Goal: Task Accomplishment & Management: Complete application form

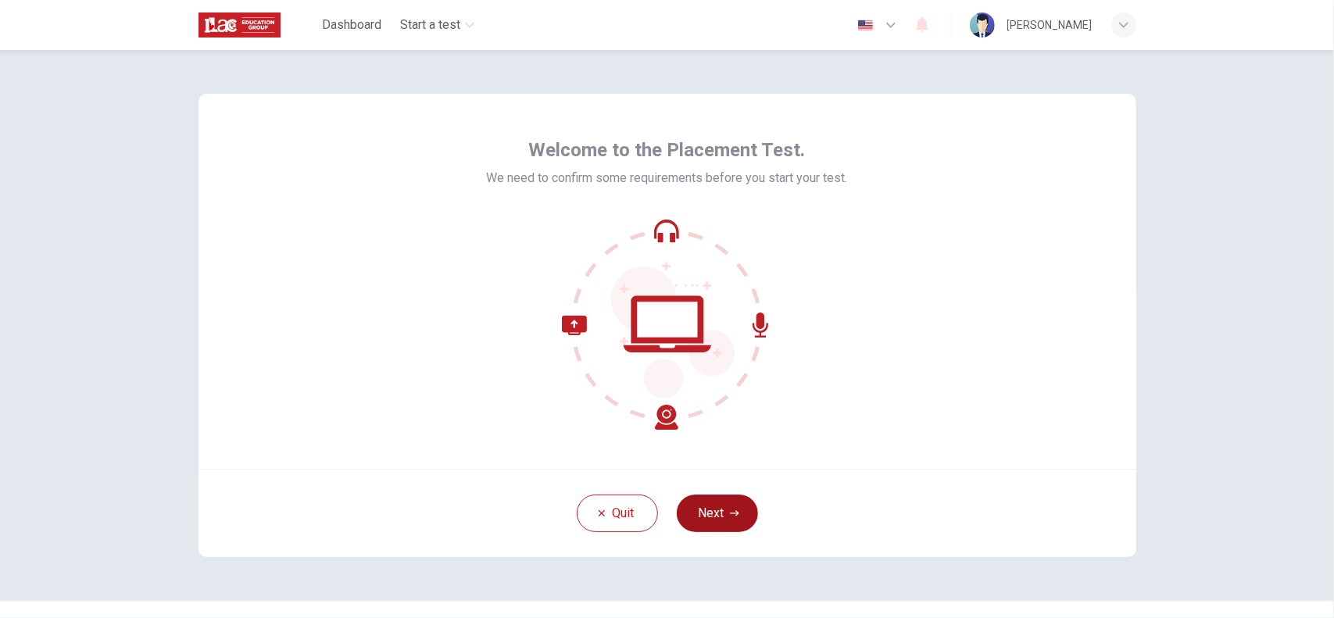
click at [730, 512] on icon "button" at bounding box center [734, 513] width 9 height 9
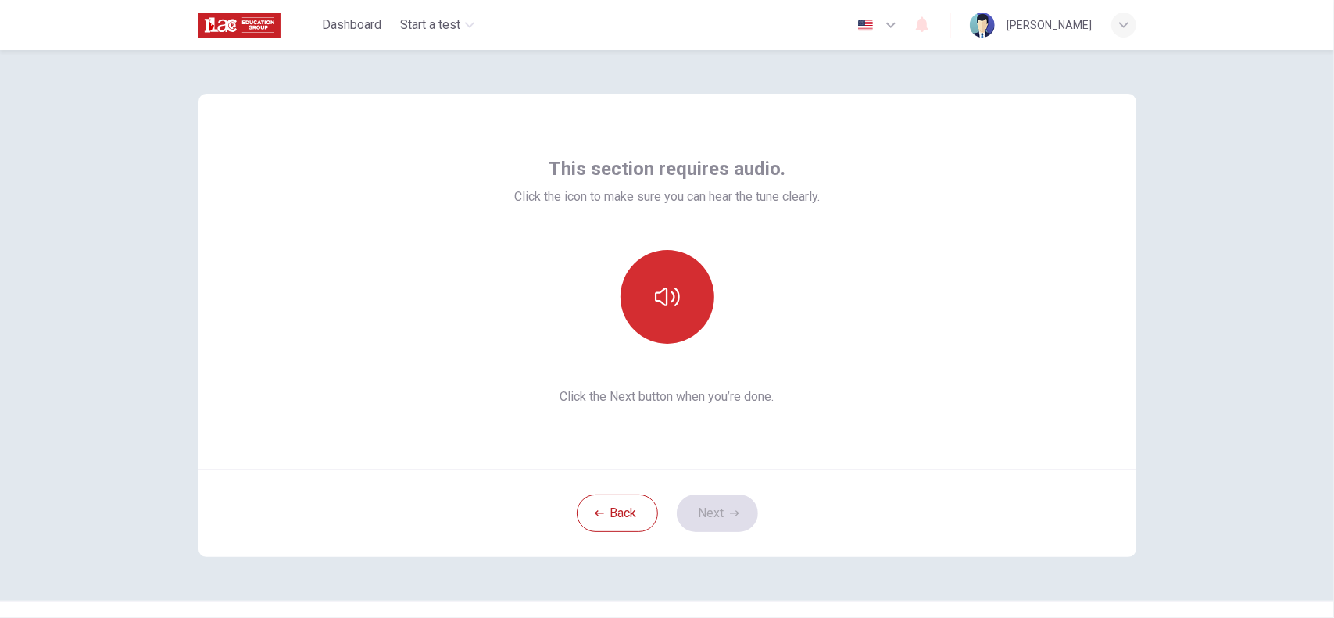
click at [665, 298] on icon "button" at bounding box center [667, 297] width 25 height 25
click at [734, 512] on icon "button" at bounding box center [734, 512] width 9 height 5
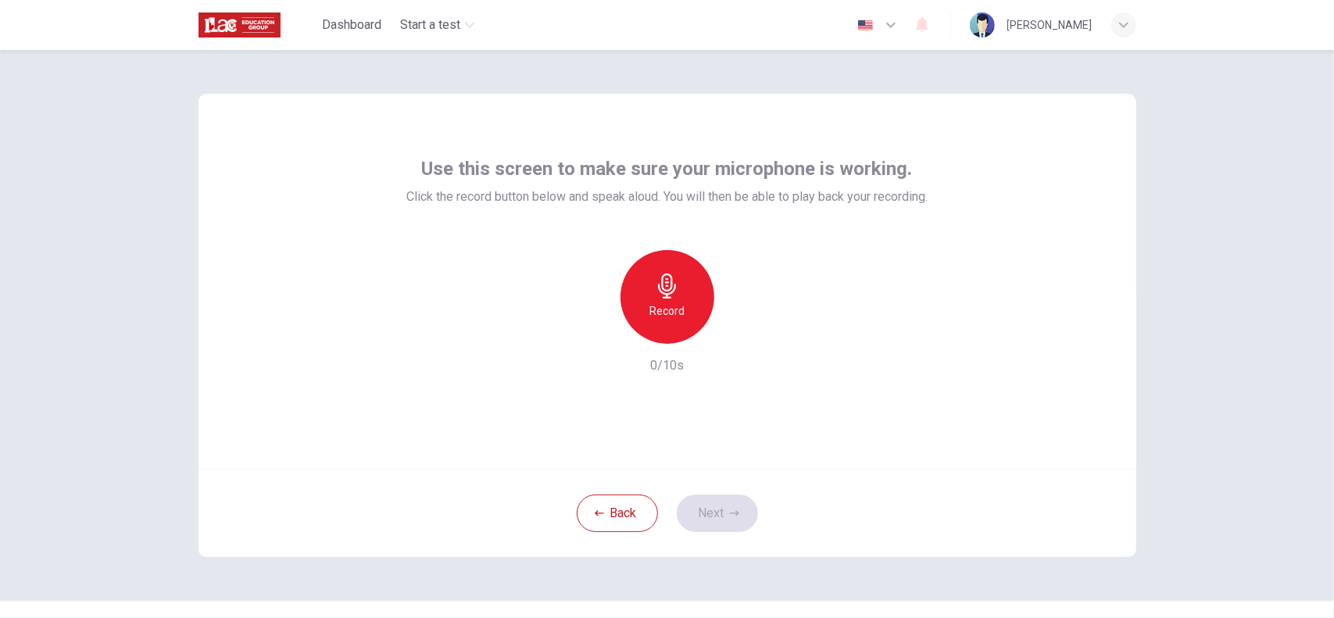
click at [655, 292] on icon "button" at bounding box center [667, 286] width 25 height 25
click at [593, 332] on icon "button" at bounding box center [595, 331] width 9 height 9
click at [672, 298] on icon "button" at bounding box center [667, 286] width 25 height 25
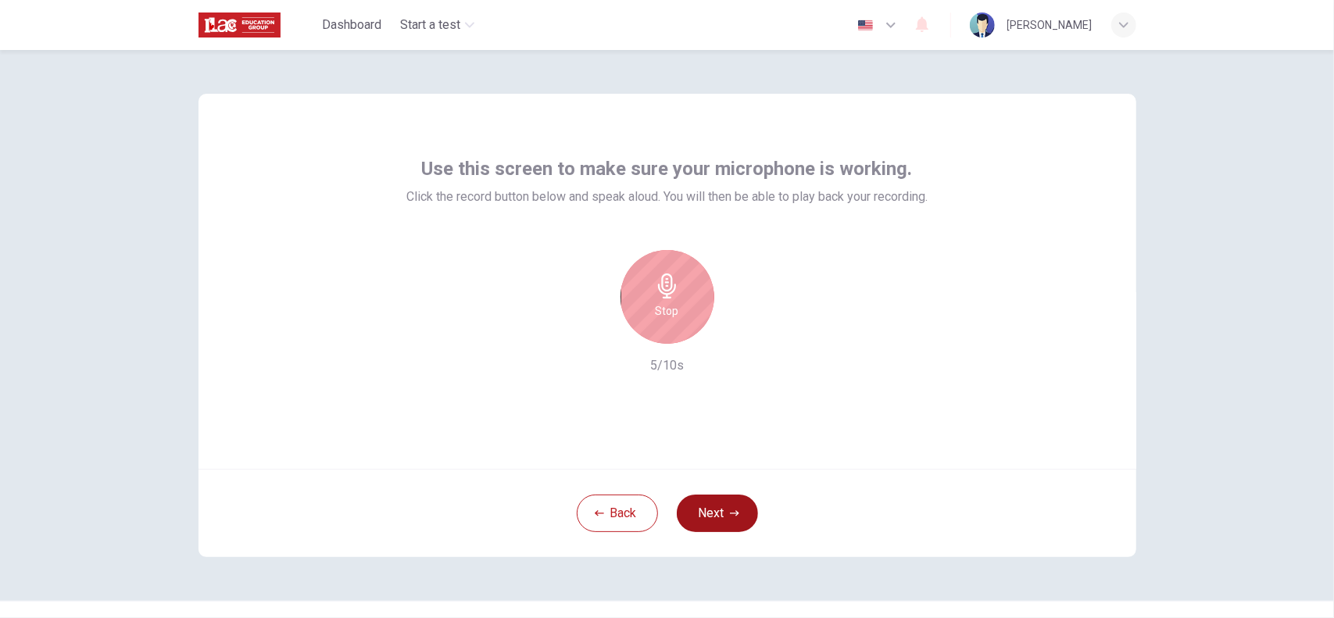
click at [726, 507] on button "Next" at bounding box center [717, 514] width 81 height 38
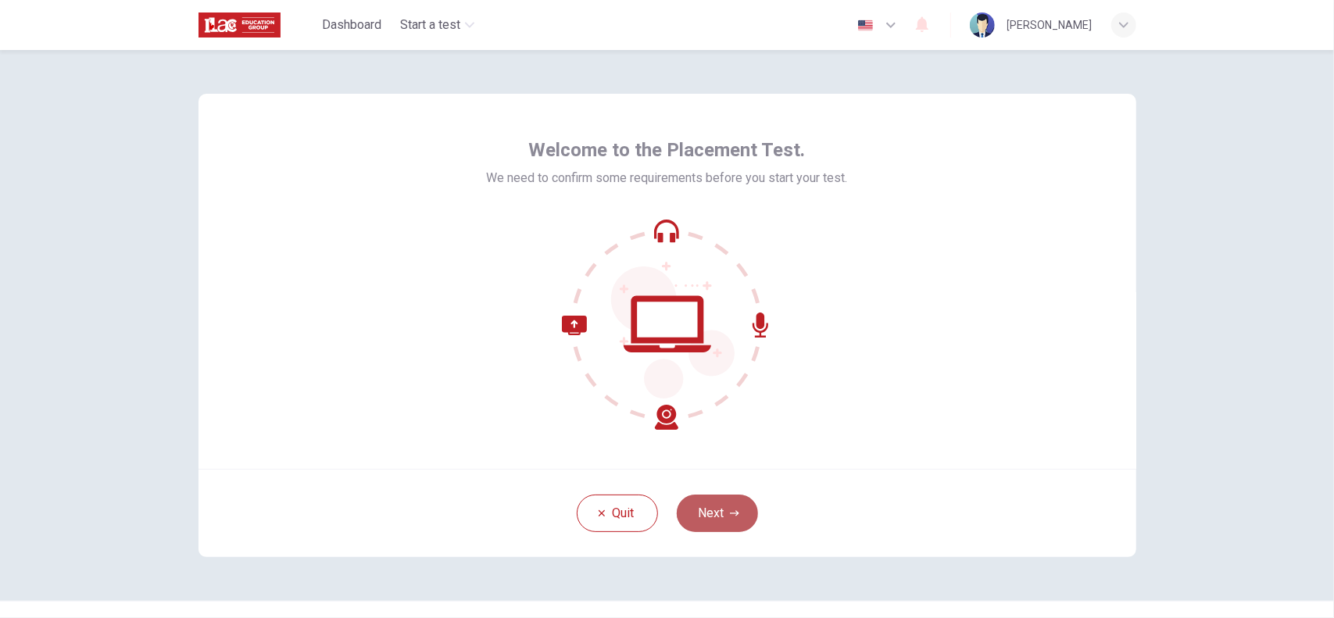
click at [714, 514] on button "Next" at bounding box center [717, 514] width 81 height 38
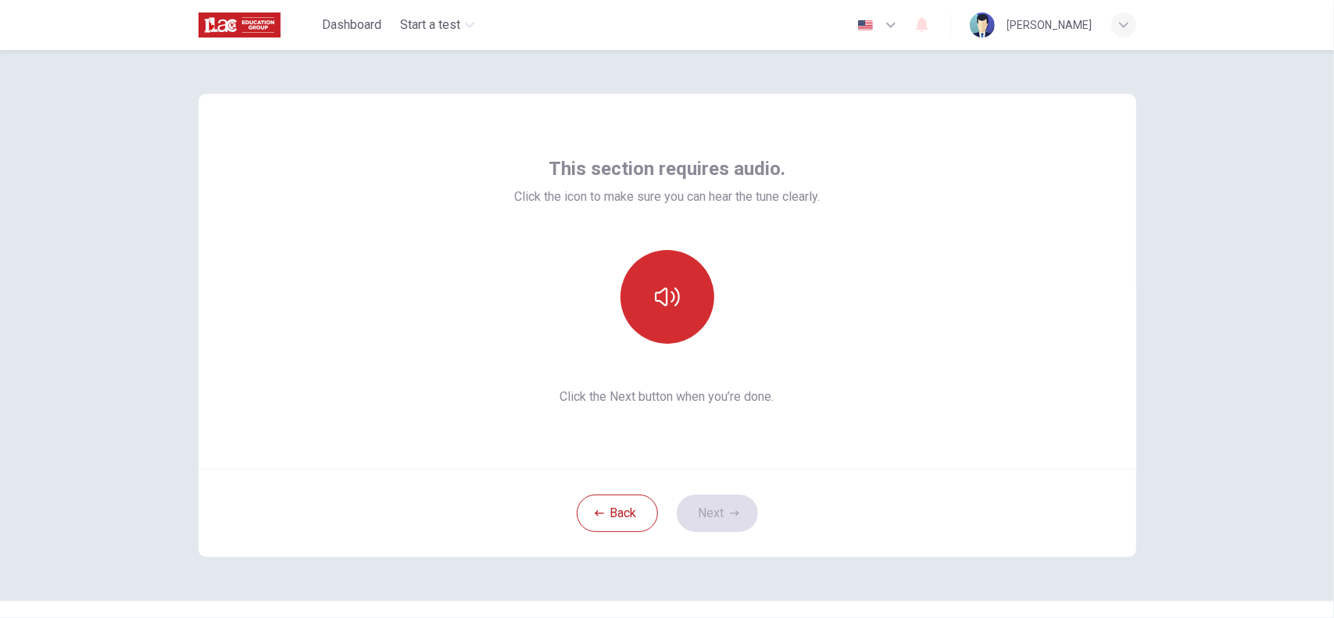
click at [668, 313] on button "button" at bounding box center [668, 297] width 94 height 94
click at [722, 507] on button "Next" at bounding box center [717, 514] width 81 height 38
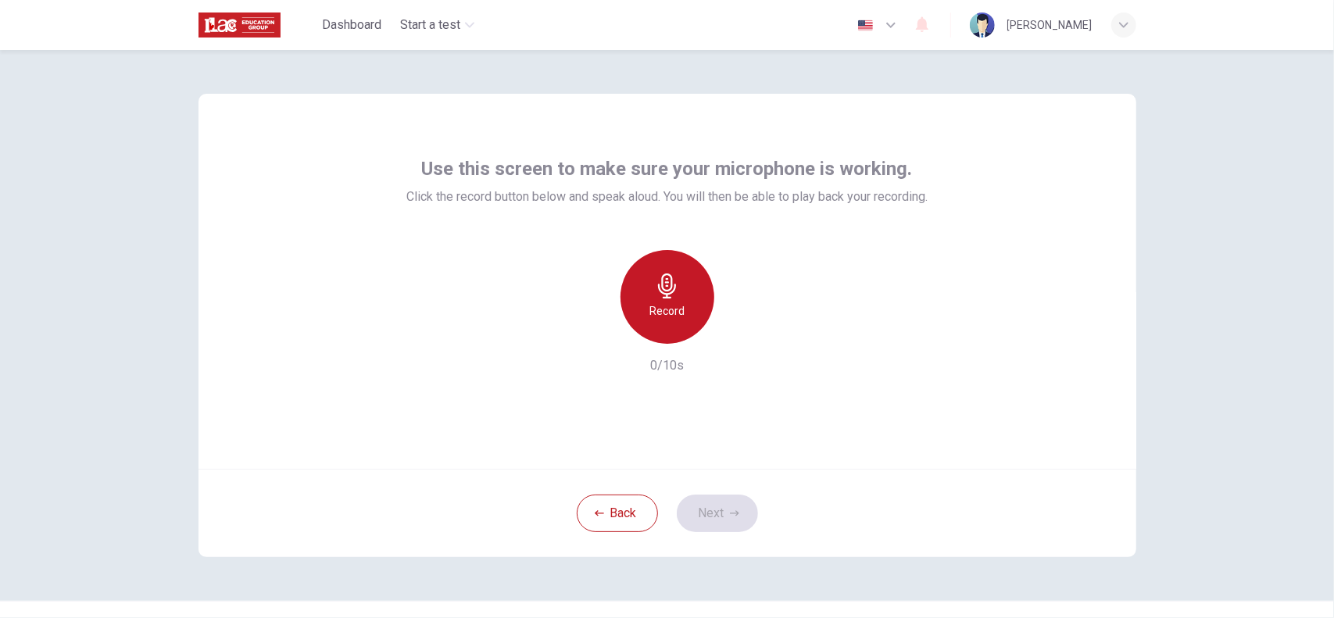
click at [681, 294] on div "Record" at bounding box center [668, 297] width 94 height 94
click at [669, 298] on icon "button" at bounding box center [667, 286] width 25 height 25
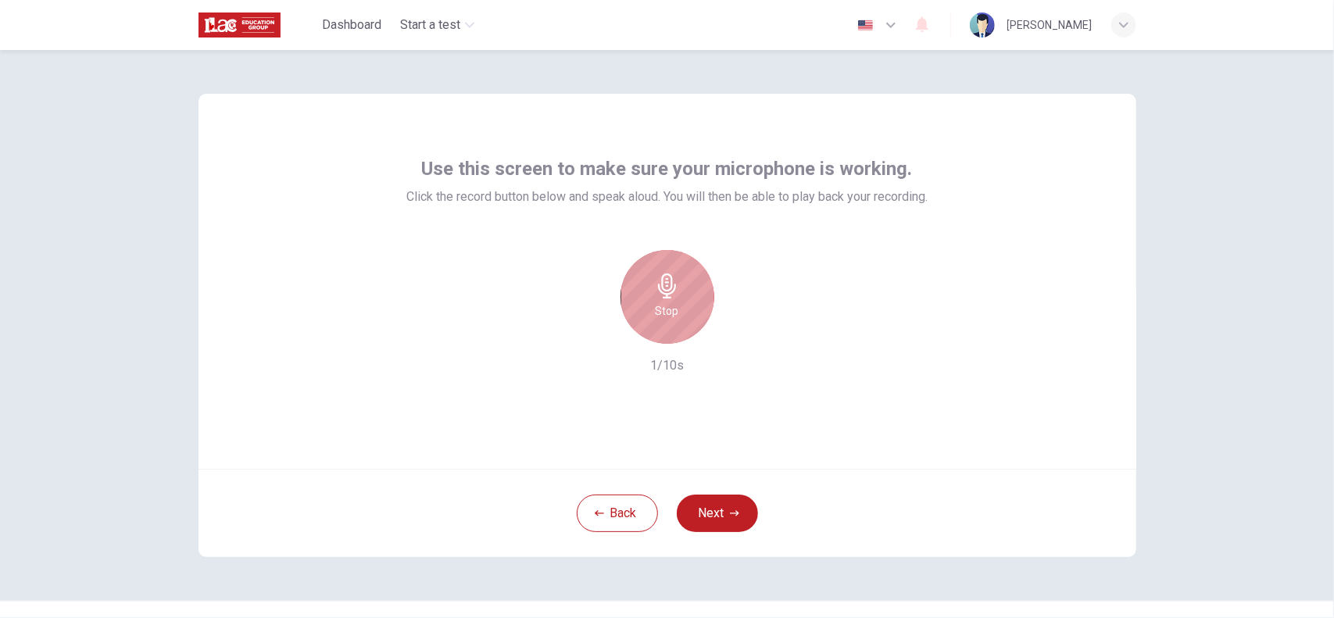
click at [669, 301] on div "Stop" at bounding box center [668, 297] width 94 height 94
click at [732, 328] on icon "button" at bounding box center [740, 332] width 16 height 16
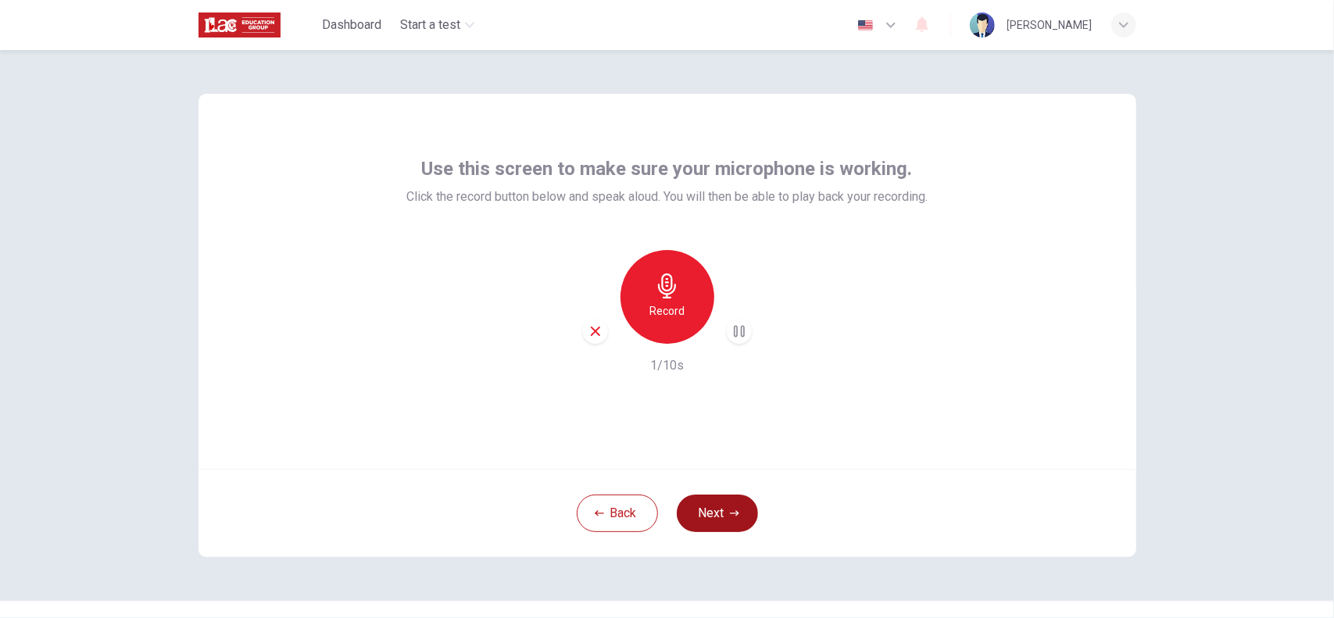
click at [716, 515] on button "Next" at bounding box center [717, 514] width 81 height 38
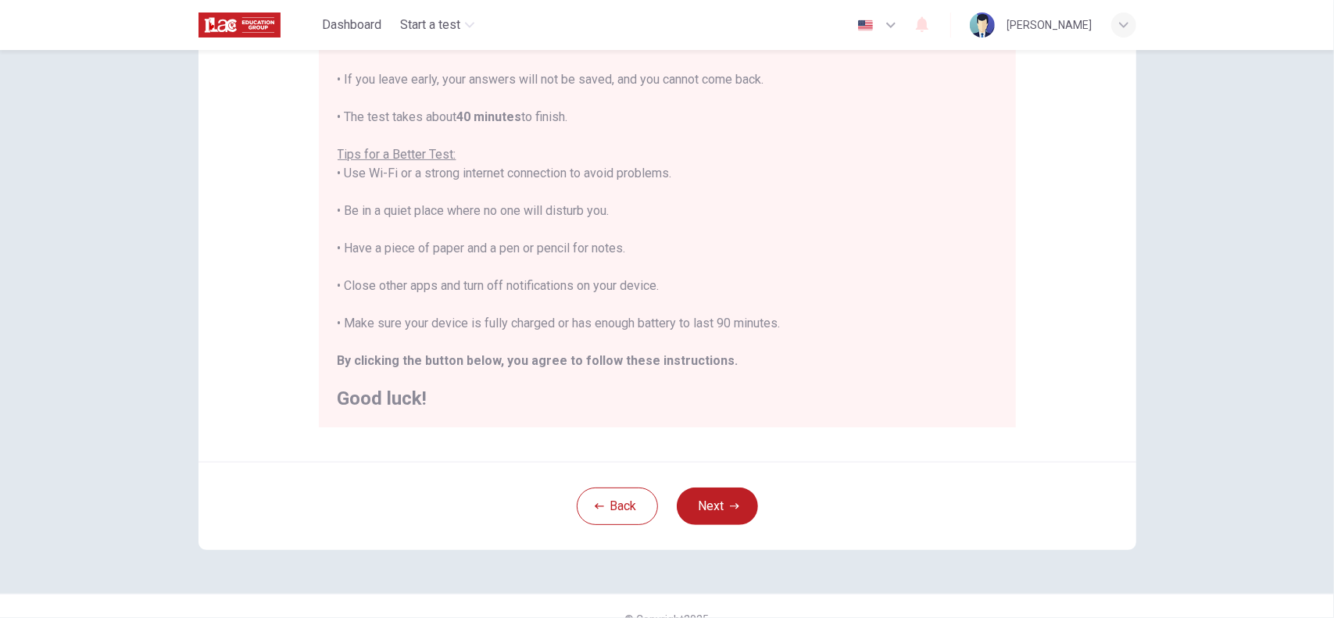
scroll to position [235, 0]
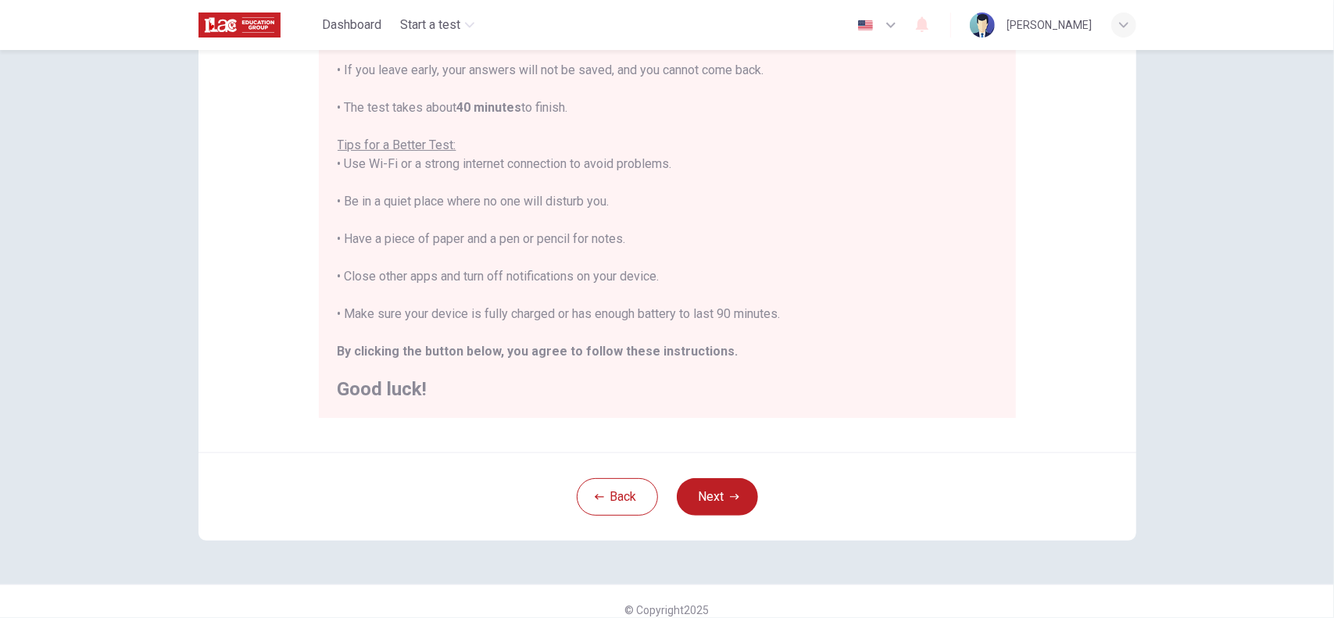
click at [711, 500] on button "Next" at bounding box center [717, 497] width 81 height 38
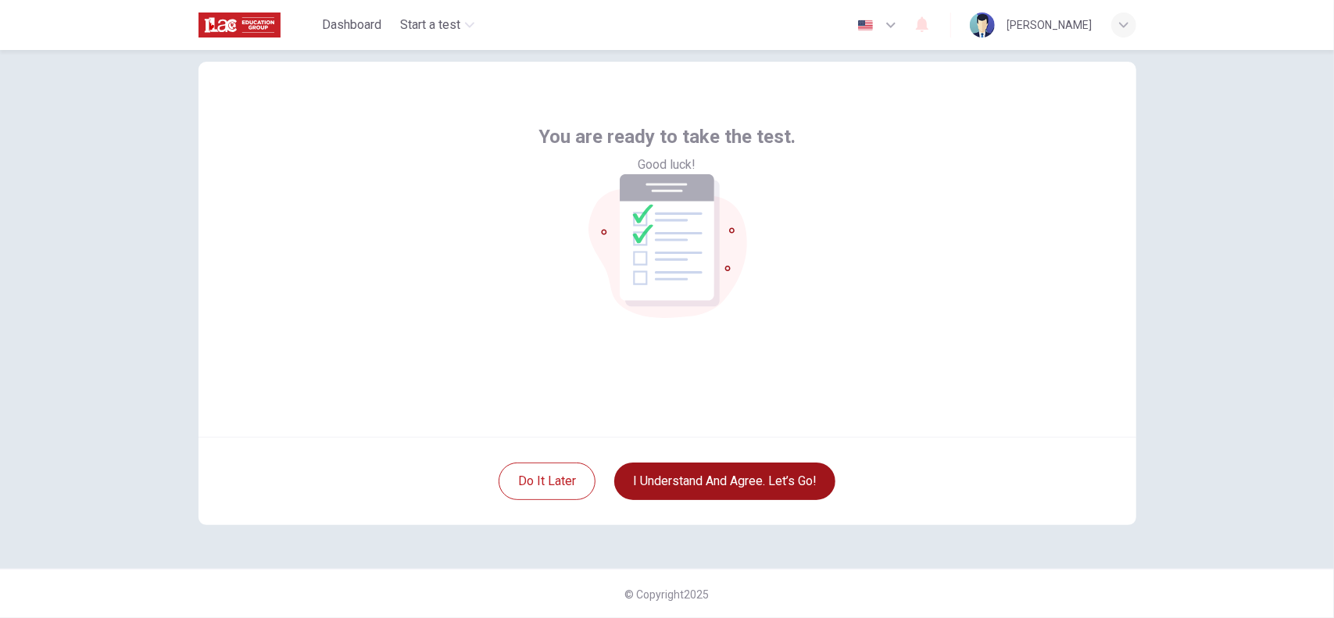
click at [777, 484] on button "I understand and agree. Let’s go!" at bounding box center [724, 482] width 221 height 38
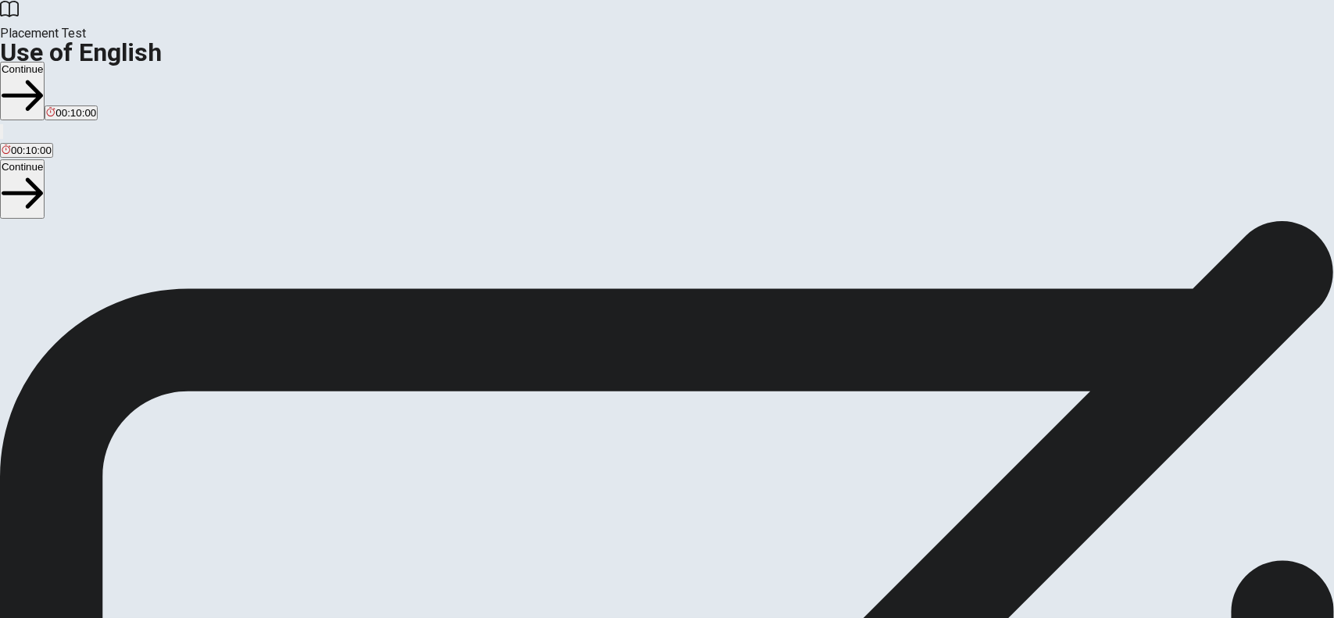
click at [45, 62] on button "Continue" at bounding box center [22, 91] width 45 height 59
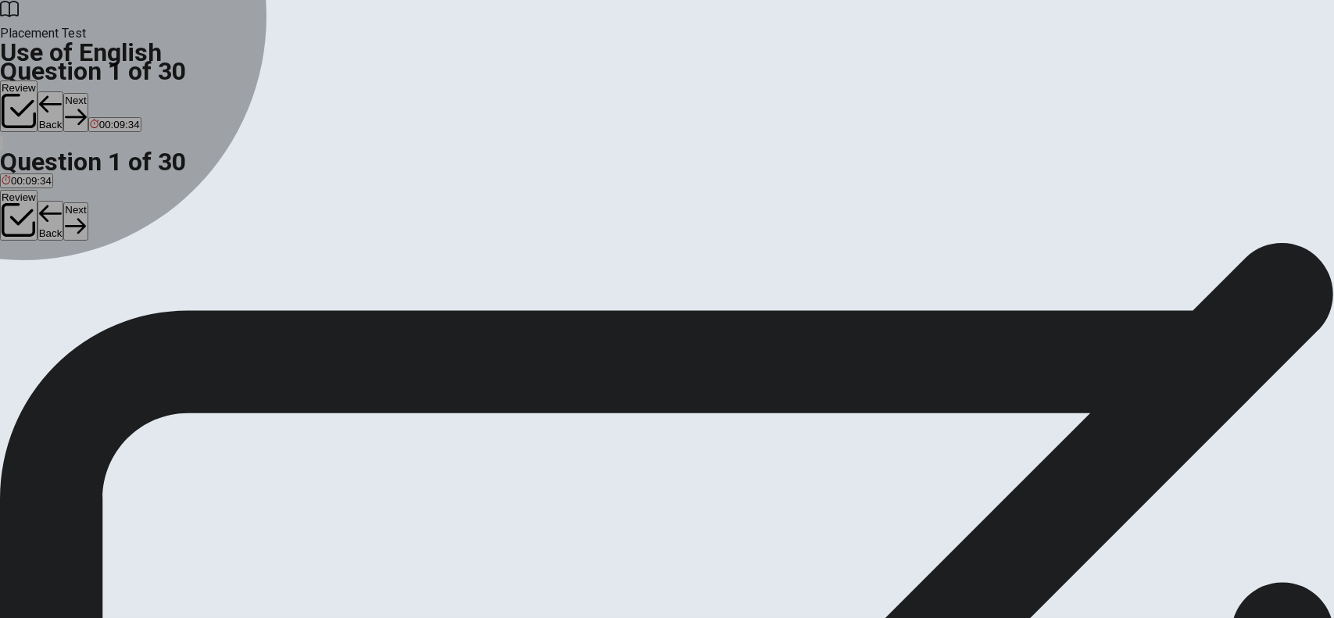
click at [161, 293] on div "C" at bounding box center [134, 287] width 54 height 12
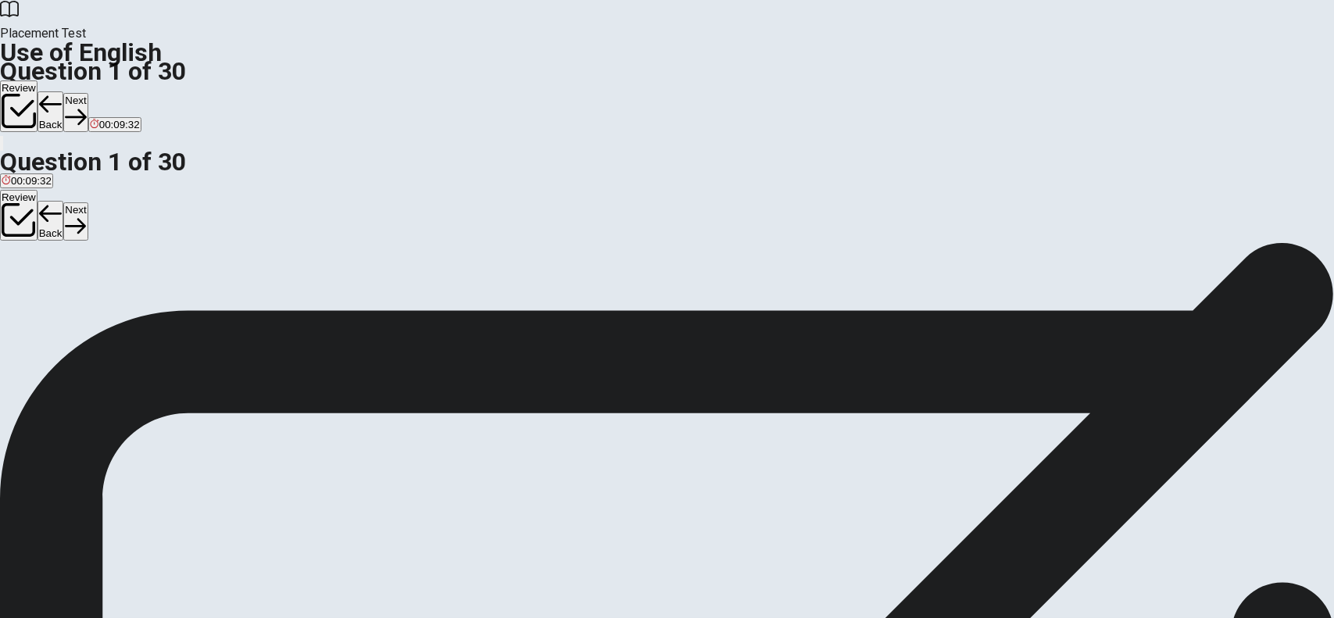
click at [88, 93] on button "Next" at bounding box center [75, 112] width 24 height 38
click at [48, 293] on div "C" at bounding box center [38, 287] width 19 height 12
click at [88, 93] on button "Next" at bounding box center [75, 112] width 24 height 38
click at [16, 281] on div "A" at bounding box center [9, 287] width 15 height 12
click at [88, 93] on button "Next" at bounding box center [75, 112] width 24 height 38
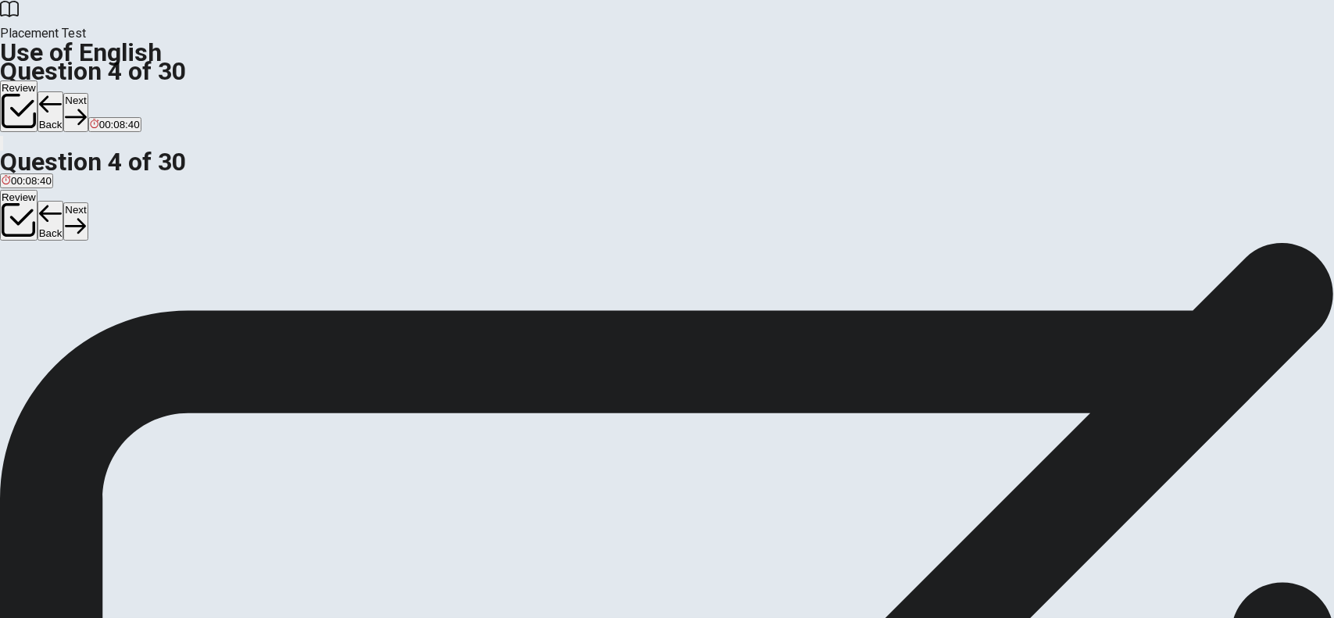
click at [64, 293] on div "C" at bounding box center [53, 287] width 22 height 12
click at [88, 93] on button "Next" at bounding box center [75, 112] width 24 height 38
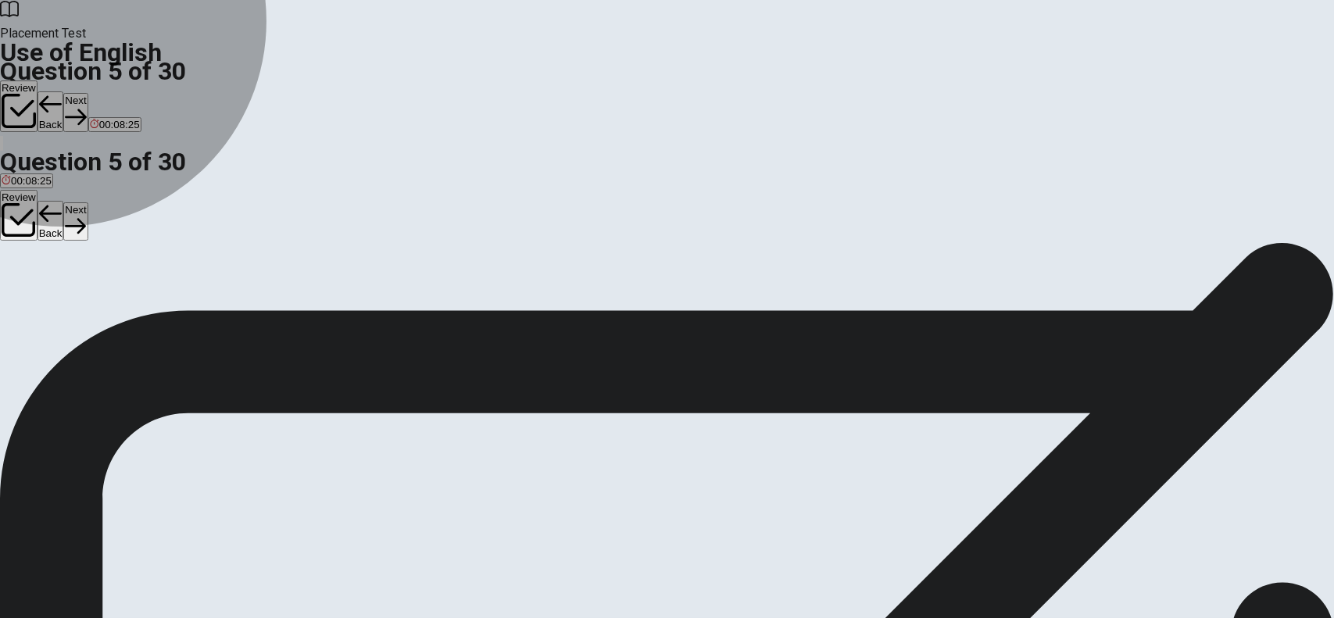
click at [70, 305] on span "homework" at bounding box center [46, 299] width 48 height 12
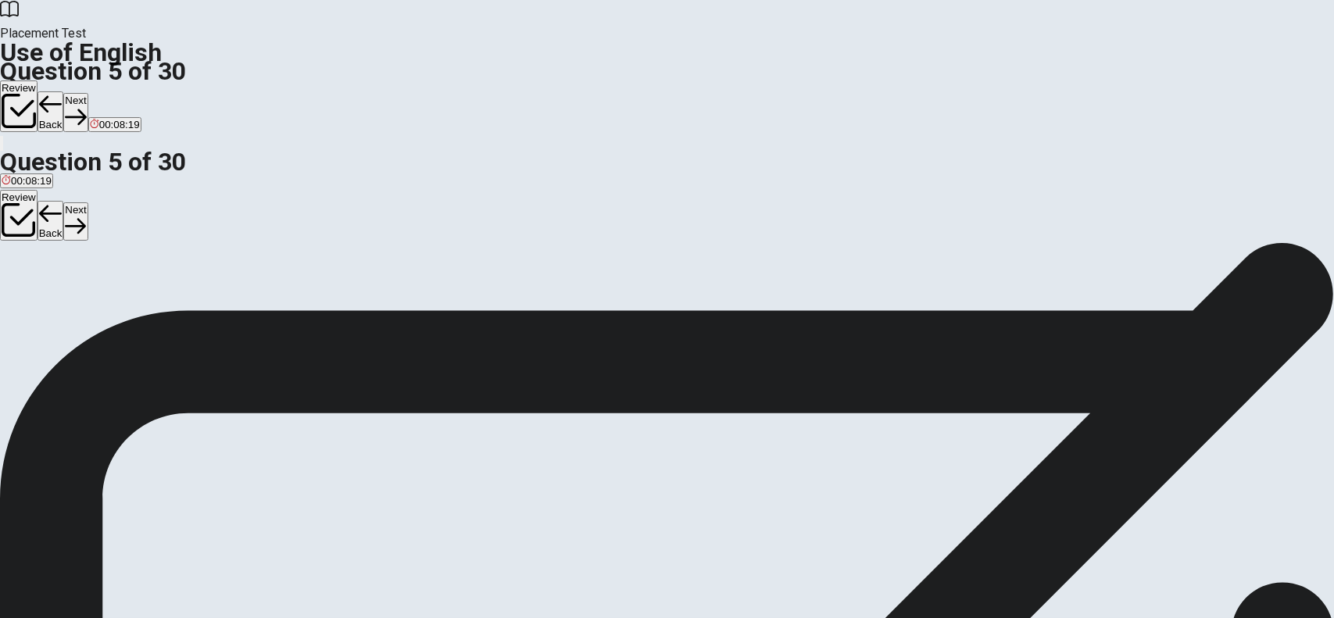
click at [88, 93] on button "Next" at bounding box center [75, 112] width 24 height 38
click at [84, 293] on div "C" at bounding box center [75, 287] width 17 height 12
click at [62, 93] on button "Next" at bounding box center [50, 112] width 24 height 38
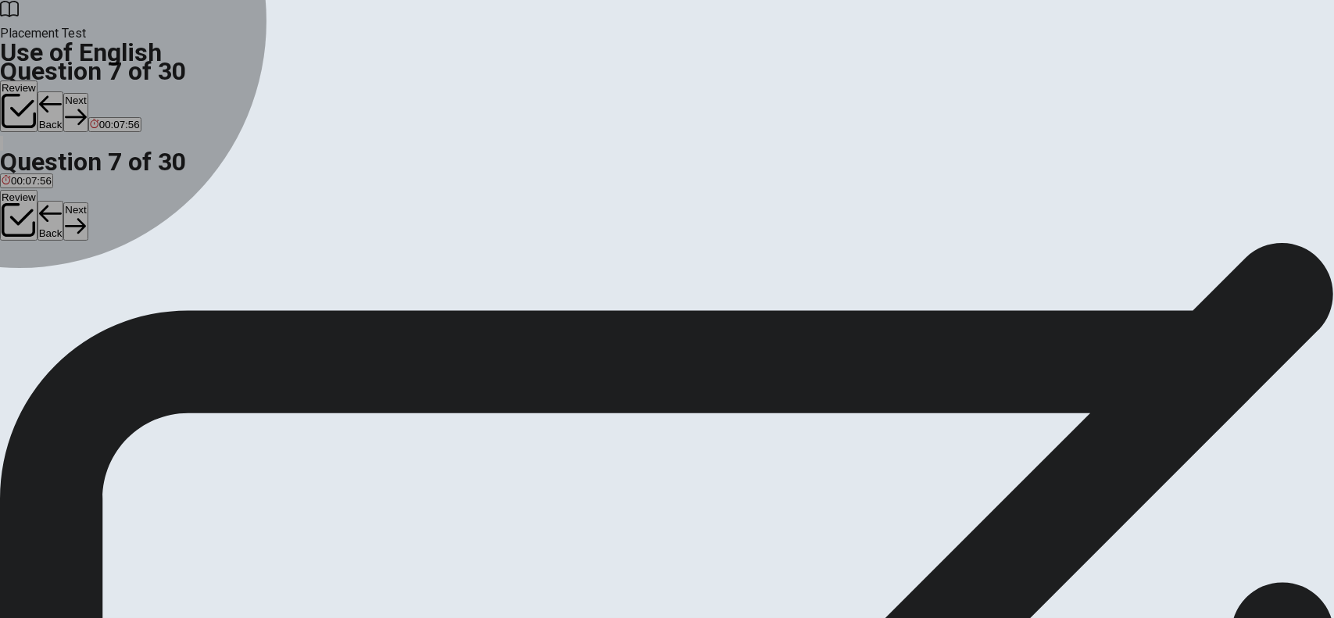
click at [136, 293] on div "D" at bounding box center [123, 287] width 26 height 12
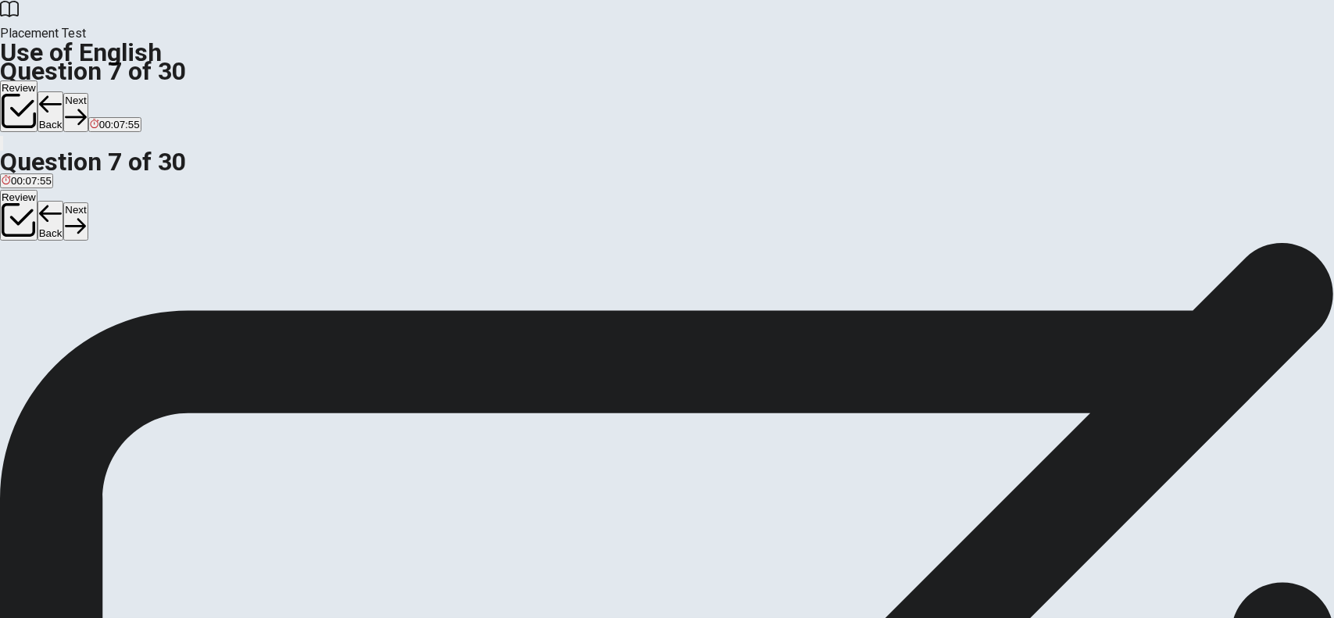
click at [88, 93] on button "Next" at bounding box center [75, 112] width 24 height 38
click at [27, 281] on div "A" at bounding box center [14, 287] width 25 height 12
click at [98, 305] on span "keep" at bounding box center [87, 299] width 23 height 12
click at [88, 93] on button "Next" at bounding box center [75, 112] width 24 height 38
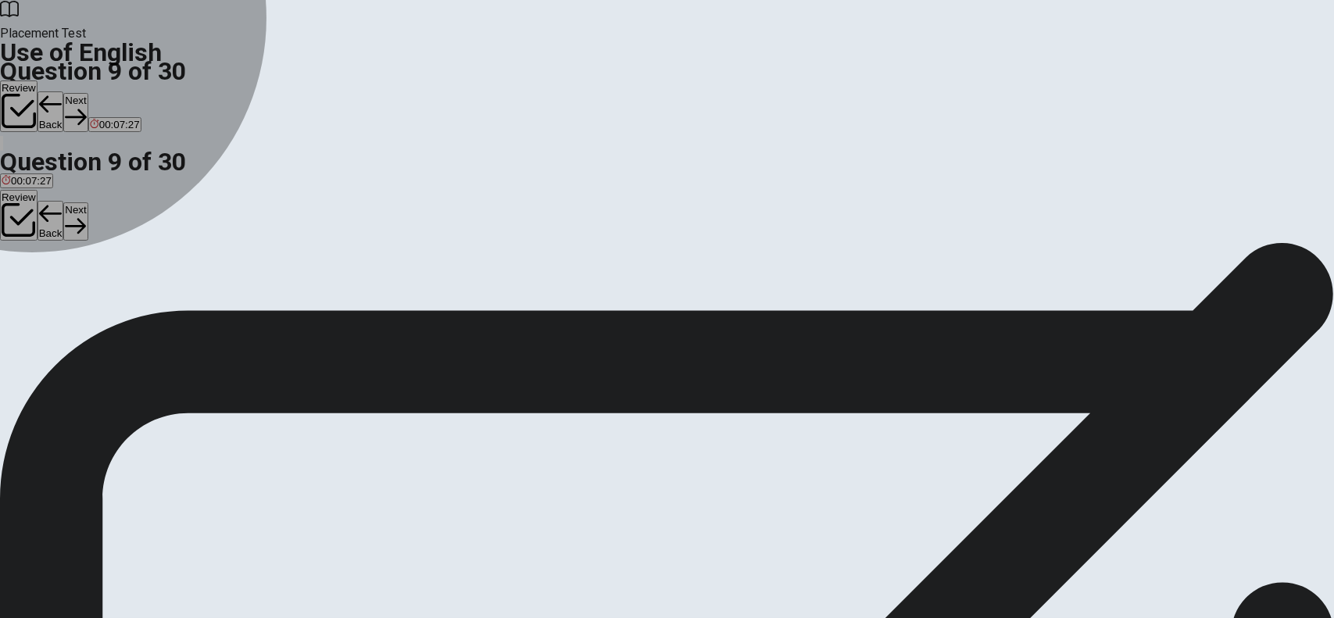
click at [28, 280] on button "A sleep" at bounding box center [14, 293] width 28 height 27
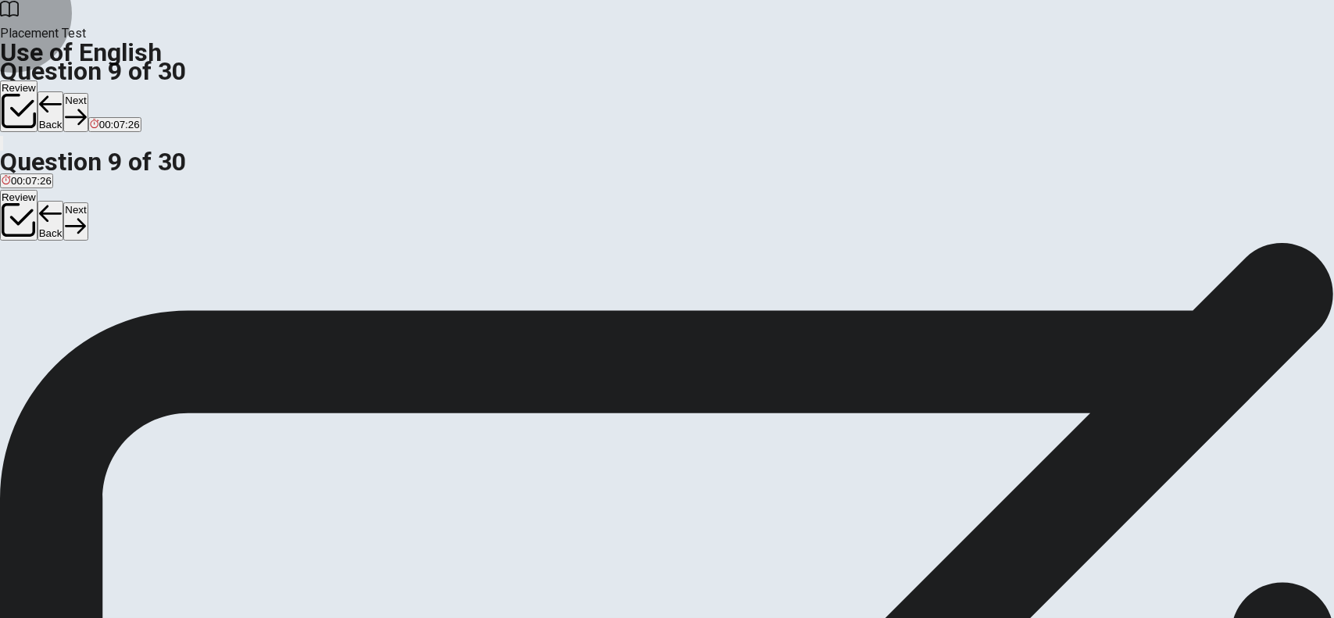
click at [88, 93] on button "Next" at bounding box center [75, 112] width 24 height 38
click at [56, 293] on div "B" at bounding box center [47, 287] width 17 height 12
click at [117, 306] on button "D have" at bounding box center [104, 293] width 26 height 27
click at [58, 306] on button "B has" at bounding box center [48, 293] width 20 height 27
click at [88, 93] on button "Next" at bounding box center [75, 112] width 24 height 38
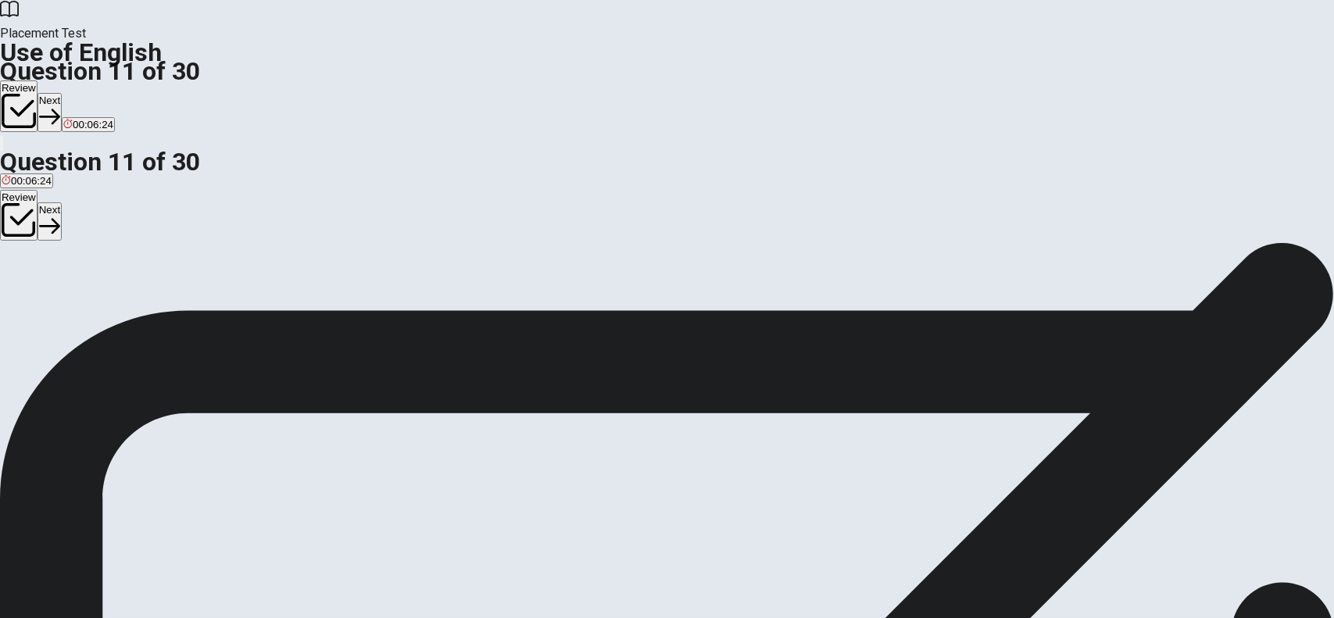
click at [146, 306] on button "D finished" at bounding box center [126, 293] width 39 height 27
click at [62, 93] on button "Next" at bounding box center [50, 112] width 24 height 38
click at [16, 281] on div "A" at bounding box center [9, 287] width 15 height 12
click at [88, 93] on button "Next" at bounding box center [75, 112] width 24 height 38
click at [82, 293] on div "C" at bounding box center [60, 287] width 44 height 12
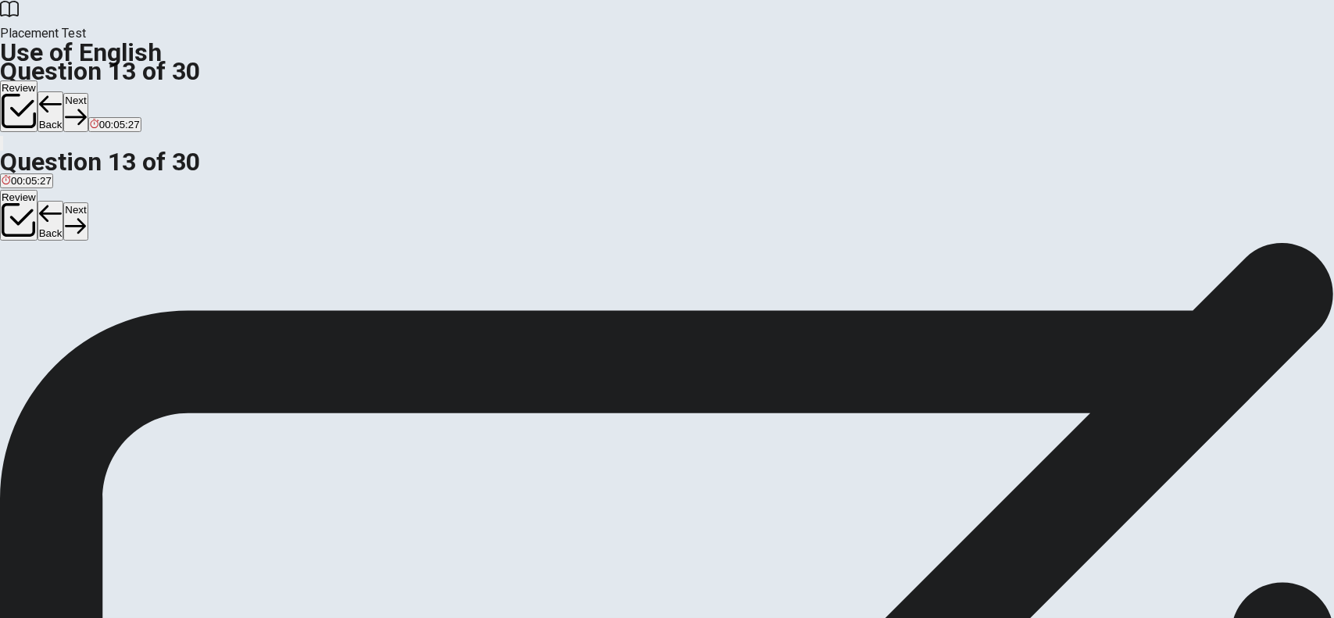
click at [88, 93] on button "Next" at bounding box center [75, 112] width 24 height 38
click at [23, 293] on div "B" at bounding box center [20, 287] width 8 height 12
click at [88, 93] on button "Next" at bounding box center [75, 112] width 24 height 38
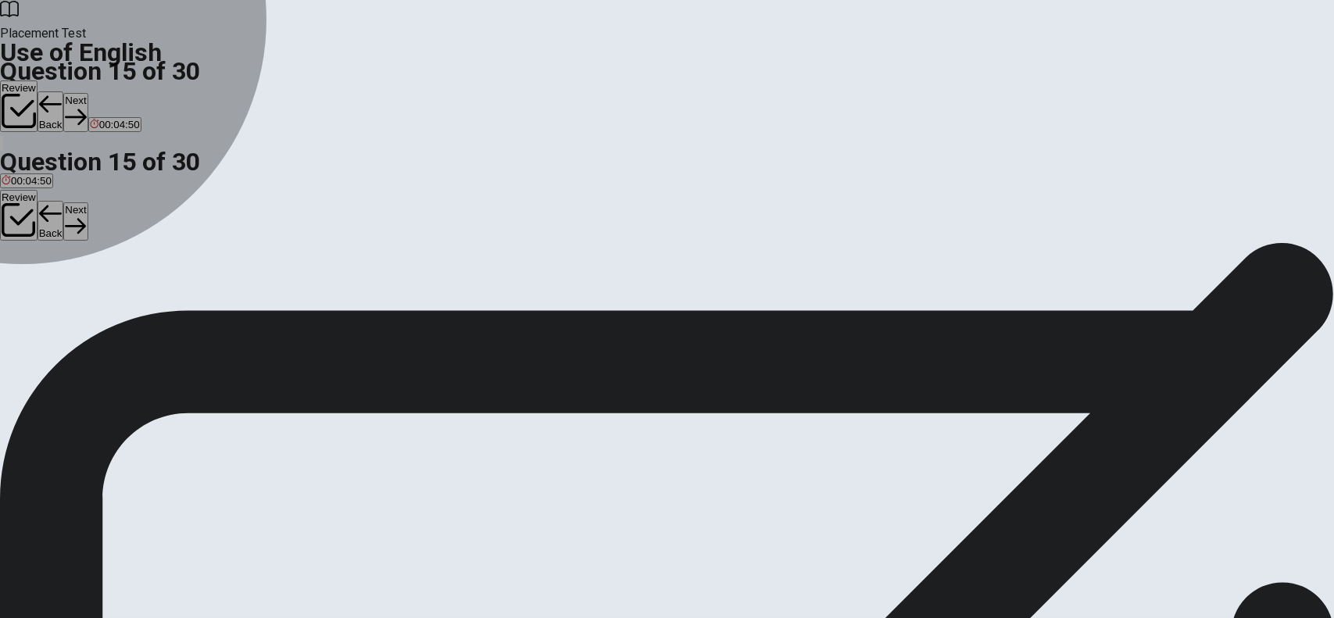
click at [112, 293] on div "C" at bounding box center [94, 287] width 34 height 12
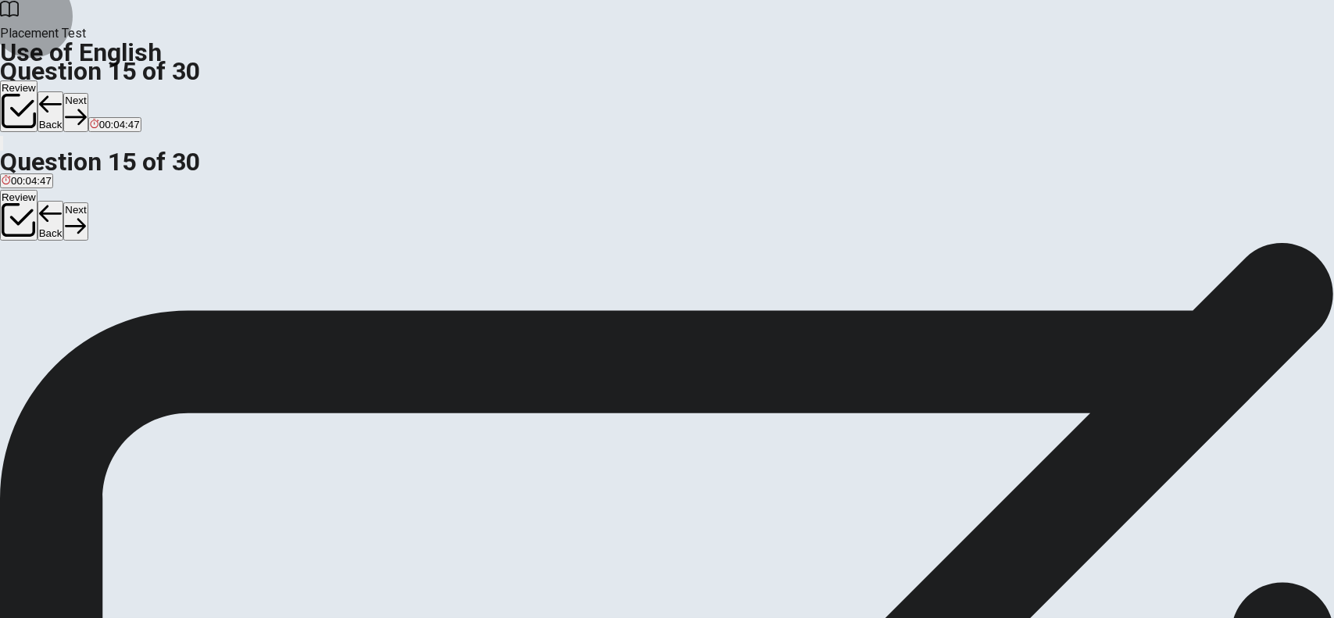
click at [88, 93] on button "Next" at bounding box center [75, 112] width 24 height 38
click at [35, 281] on div "A" at bounding box center [19, 287] width 34 height 12
click at [62, 93] on button "Next" at bounding box center [50, 112] width 24 height 38
click at [103, 293] on div "D" at bounding box center [89, 287] width 28 height 12
click at [88, 93] on button "Next" at bounding box center [75, 112] width 24 height 38
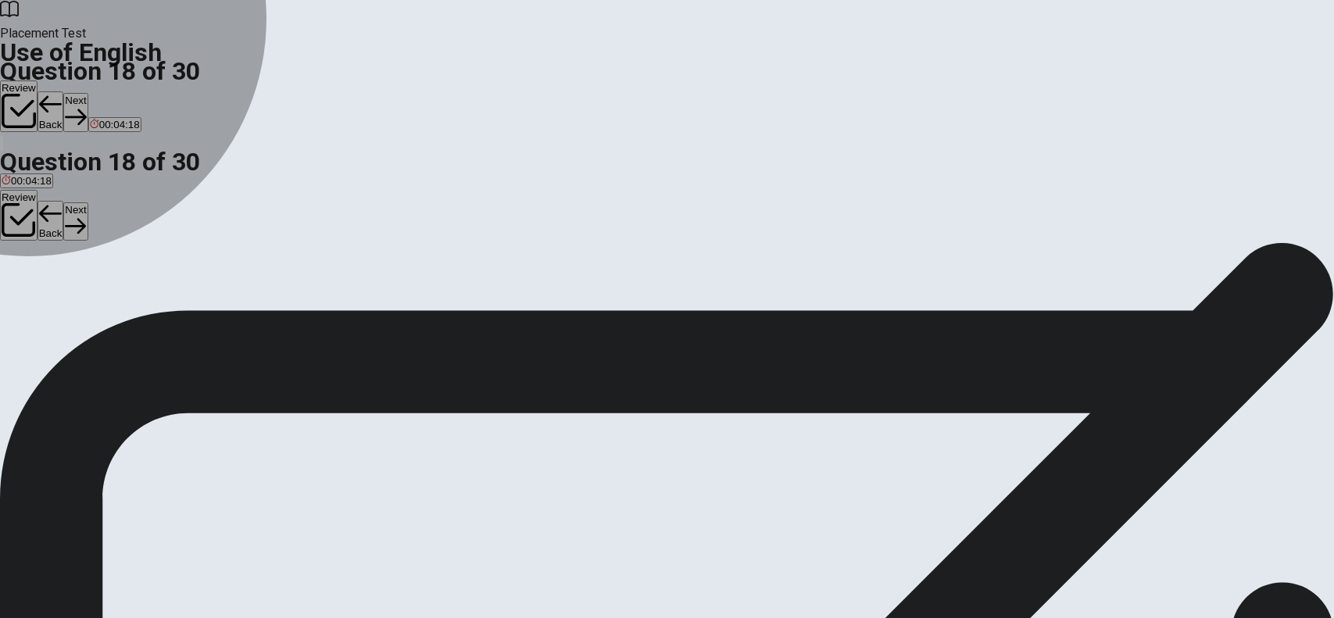
click at [103, 293] on div "D" at bounding box center [89, 287] width 28 height 12
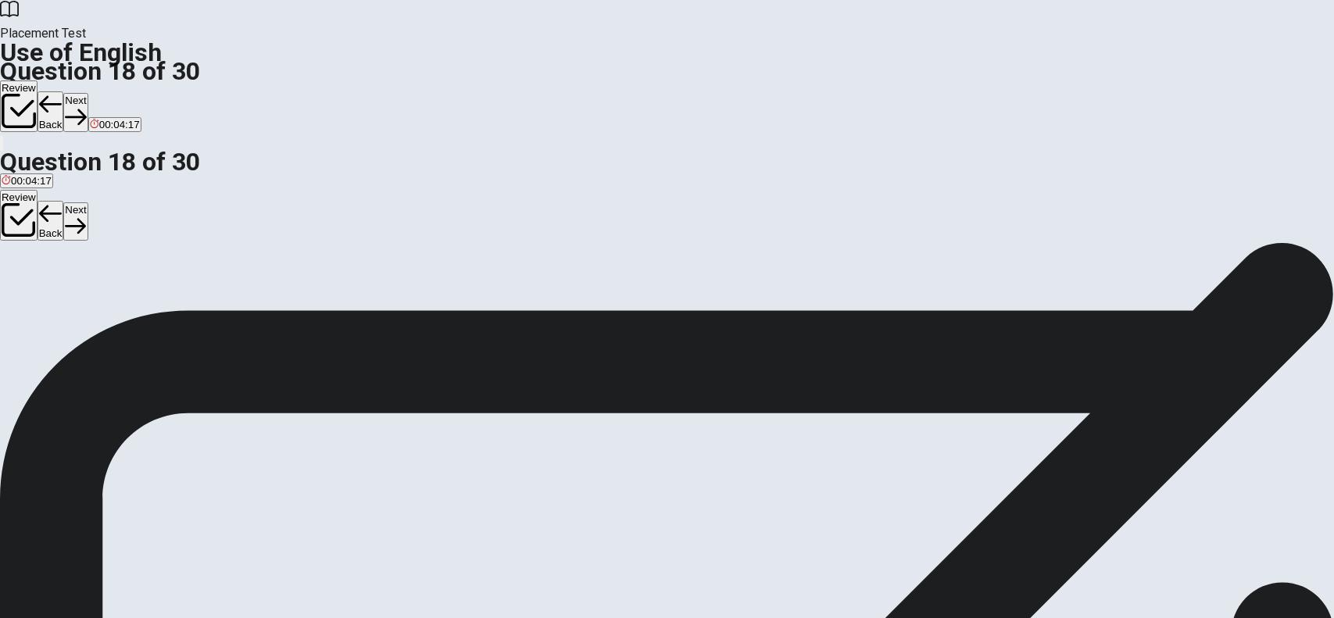
click at [88, 93] on button "Next" at bounding box center [75, 112] width 24 height 38
click at [131, 293] on div "D" at bounding box center [110, 287] width 44 height 12
click at [88, 93] on button "Next" at bounding box center [75, 112] width 24 height 38
click at [67, 306] on button "C Do" at bounding box center [59, 293] width 16 height 27
click at [88, 93] on button "Next" at bounding box center [75, 112] width 24 height 38
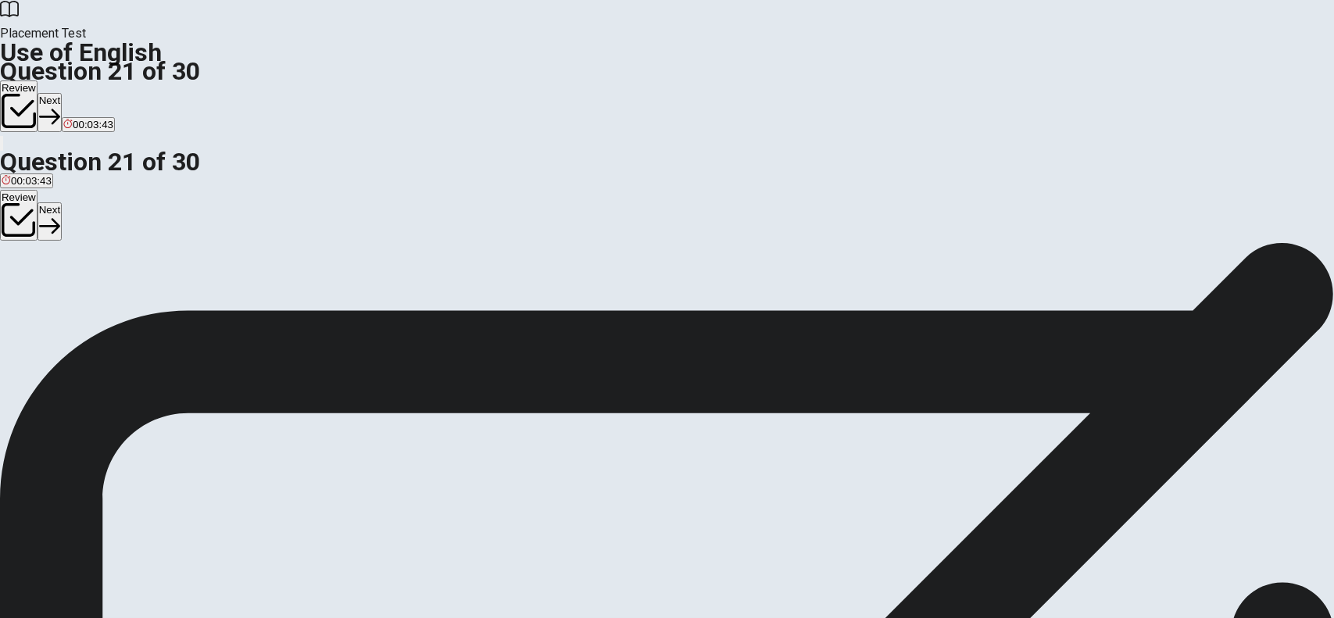
click at [117, 293] on div "D" at bounding box center [104, 287] width 26 height 12
click at [62, 93] on button "Next" at bounding box center [50, 112] width 24 height 38
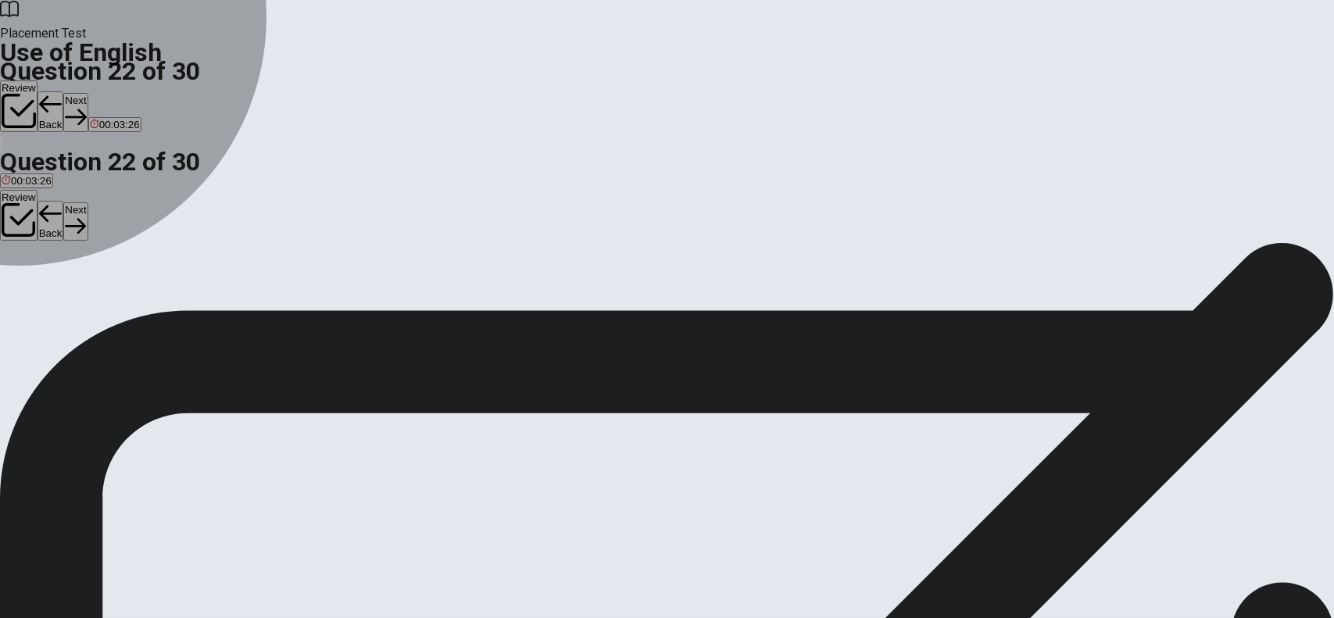
click at [65, 293] on div "B" at bounding box center [48, 287] width 33 height 12
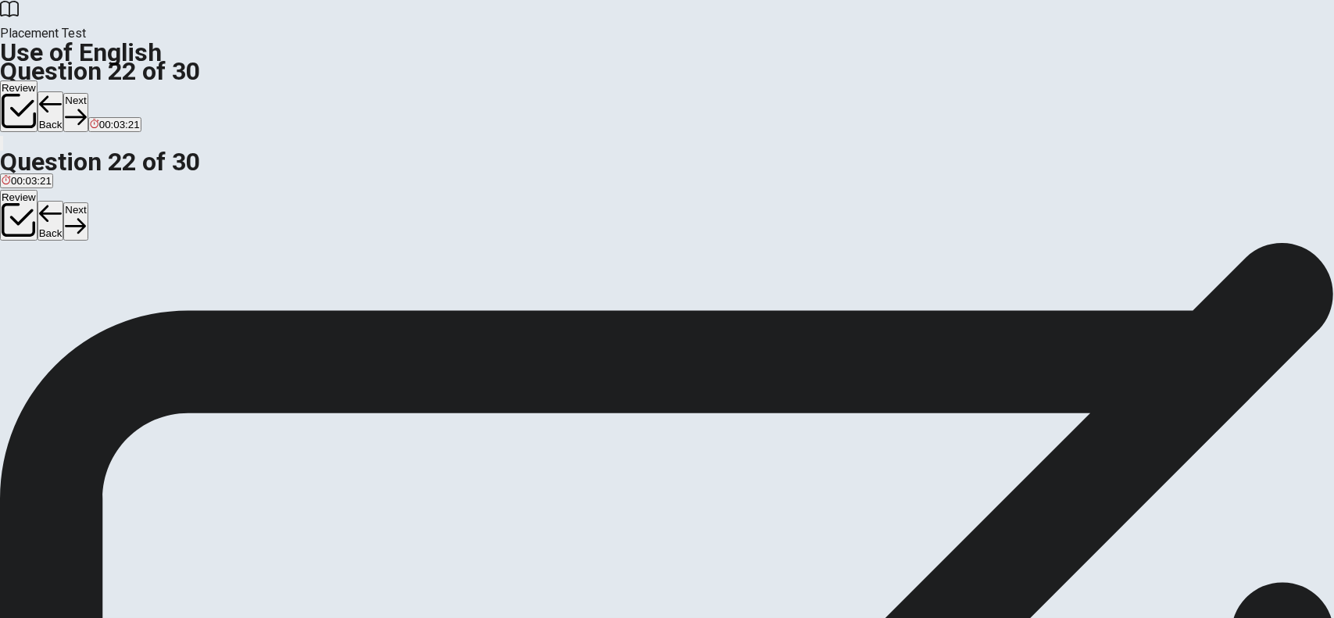
click at [88, 93] on button "Next" at bounding box center [75, 112] width 24 height 38
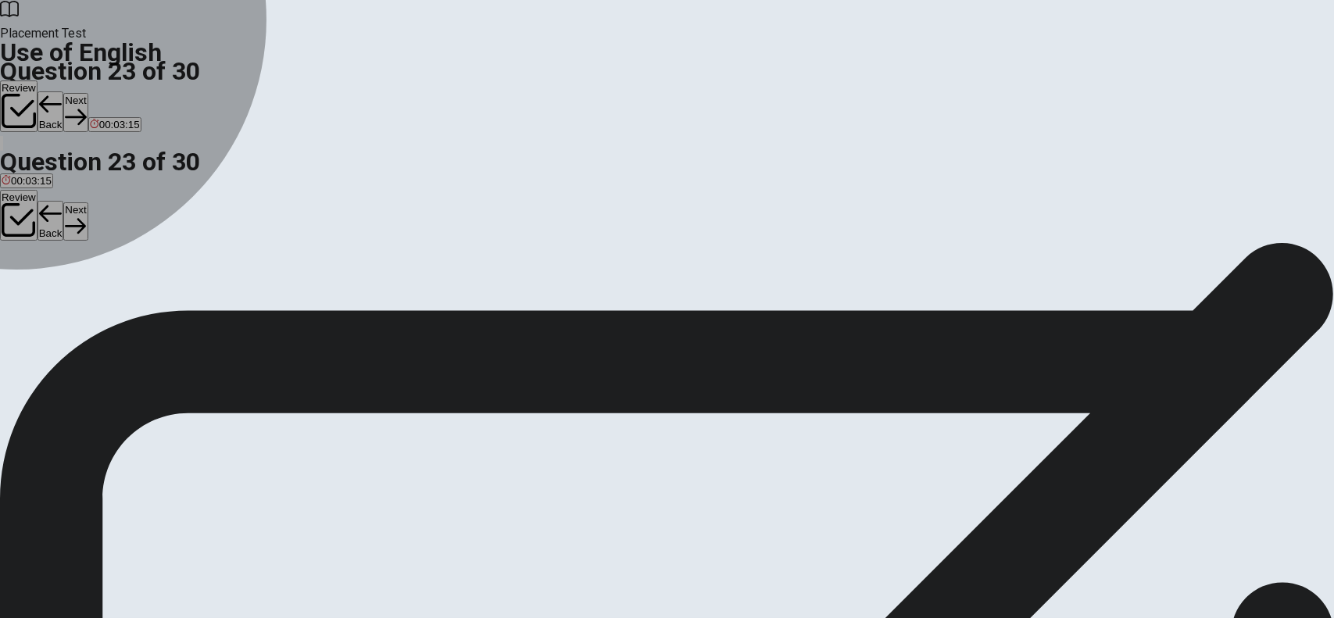
click at [84, 293] on div "C" at bounding box center [74, 287] width 19 height 12
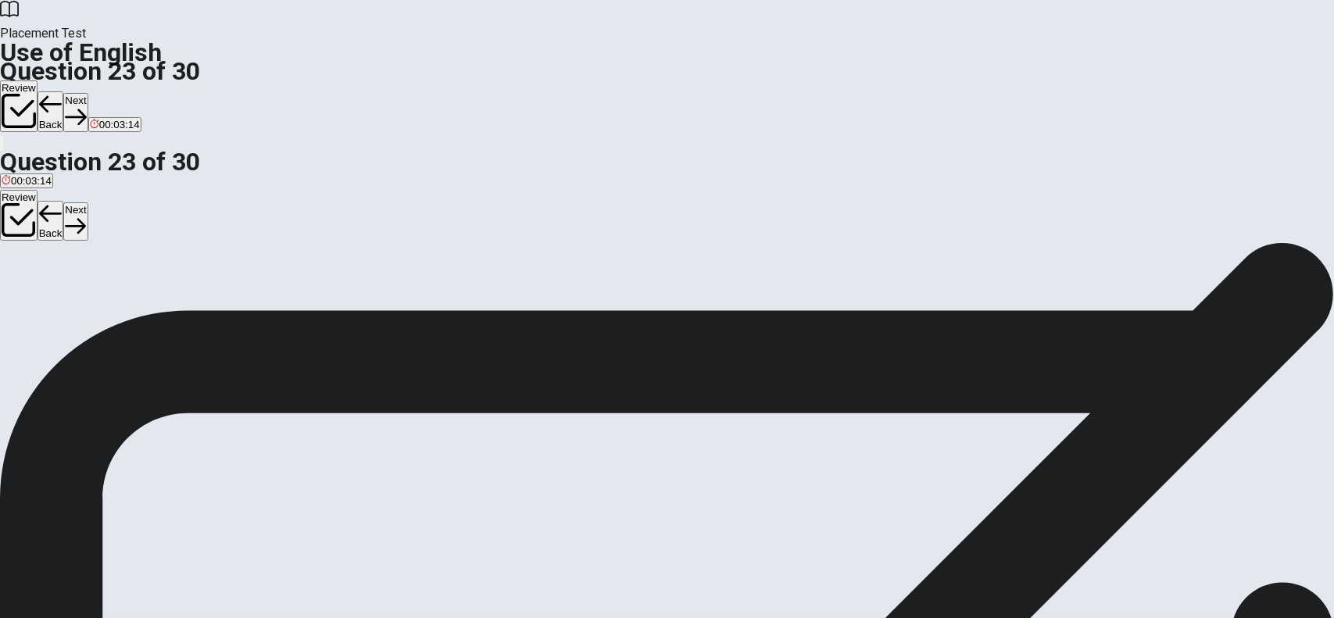
click at [88, 93] on button "Next" at bounding box center [75, 112] width 24 height 38
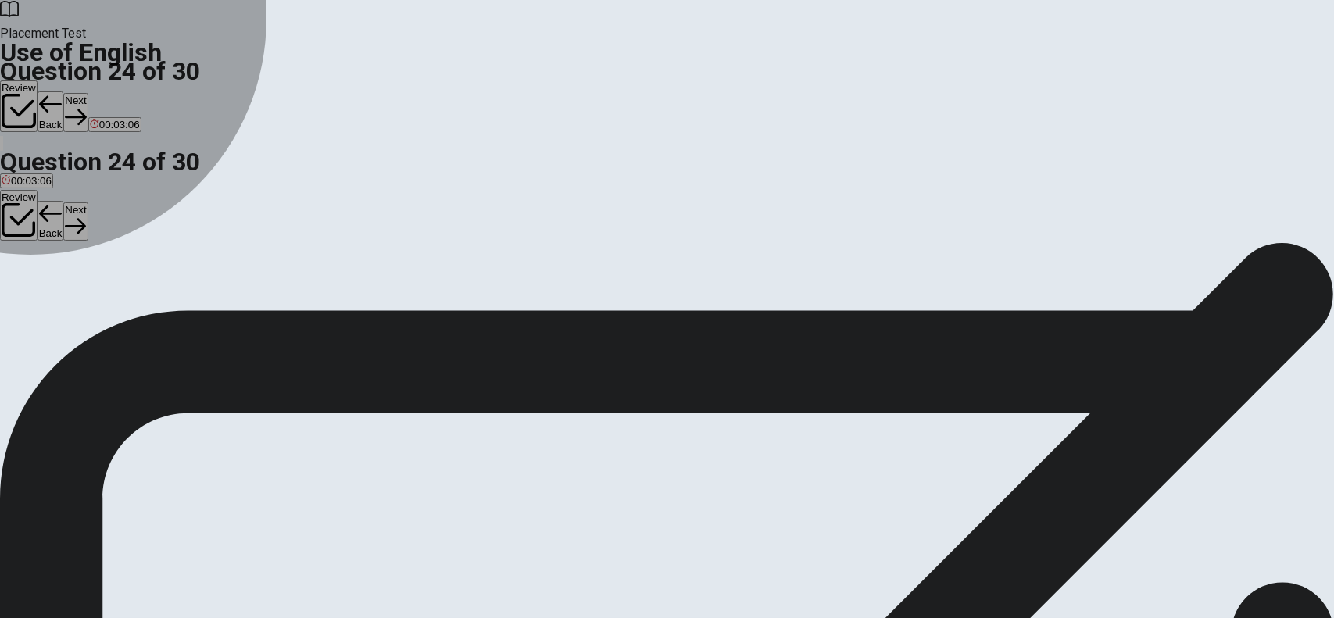
click at [45, 293] on div "C" at bounding box center [36, 287] width 19 height 12
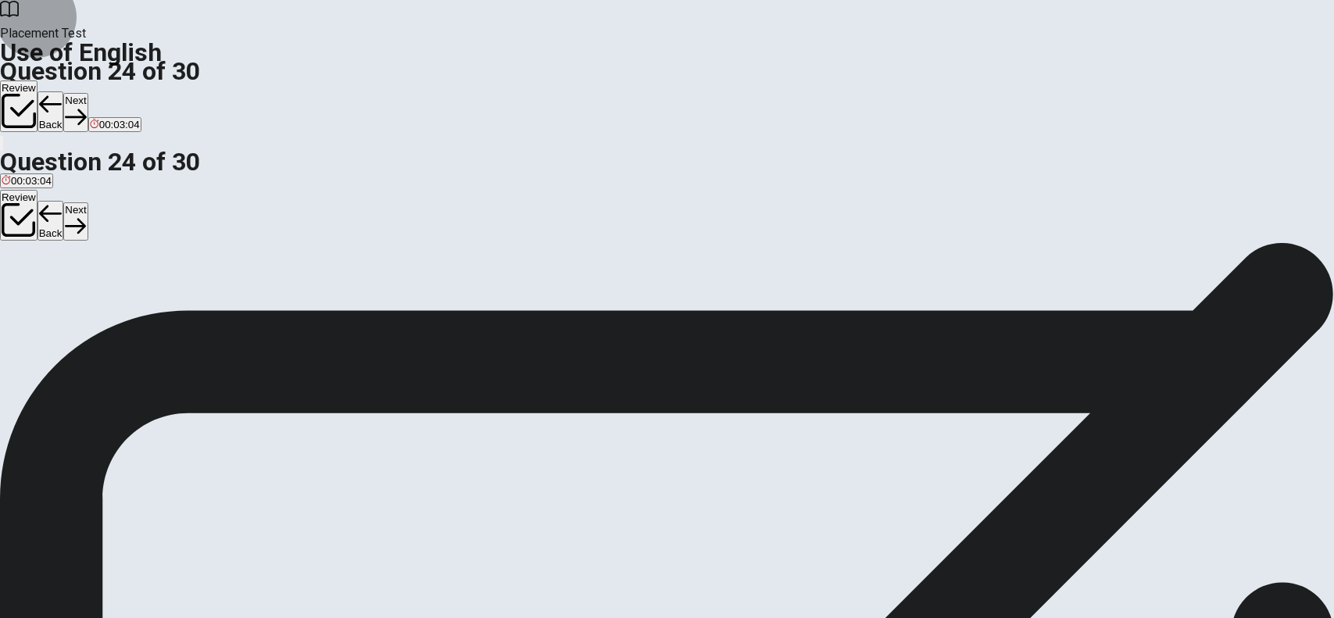
click at [88, 93] on button "Next" at bounding box center [75, 112] width 24 height 38
click at [77, 293] on div "B" at bounding box center [58, 287] width 38 height 12
click at [88, 93] on button "Next" at bounding box center [75, 112] width 24 height 38
click at [46, 281] on div "A" at bounding box center [24, 287] width 45 height 12
click at [62, 93] on button "Next" at bounding box center [50, 112] width 24 height 38
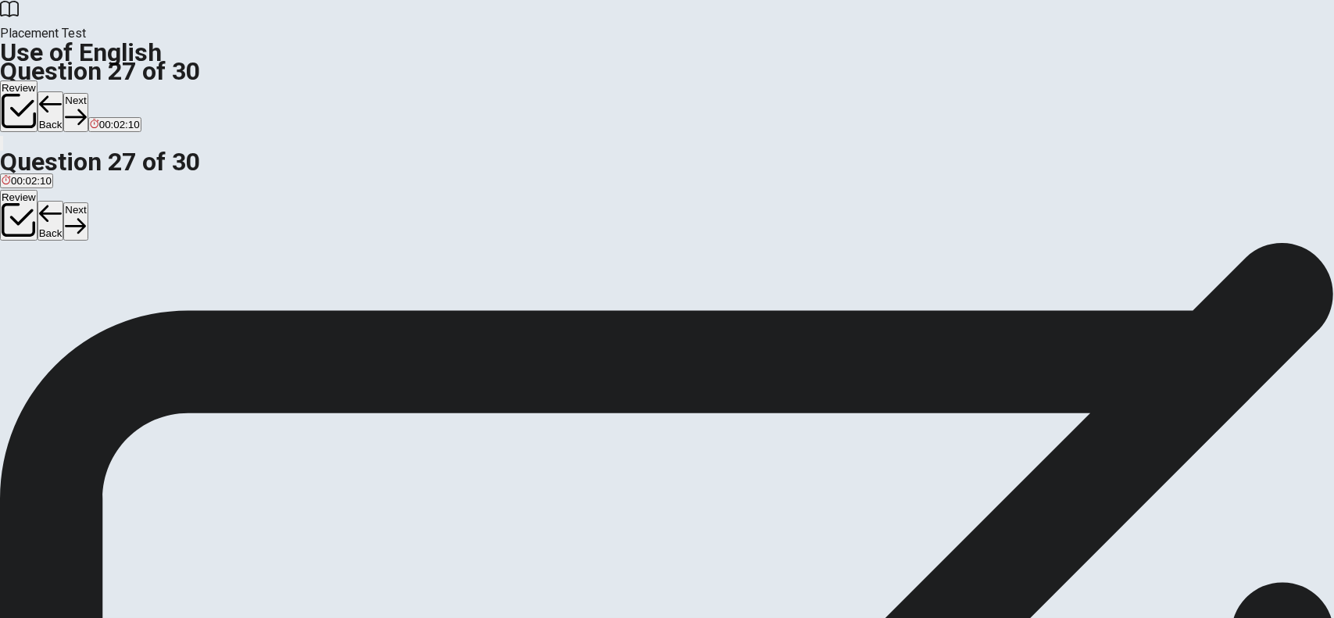
click at [98, 306] on button "C confusing" at bounding box center [75, 293] width 48 height 27
click at [88, 93] on button "Next" at bounding box center [75, 112] width 24 height 38
click at [285, 305] on span "make it easier to understand" at bounding box center [219, 299] width 131 height 12
click at [88, 93] on button "Next" at bounding box center [75, 112] width 24 height 38
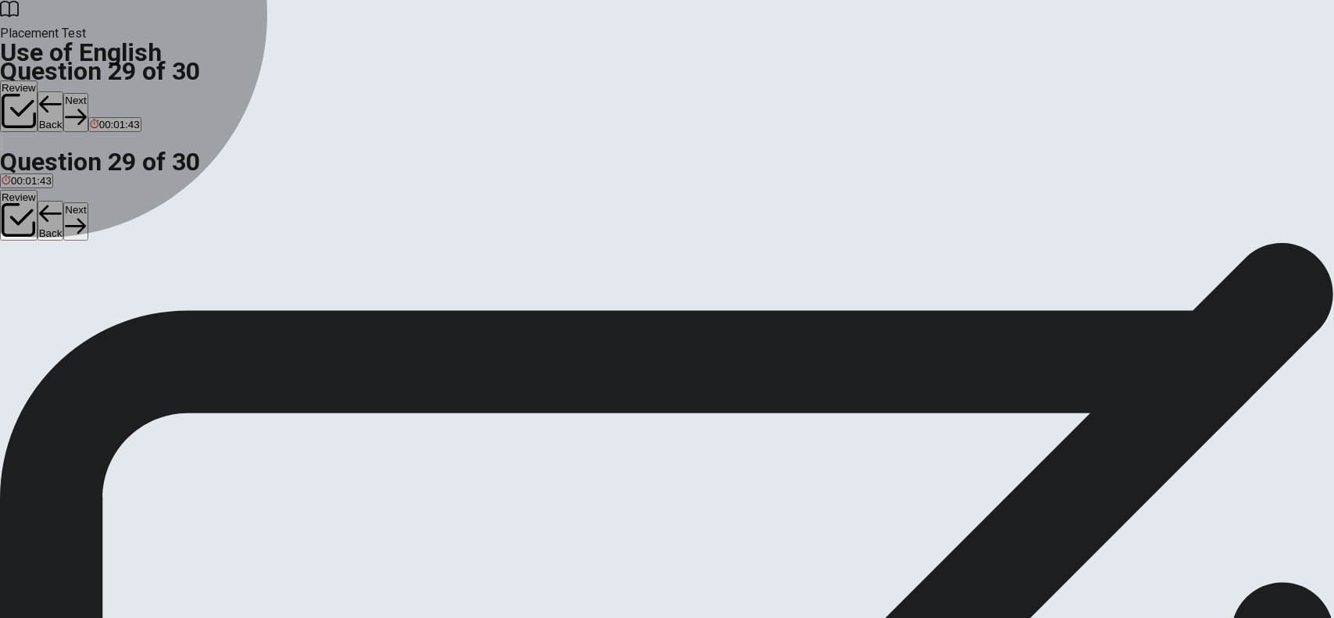
click at [146, 305] on span "expect" at bounding box center [131, 299] width 30 height 12
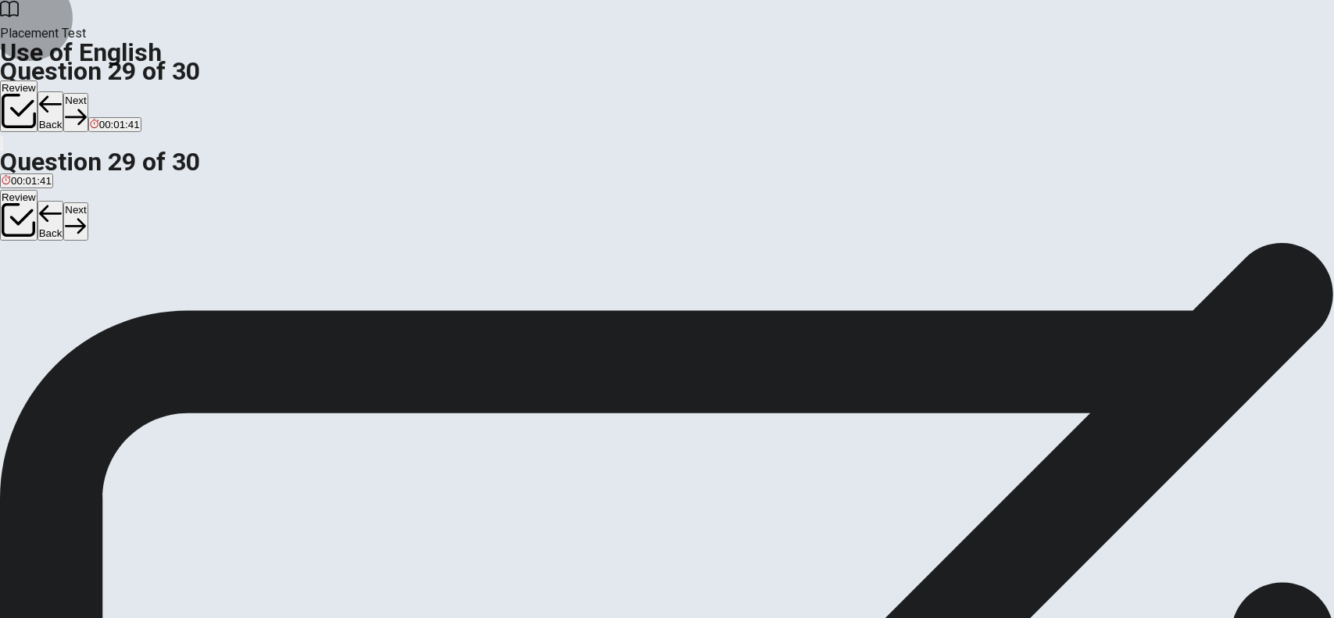
click at [88, 93] on button "Next" at bounding box center [75, 112] width 24 height 38
click at [88, 306] on button "D Will" at bounding box center [78, 293] width 20 height 27
click at [88, 93] on button "Next" at bounding box center [75, 112] width 24 height 38
click at [64, 91] on button "Back" at bounding box center [51, 111] width 27 height 41
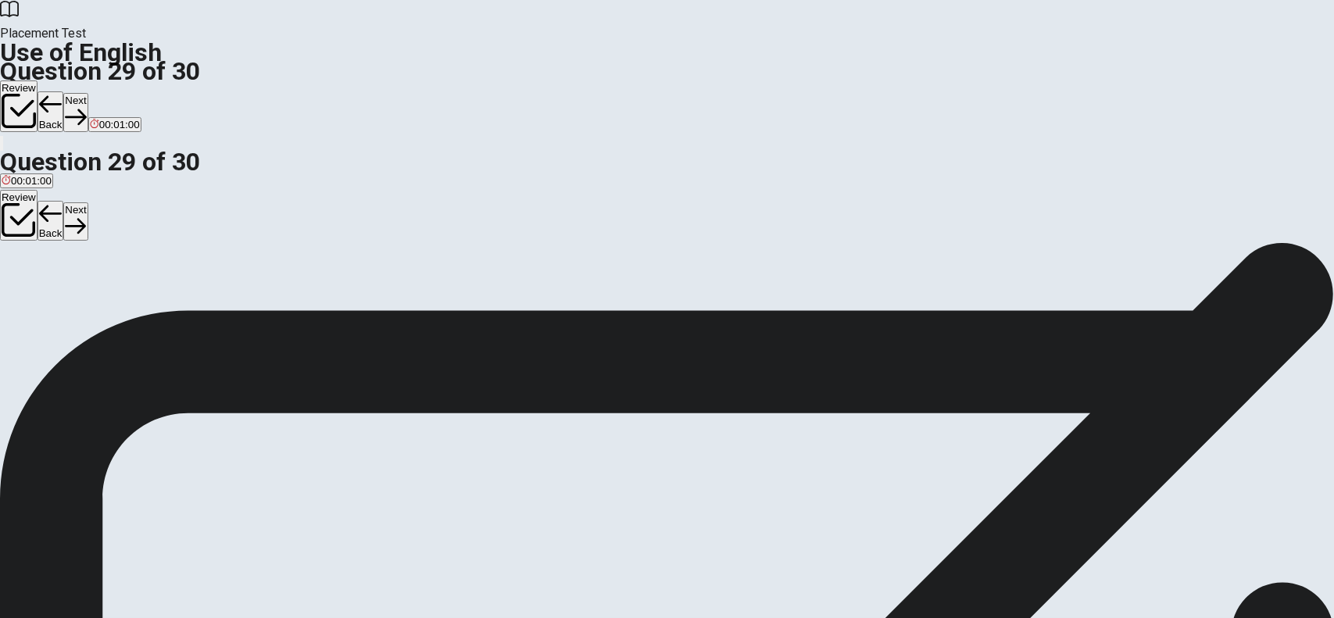
click at [64, 91] on button "Back" at bounding box center [51, 111] width 27 height 41
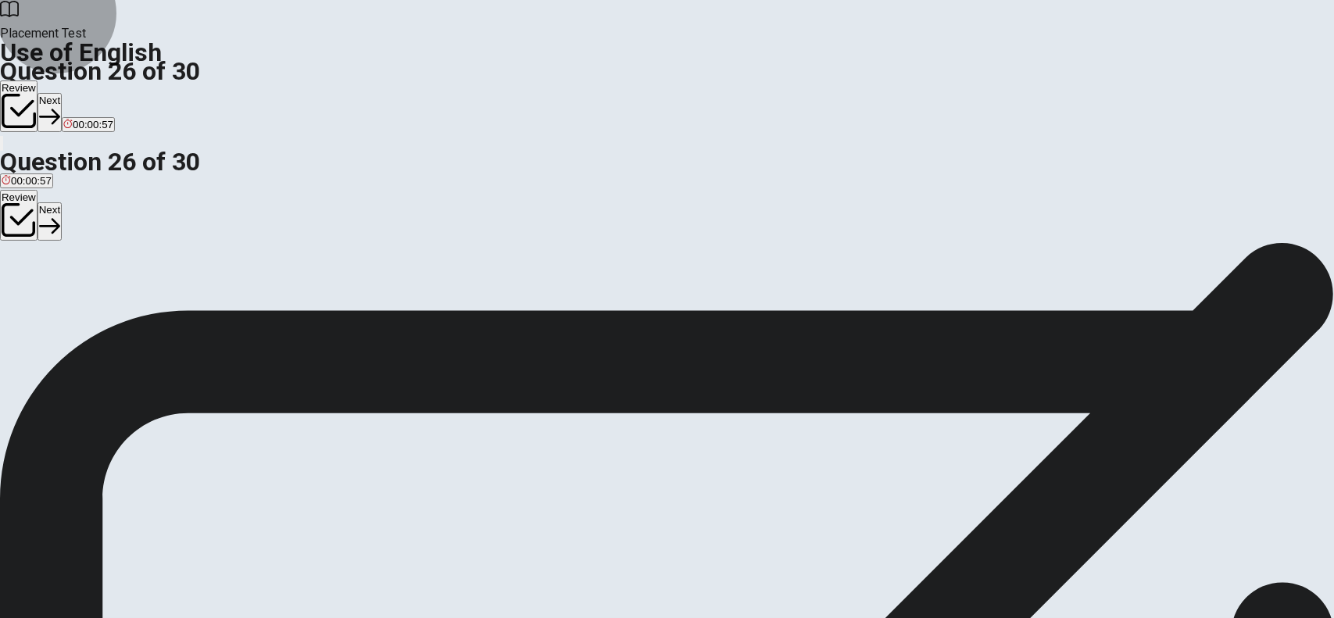
click at [38, 81] on button "Review" at bounding box center [19, 107] width 38 height 52
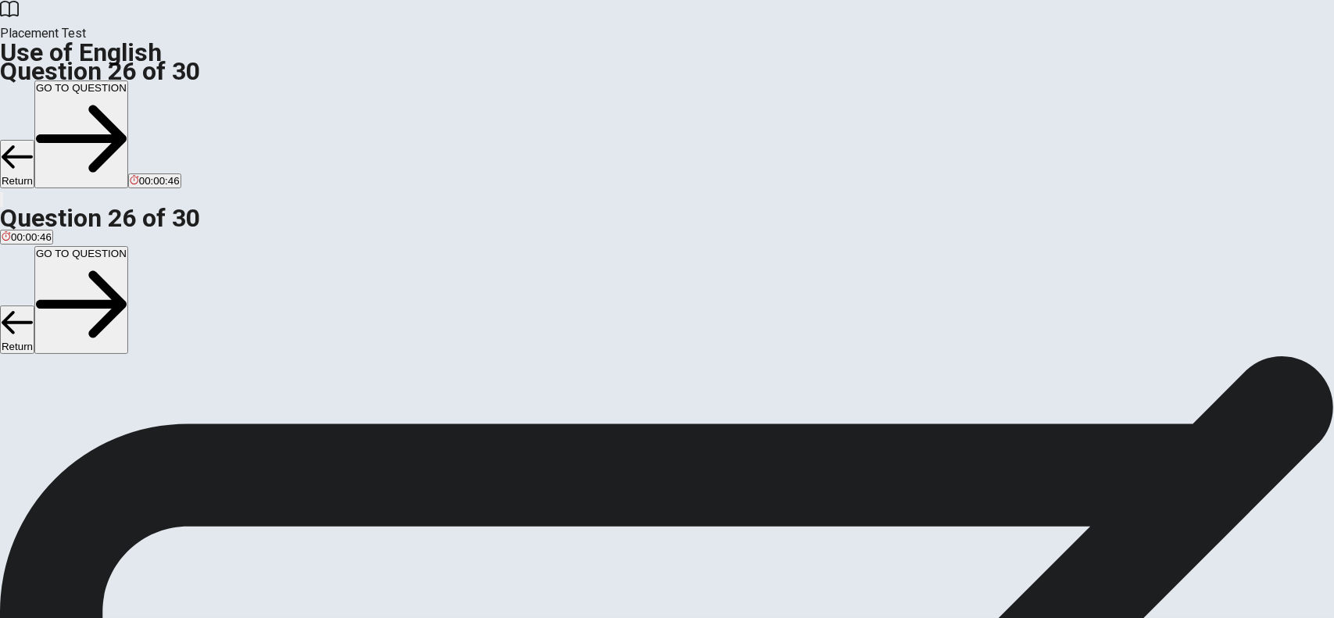
click at [34, 140] on button "Return" at bounding box center [17, 164] width 34 height 48
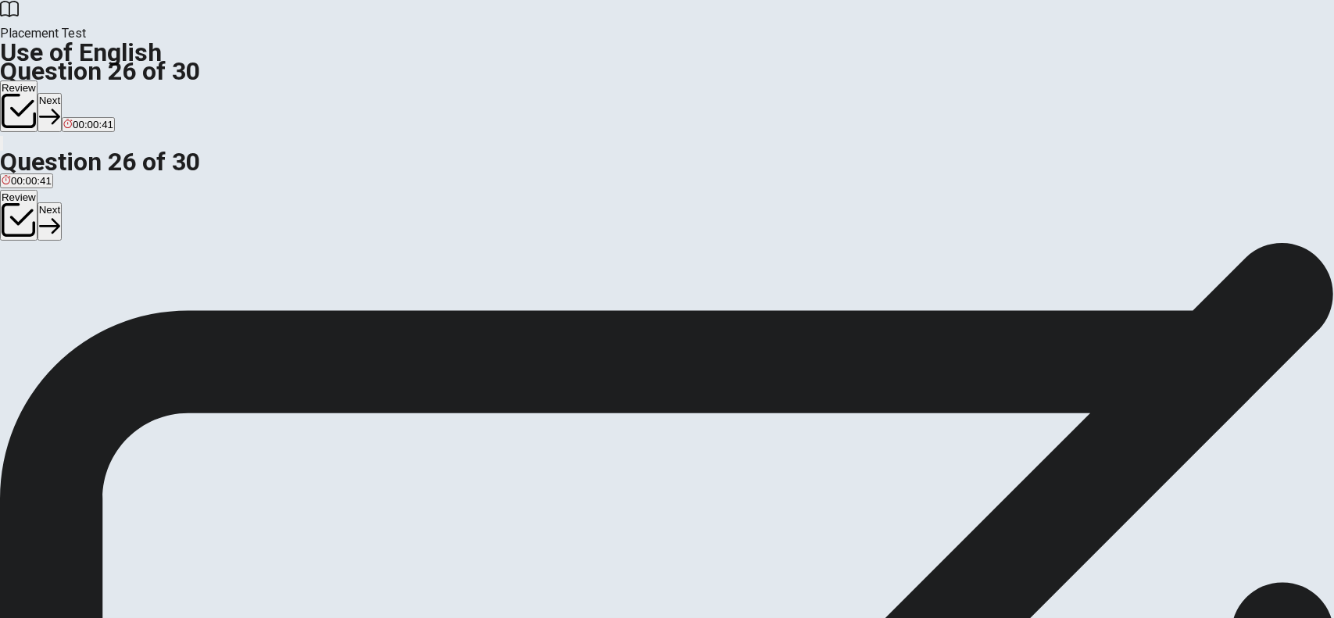
click at [62, 93] on button "Next" at bounding box center [50, 112] width 24 height 38
click at [88, 93] on button "Next" at bounding box center [75, 112] width 24 height 38
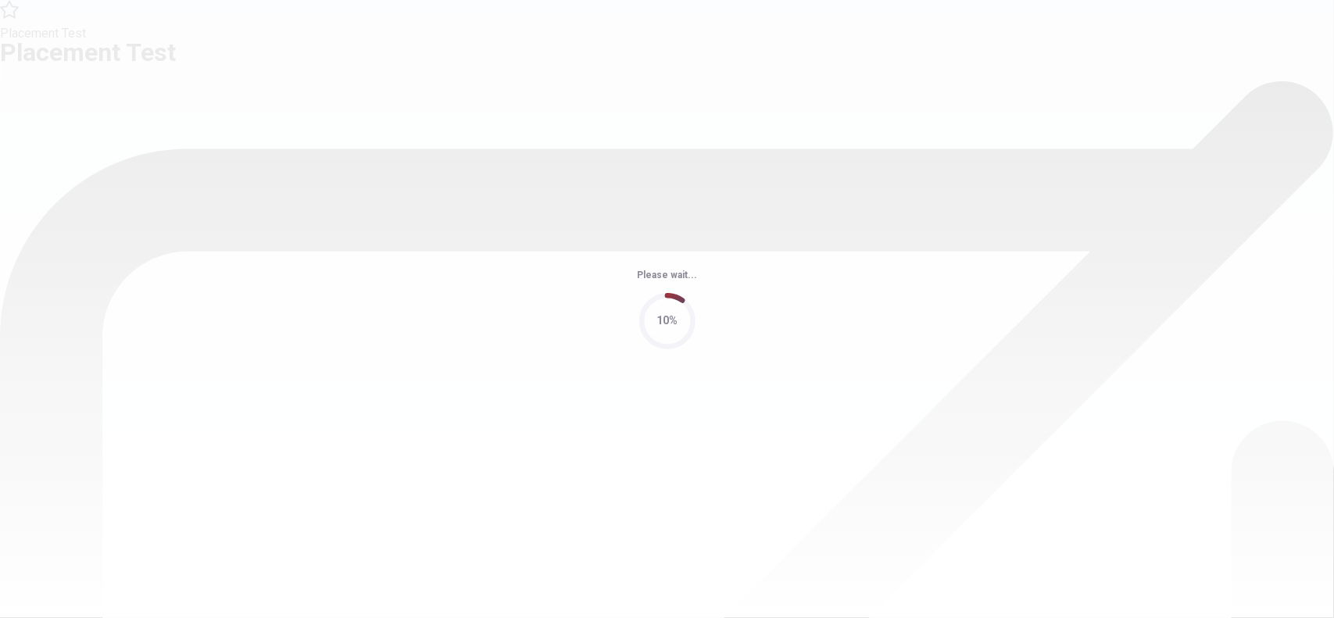
scroll to position [0, 0]
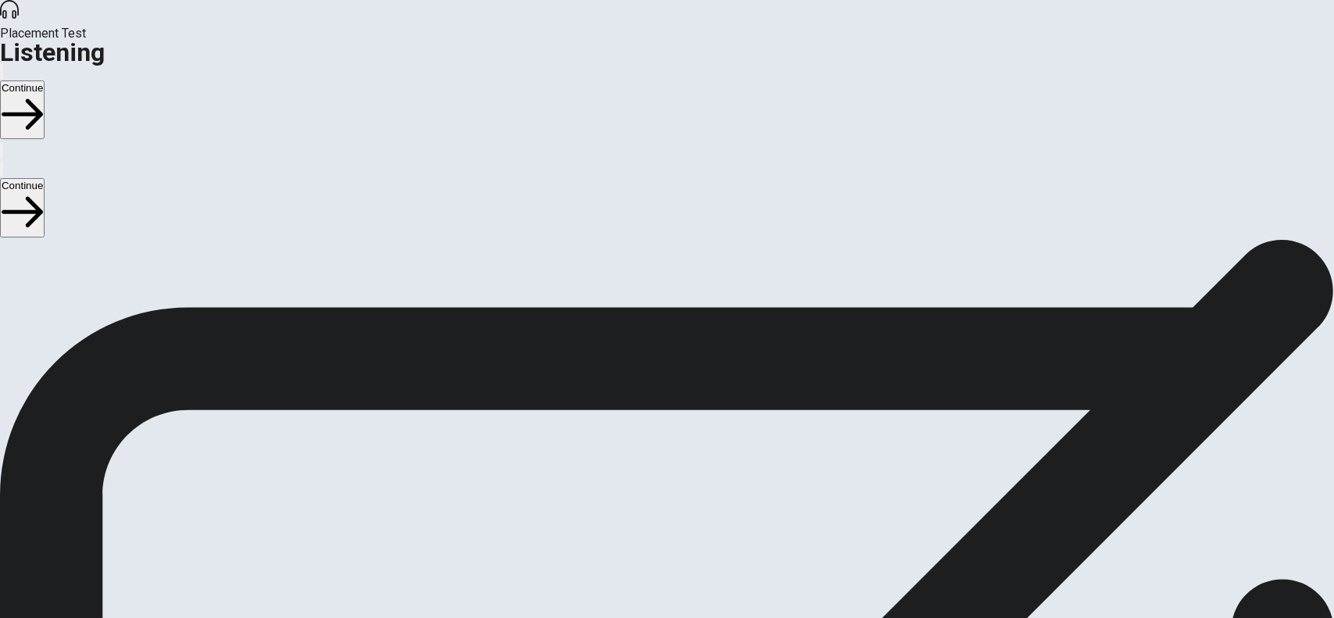
drag, startPoint x: 550, startPoint y: 199, endPoint x: 600, endPoint y: 199, distance: 50.0
click at [600, 241] on span "There are 3 audio clips in this section. Each clip has 5 questions. Before each…" at bounding box center [377, 361] width 754 height 240
click at [3, 64] on button "button" at bounding box center [1, 71] width 3 height 15
drag, startPoint x: 968, startPoint y: 55, endPoint x: 950, endPoint y: 55, distance: 18.0
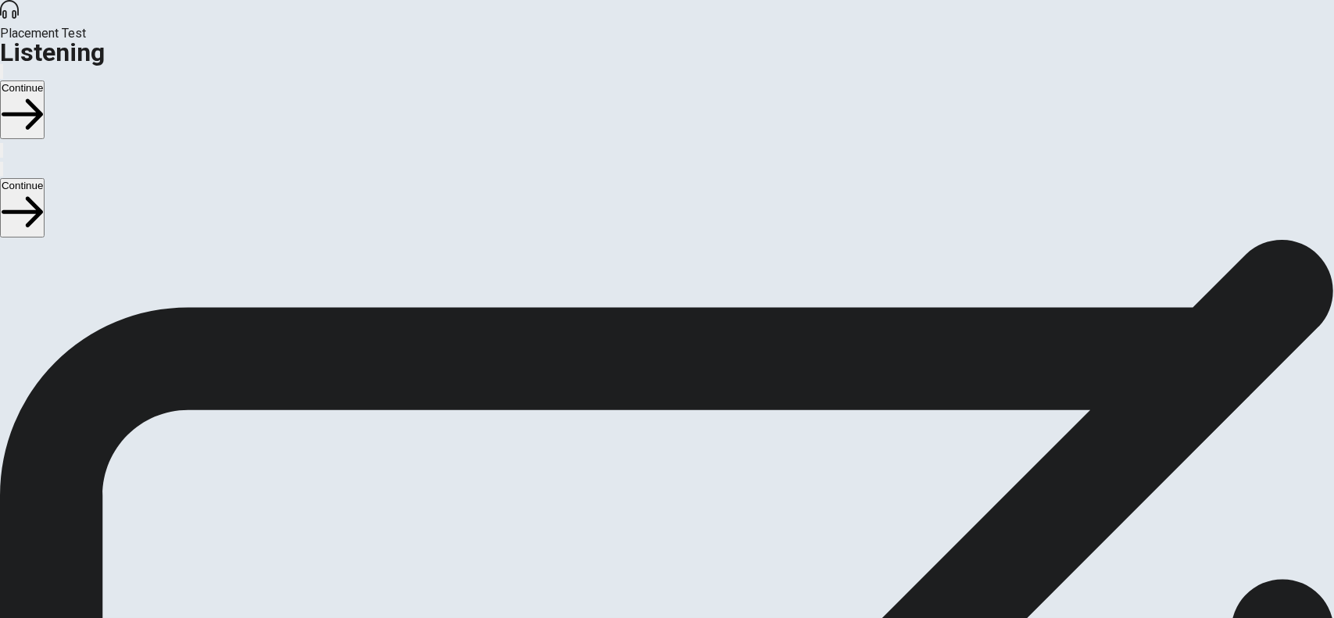
click at [906, 42] on span at bounding box center [906, 42] width 0 height 0
drag, startPoint x: 956, startPoint y: 57, endPoint x: 941, endPoint y: 55, distance: 14.9
click at [906, 42] on span at bounding box center [906, 42] width 0 height 0
type input "0.7"
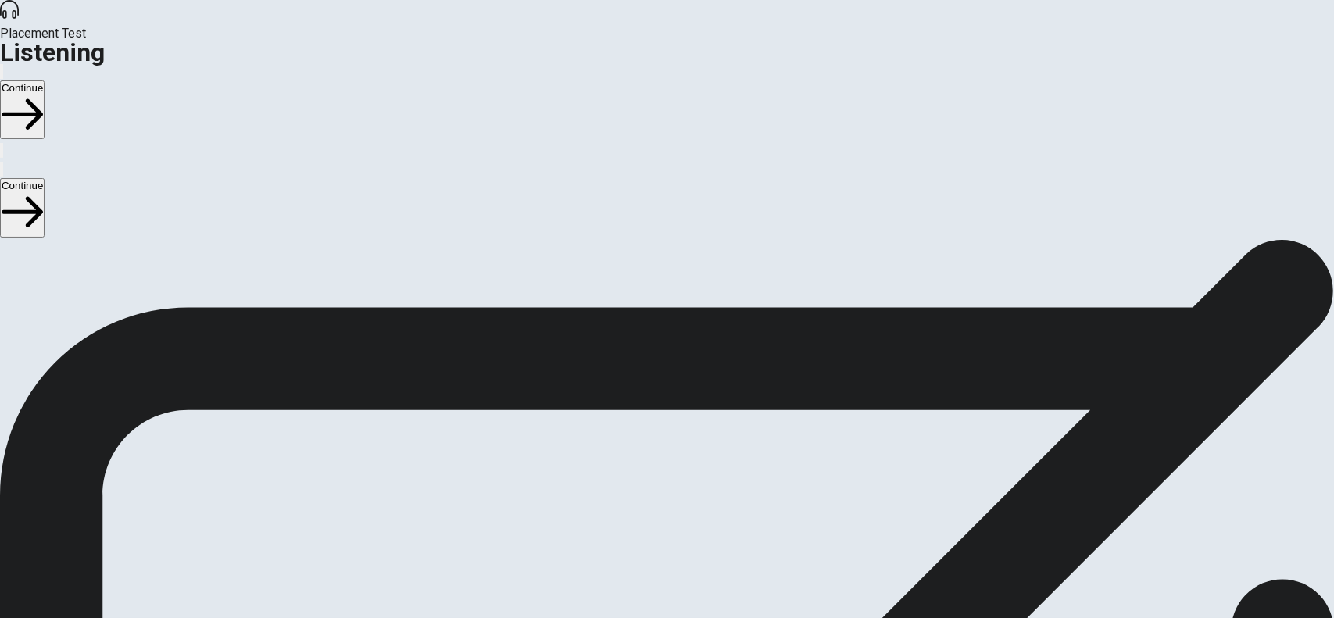
drag, startPoint x: 941, startPoint y: 55, endPoint x: 954, endPoint y: 55, distance: 12.5
click at [906, 42] on span at bounding box center [906, 42] width 0 height 0
click at [119, 241] on span "Listening Instructions" at bounding box center [59, 248] width 119 height 15
click at [45, 81] on button "Continue" at bounding box center [22, 110] width 45 height 59
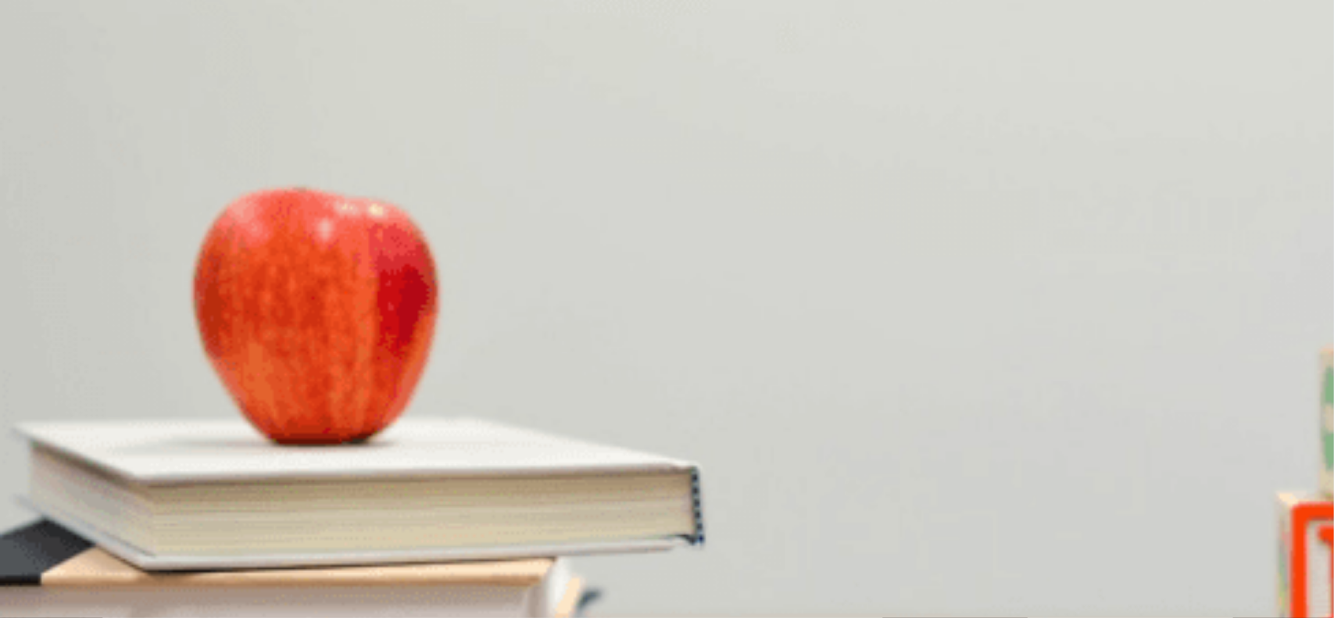
click at [64, 571] on span "Data analysis" at bounding box center [33, 577] width 63 height 12
click at [222, 440] on span "They are convenient" at bounding box center [174, 446] width 95 height 12
click at [77, 506] on span "Five to six hours" at bounding box center [40, 512] width 76 height 12
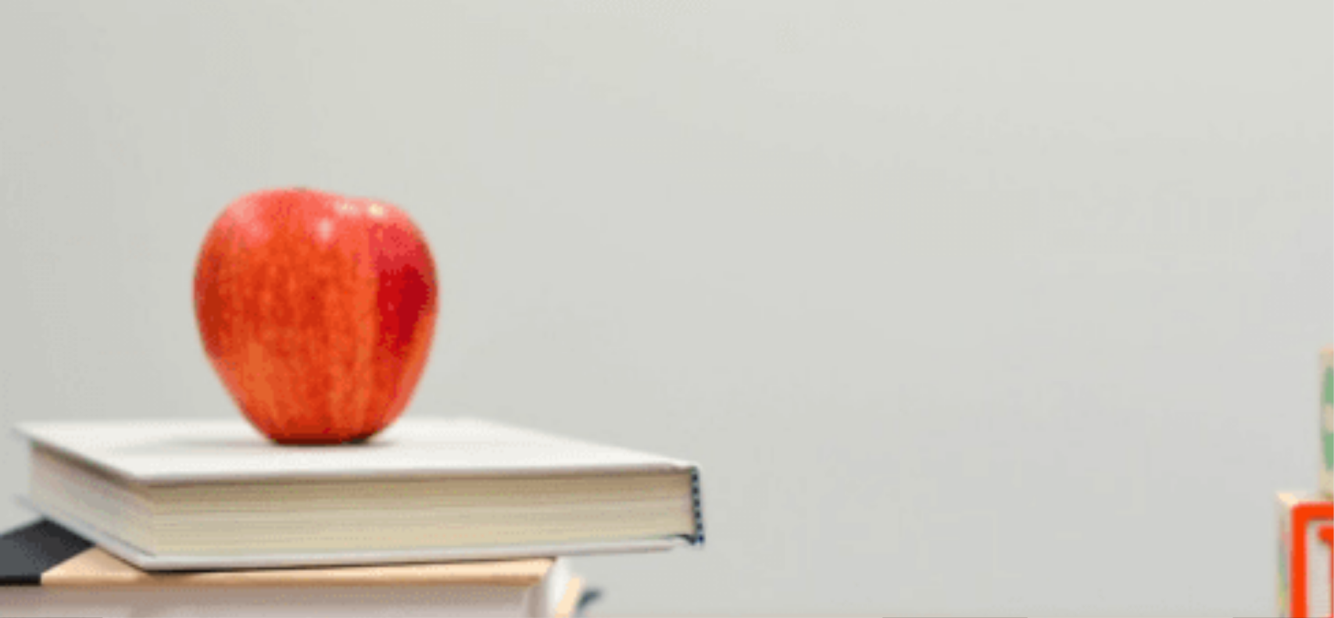
scroll to position [431, 0]
click at [203, 374] on span "High cost of courses" at bounding box center [156, 380] width 95 height 12
click at [55, 309] on span "Next month" at bounding box center [28, 315] width 53 height 12
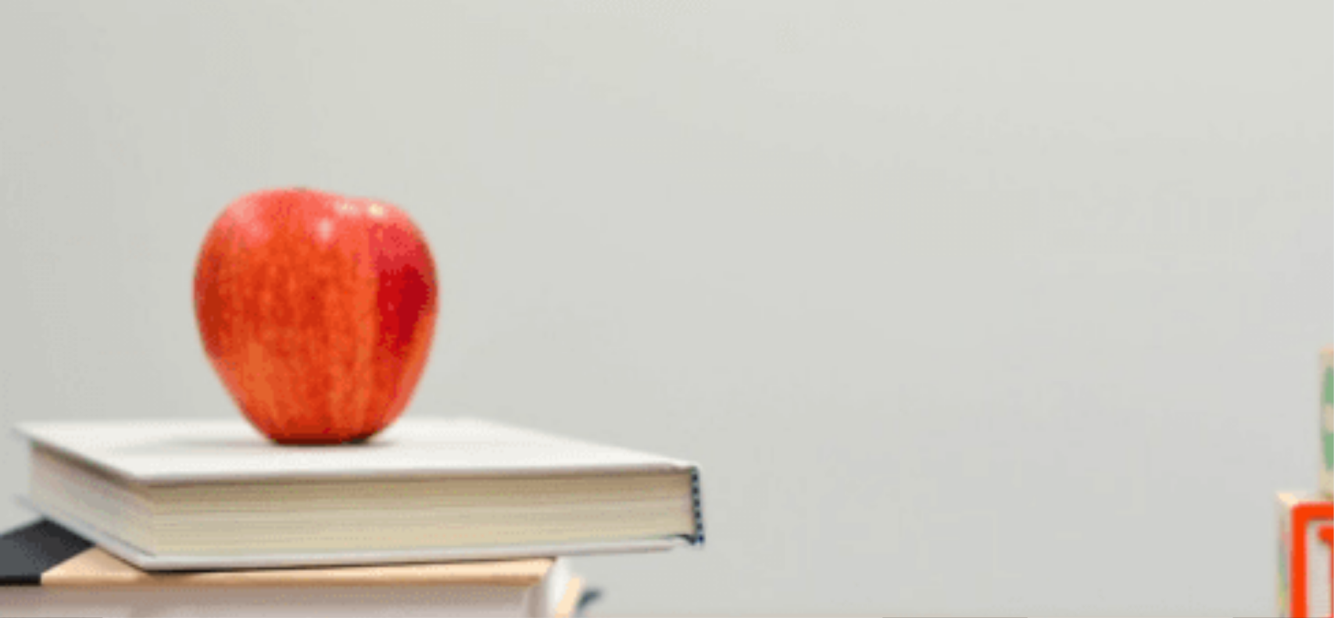
click at [456, 299] on span "Not having enough time" at bounding box center [401, 293] width 110 height 12
click at [45, 81] on button "Continue" at bounding box center [22, 110] width 45 height 59
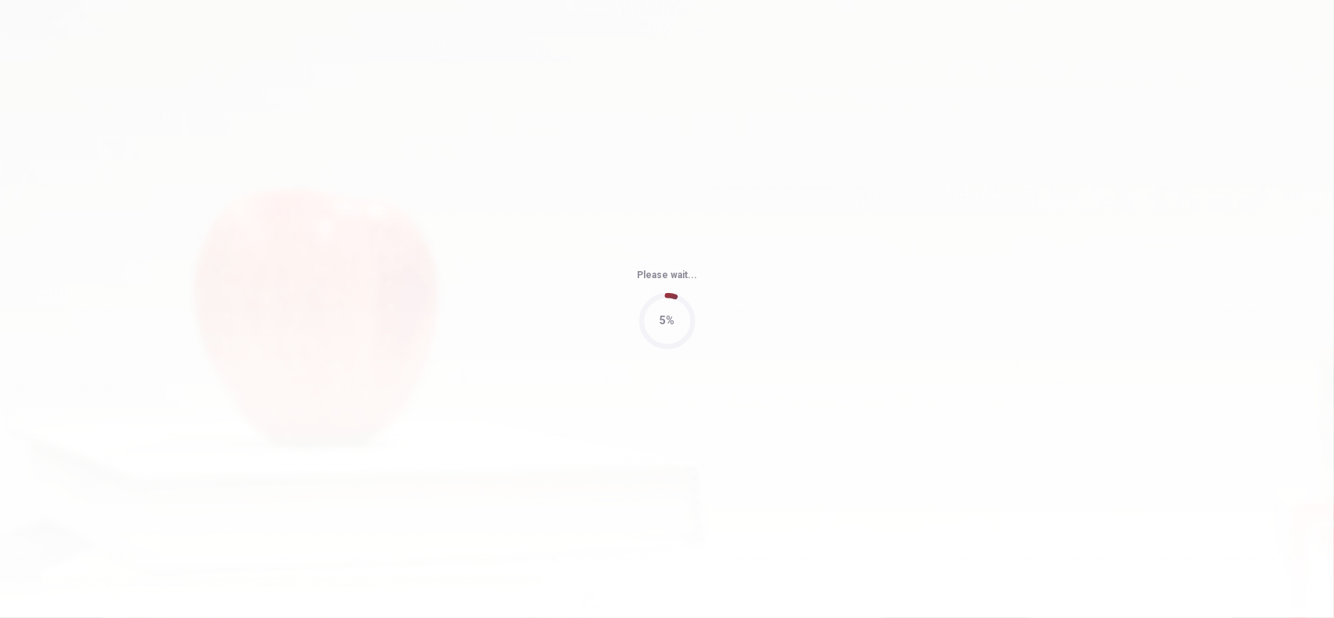
type input "79"
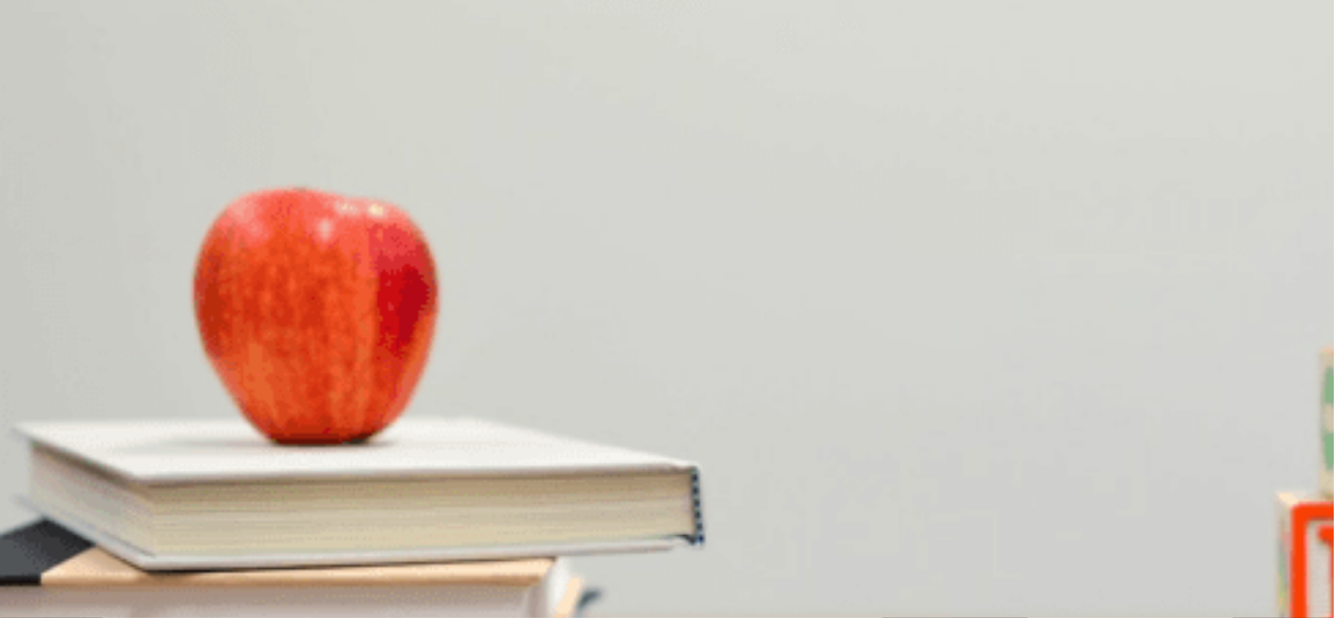
scroll to position [235, 0]
click at [88, 378] on button "A It’s perfectly ready" at bounding box center [44, 374] width 88 height 27
click at [600, 320] on span "Only snacks will be provided" at bounding box center [534, 315] width 131 height 12
click at [467, 322] on button "C Lunch and snacks are arranged" at bounding box center [392, 308] width 149 height 27
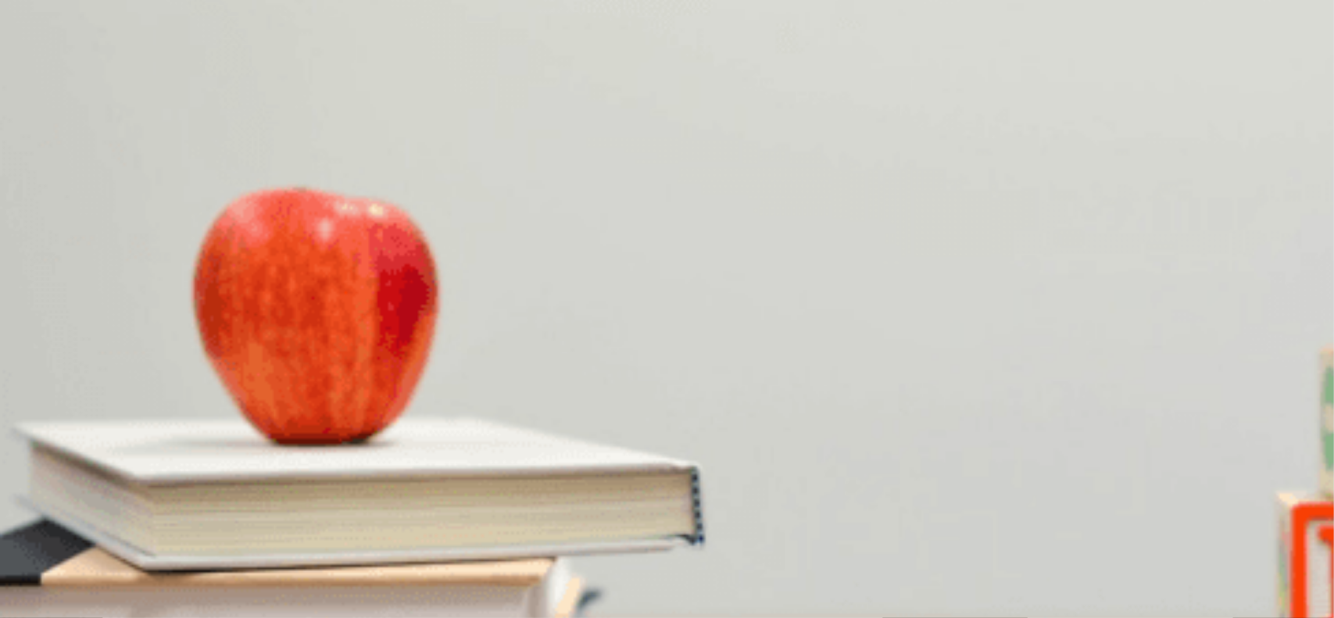
scroll to position [1212, 0]
click at [192, 506] on span "Next month" at bounding box center [165, 512] width 53 height 12
click at [350, 571] on span "Sorting out catering" at bounding box center [305, 577] width 91 height 12
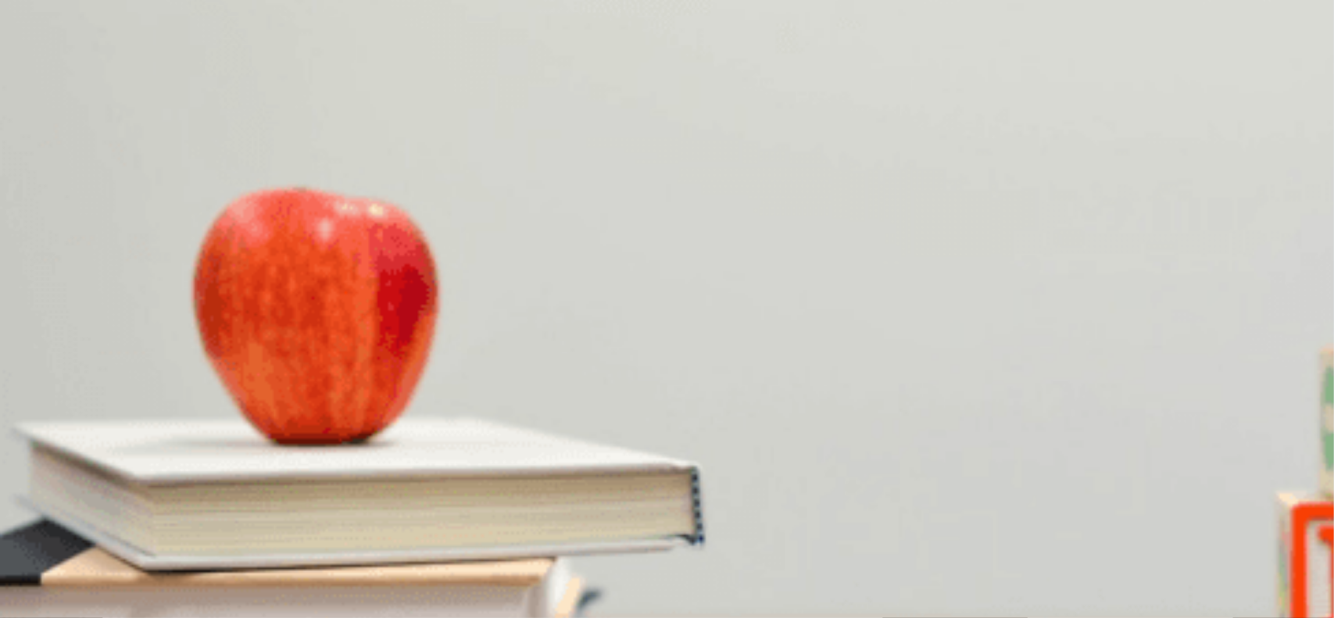
click at [534, 440] on span "Reviewing the catering plan" at bounding box center [470, 446] width 128 height 12
click at [45, 81] on button "Continue" at bounding box center [22, 110] width 45 height 59
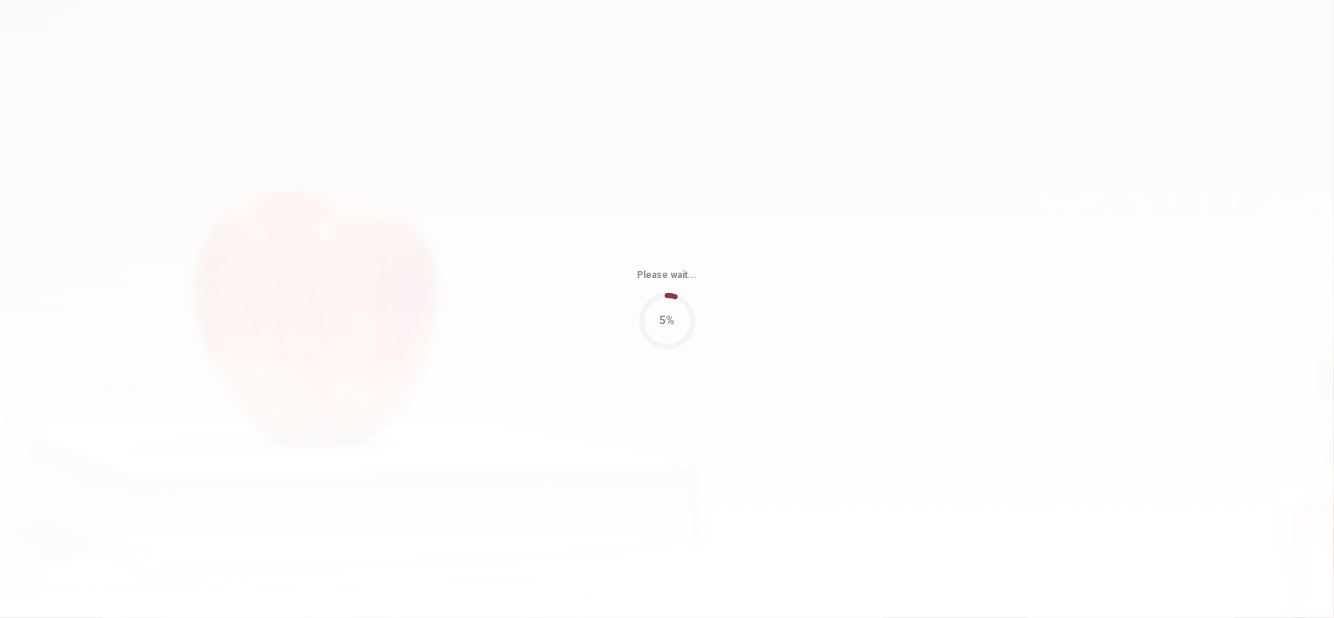
type input "68"
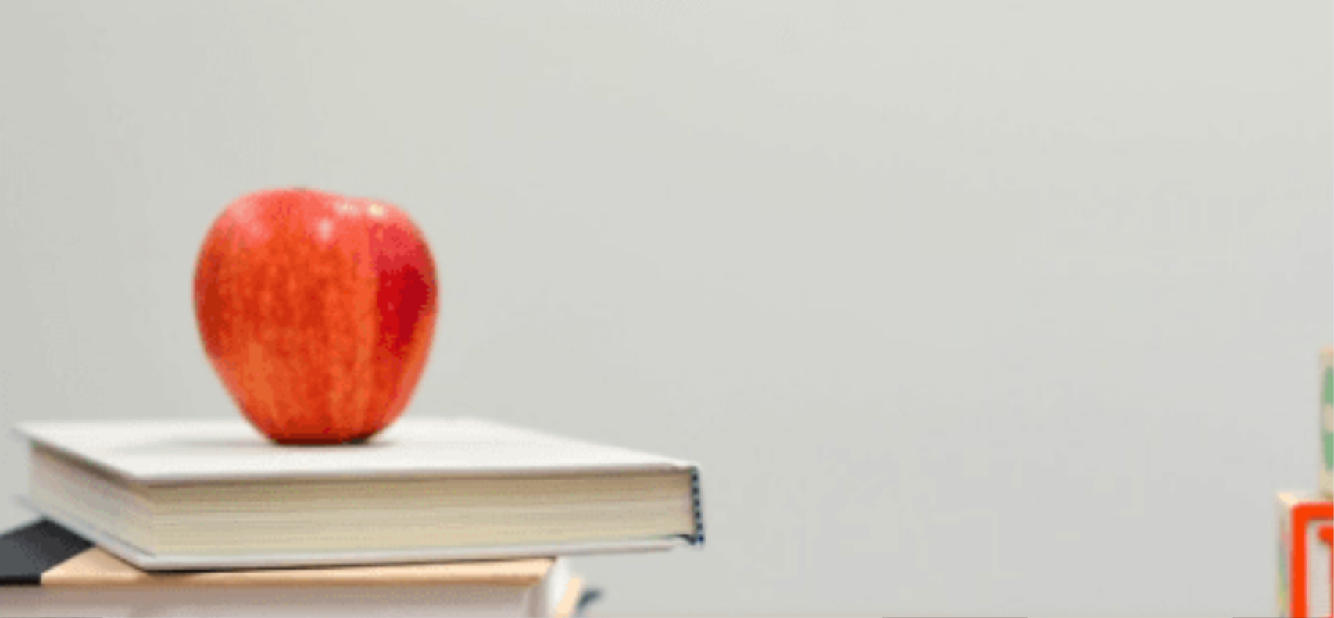
scroll to position [665, 0]
click at [348, 452] on span "Rewrite her section" at bounding box center [303, 446] width 89 height 12
click at [34, 374] on span "[DATE]" at bounding box center [18, 380] width 33 height 12
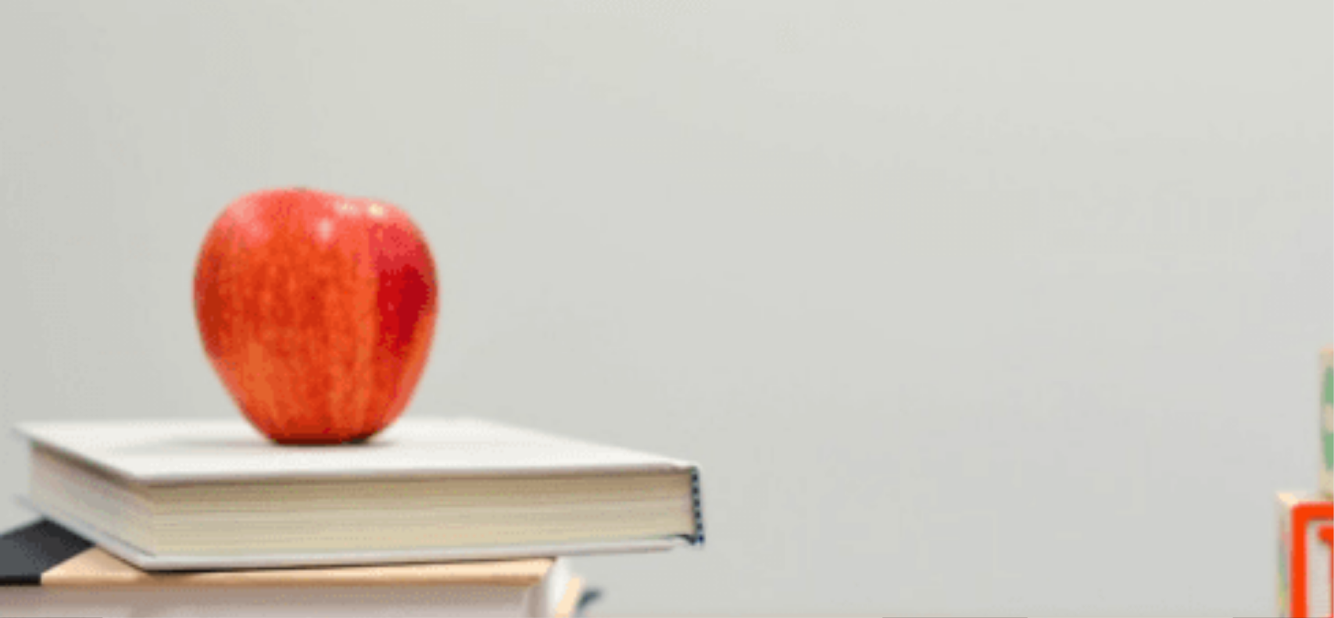
click at [488, 571] on span "Unequal contribution from group members" at bounding box center [389, 577] width 195 height 12
click at [143, 309] on span "He is revising the group’s work" at bounding box center [72, 315] width 141 height 12
click at [533, 452] on span "Combine them and review the structure" at bounding box center [442, 446] width 182 height 12
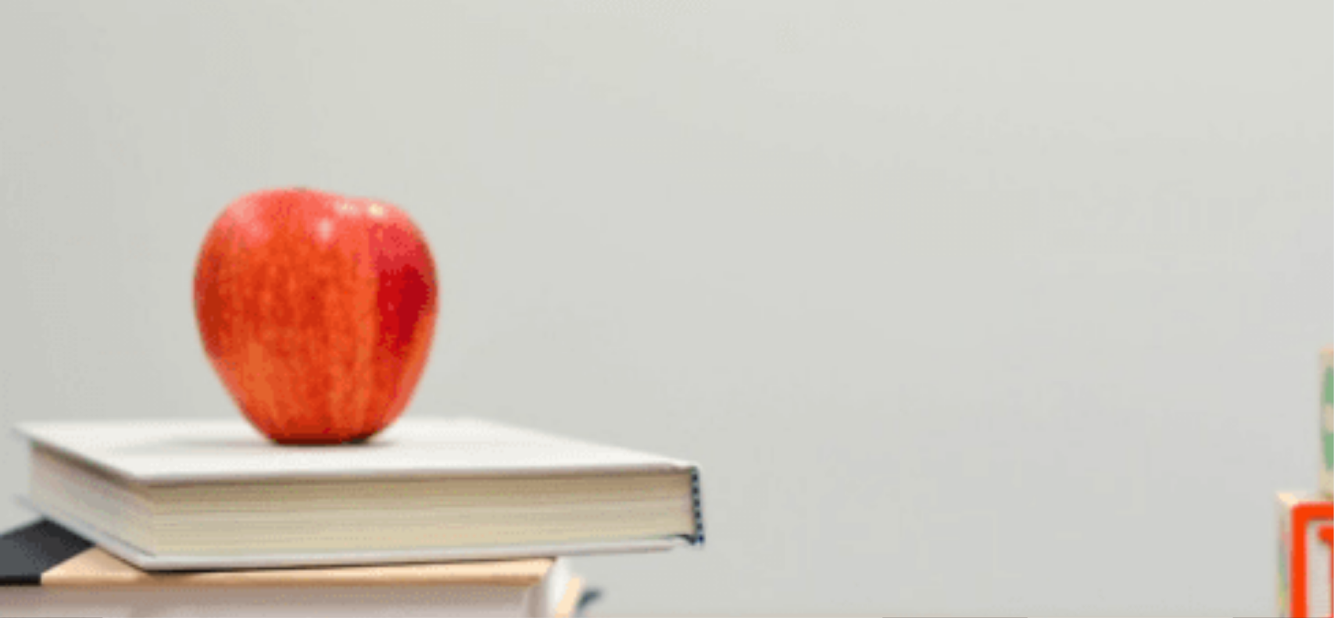
scroll to position [1094, 0]
click at [304, 506] on span "Reassigning tasks entirely" at bounding box center [243, 512] width 121 height 12
click at [43, 94] on icon "button" at bounding box center [22, 114] width 41 height 41
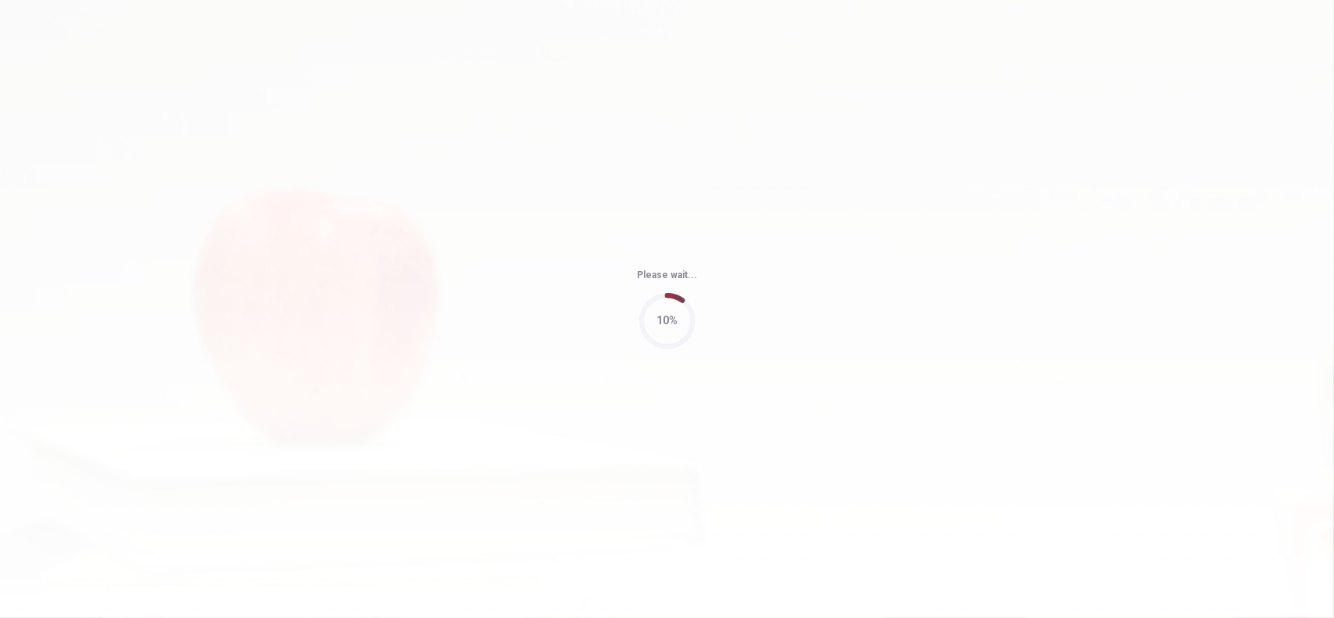
type input "94"
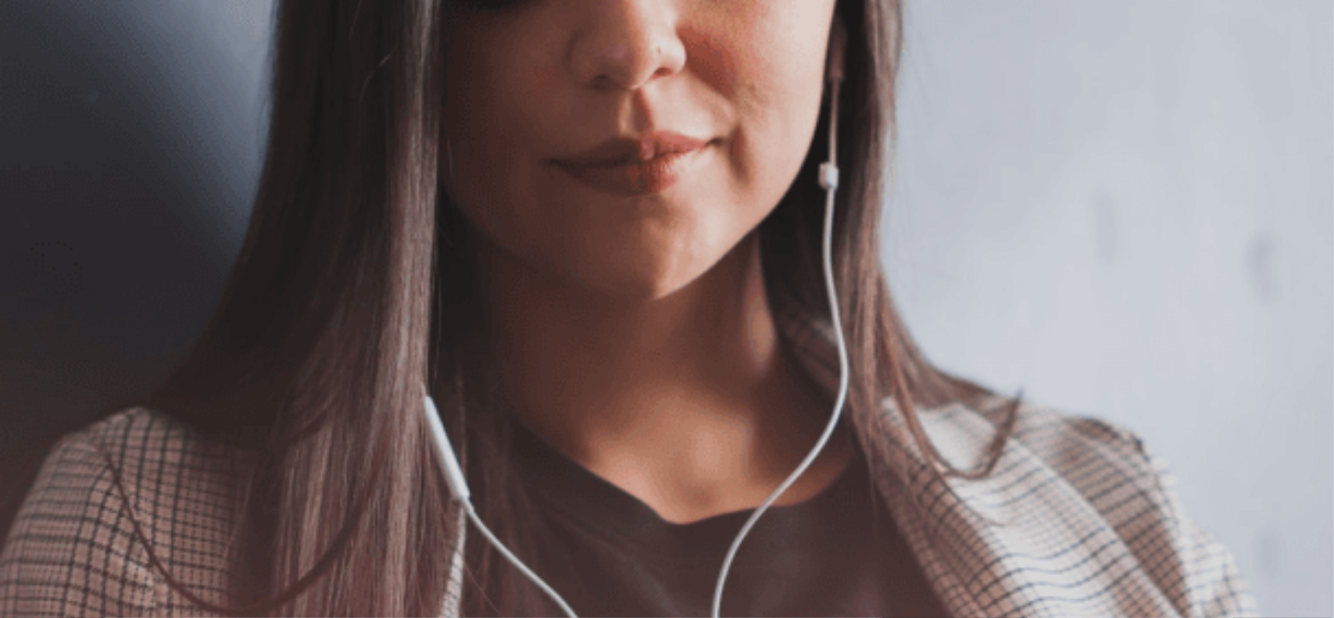
click at [1142, 265] on div "The Speaking Section will begin soon. Use a headset if available (recommended f…" at bounding box center [667, 323] width 1334 height 169
click at [45, 81] on button "Continue" at bounding box center [22, 110] width 45 height 59
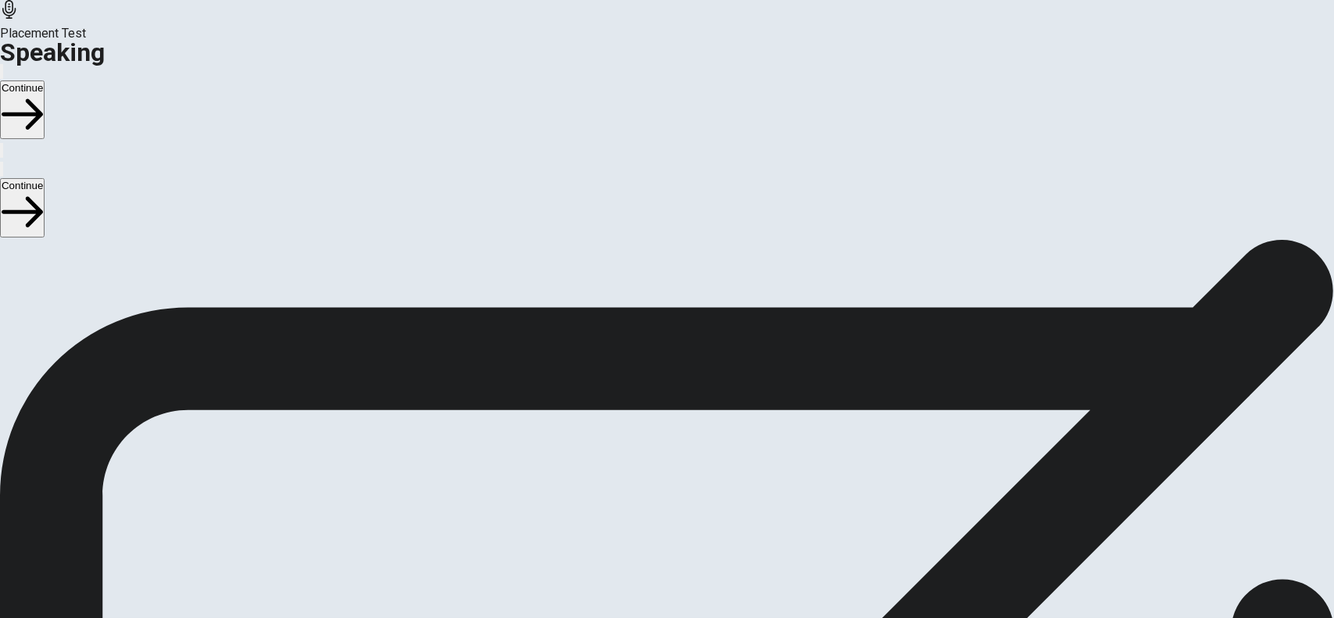
click at [665, 564] on icon "Play Audio" at bounding box center [657, 573] width 15 height 19
click at [45, 81] on button "Continue" at bounding box center [22, 110] width 45 height 59
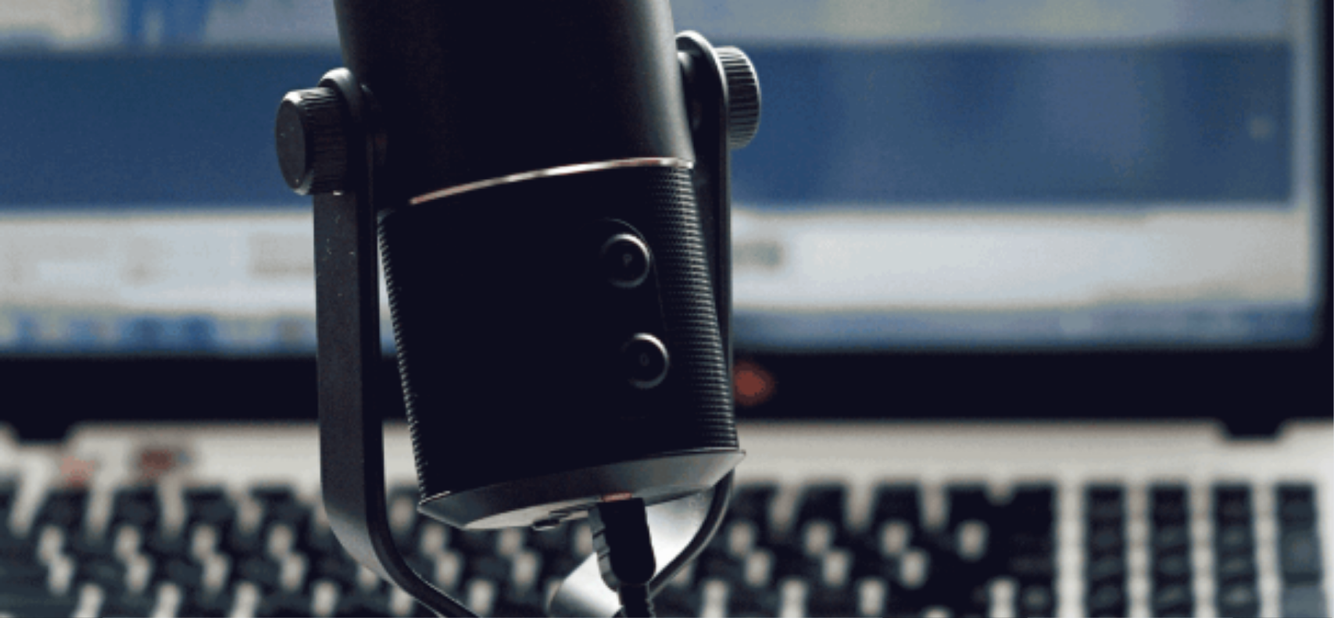
click at [45, 81] on button "Continue" at bounding box center [22, 110] width 45 height 59
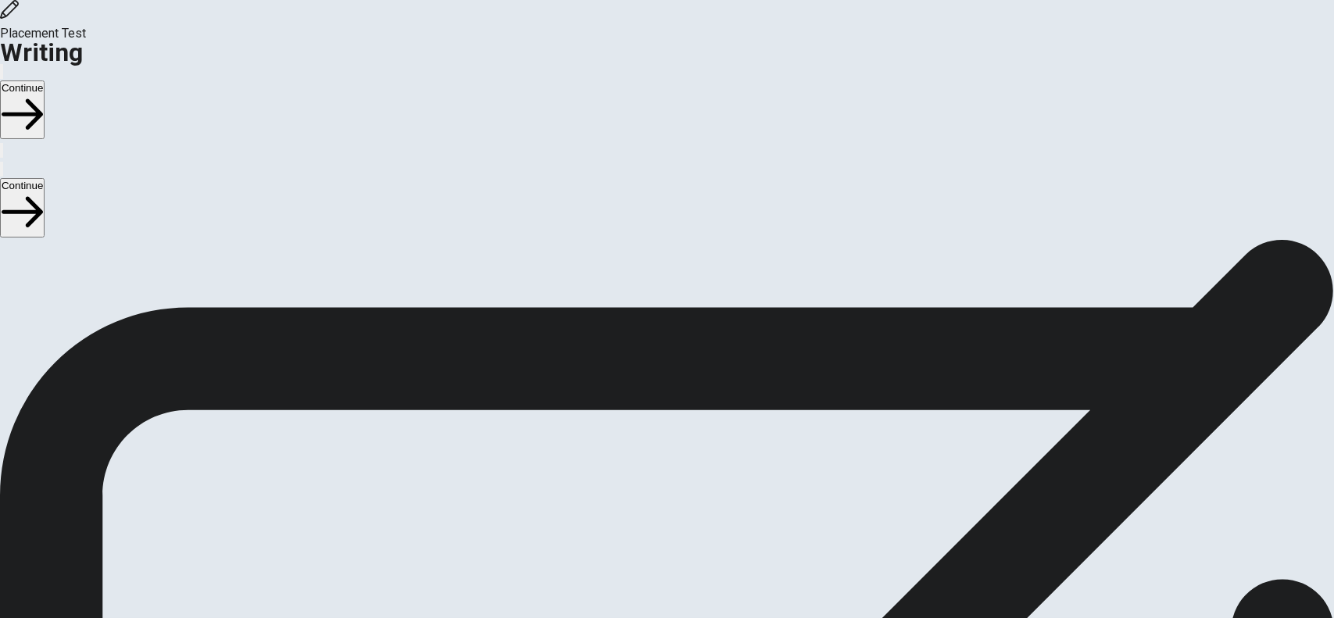
click at [45, 81] on button "Continue" at bounding box center [22, 110] width 45 height 59
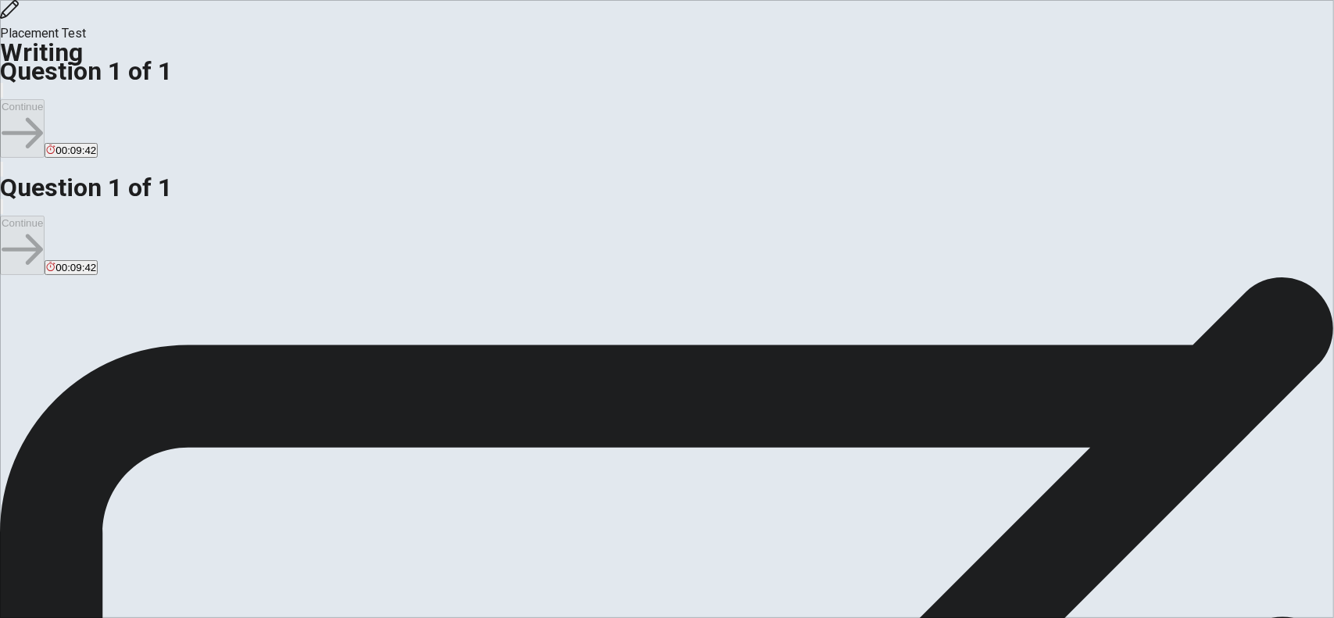
scroll to position [78, 0]
type textarea "I"
type textarea "x"
type textarea "I"
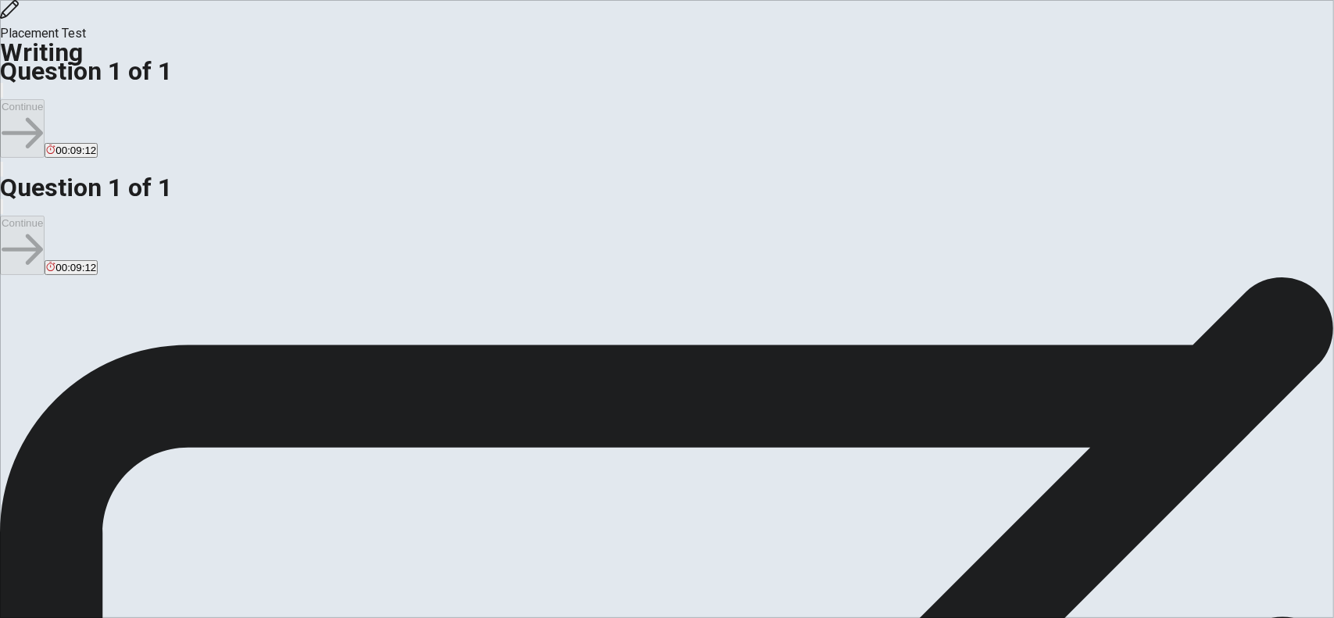
type textarea "x"
type textarea "I h"
type textarea "x"
type textarea "I ha"
type textarea "x"
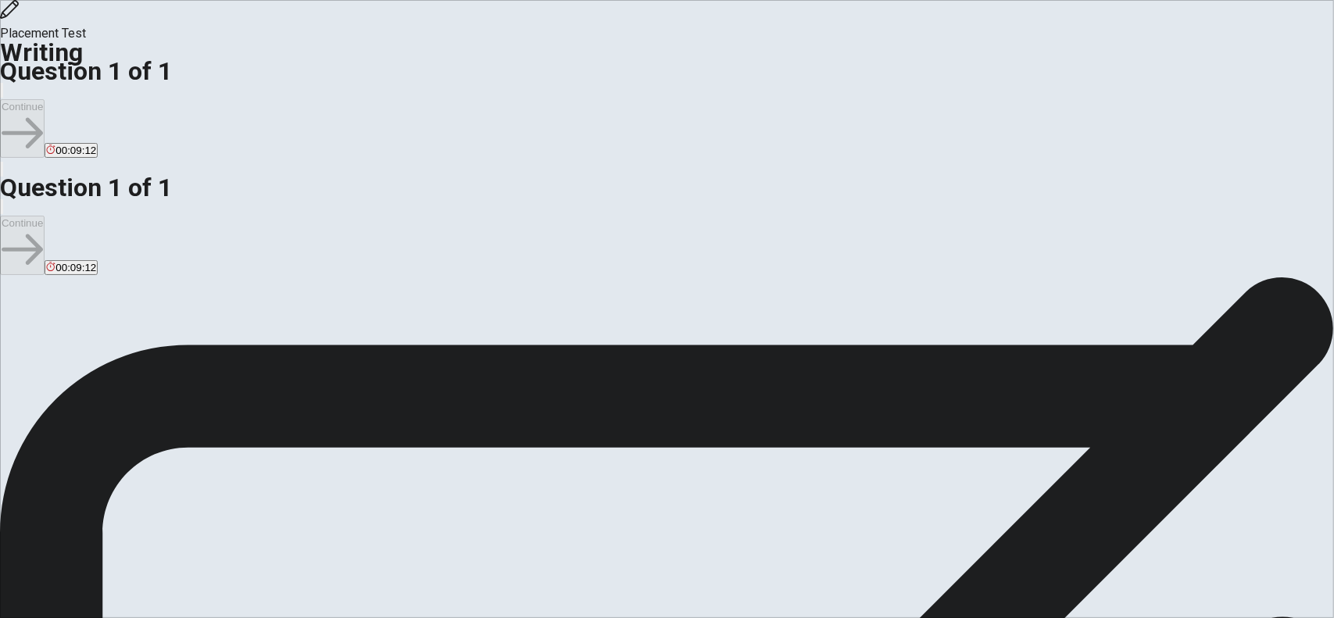
type textarea "I hav"
type textarea "x"
type textarea "I have"
type textarea "x"
type textarea "I have"
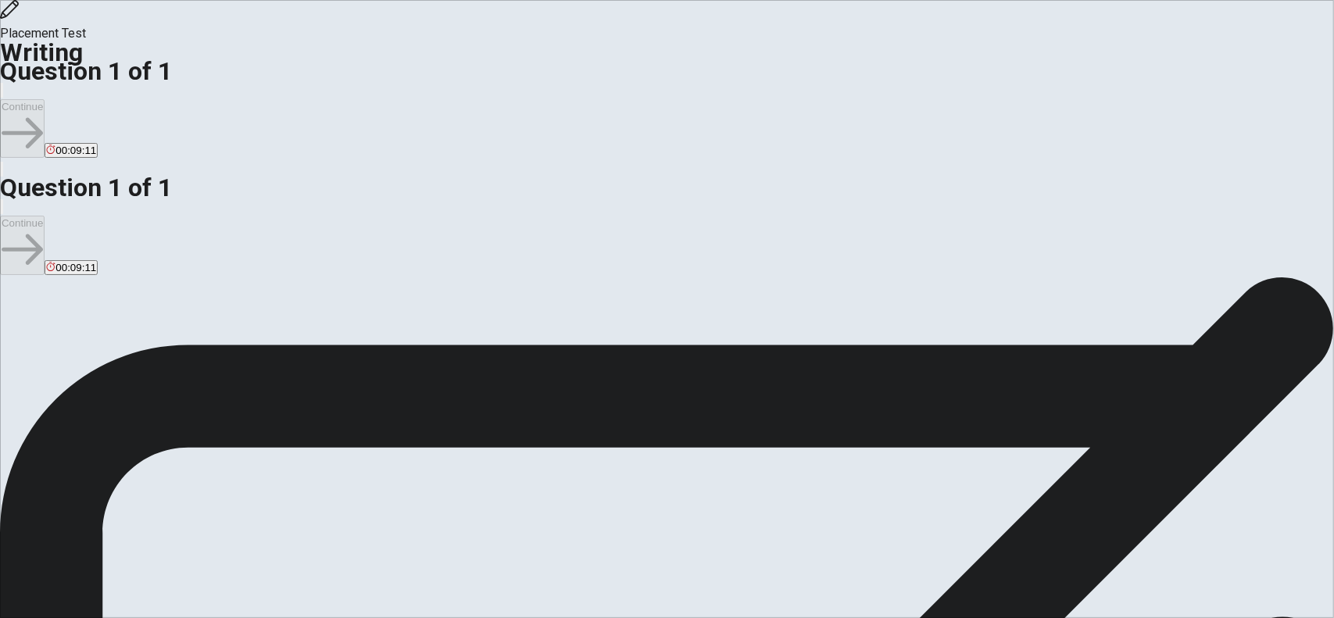
type textarea "x"
type textarea "I have e"
type textarea "x"
type textarea "I have"
type textarea "x"
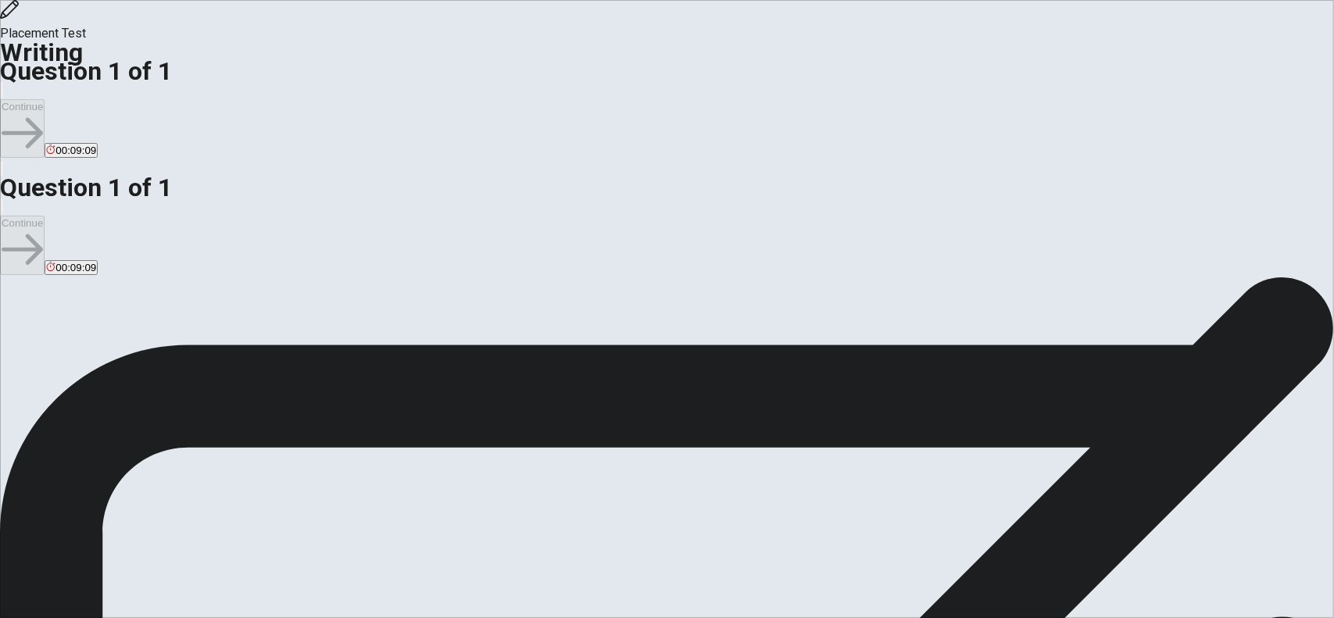
type textarea "I have b"
type textarea "x"
type textarea "I have be"
type textarea "x"
type textarea "I have bee"
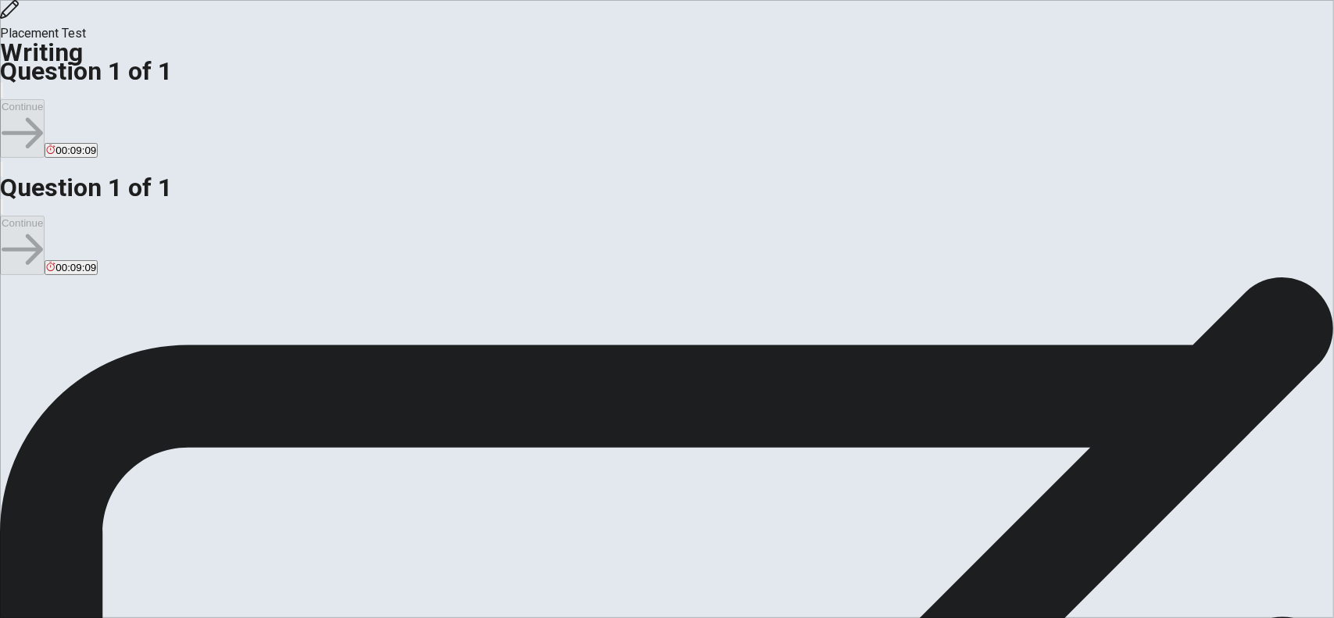
type textarea "x"
type textarea "I have been"
type textarea "x"
type textarea "I have been"
type textarea "x"
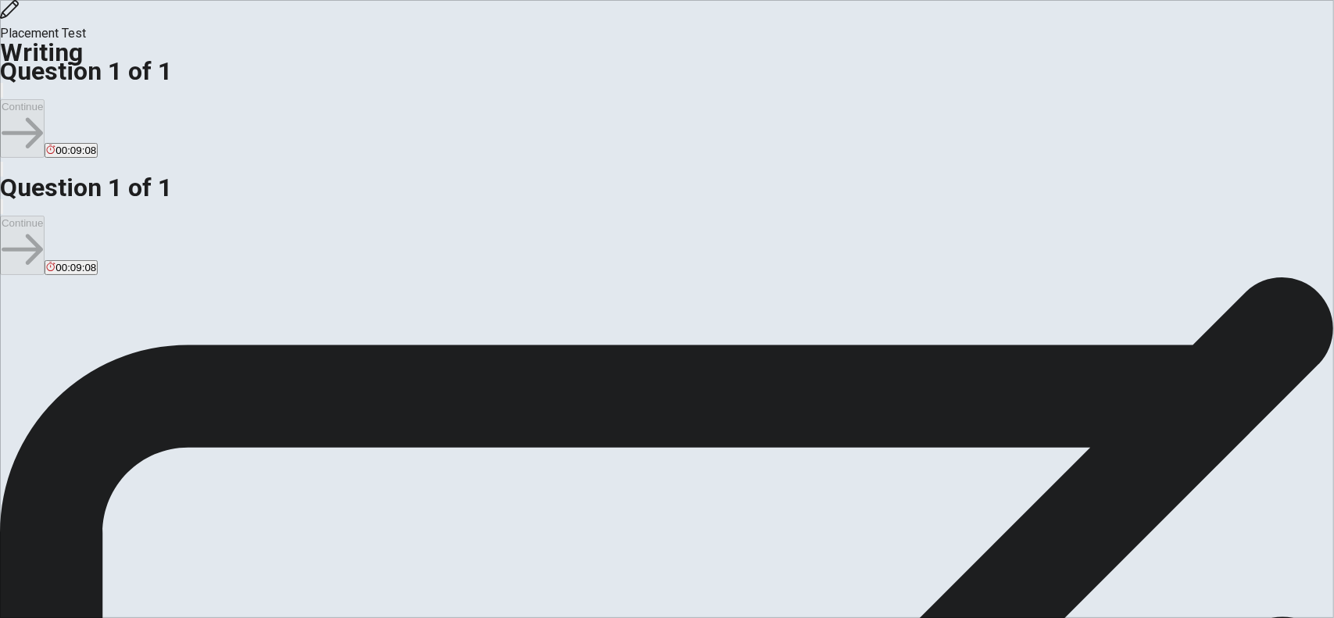
type textarea "I have been i"
type textarea "x"
type textarea "I have been in"
type textarea "x"
type textarea "I have been in"
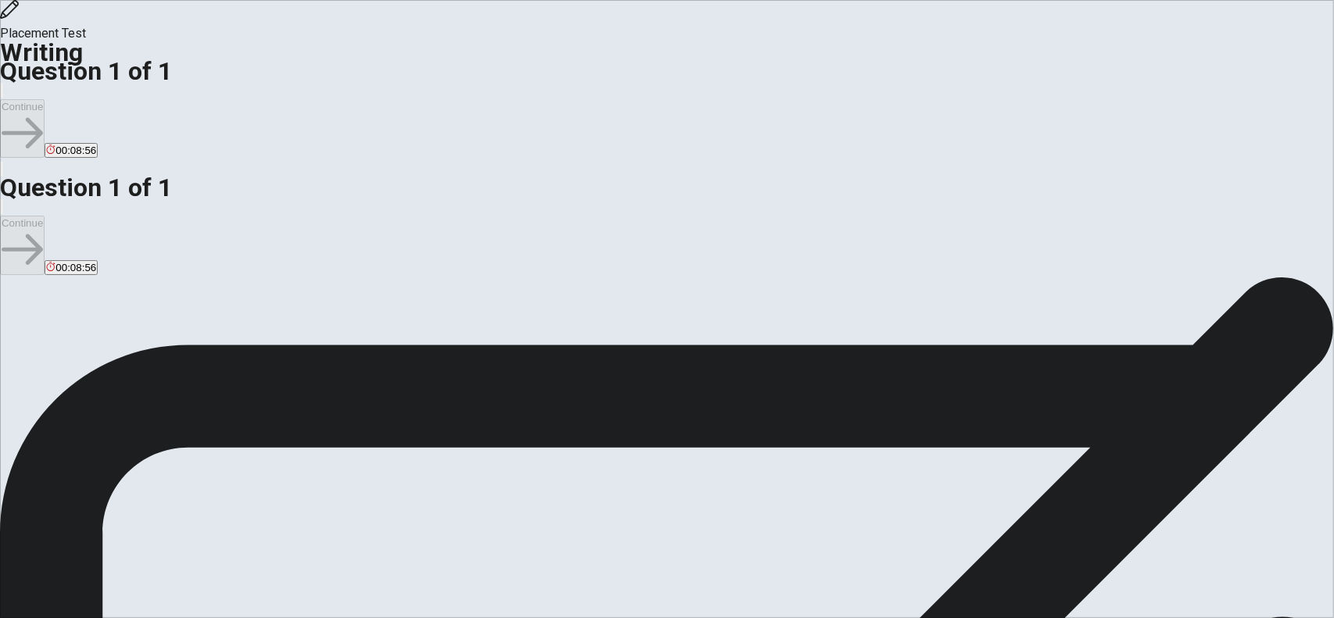
type textarea "x"
type textarea "I have been in M"
type textarea "x"
type textarea "I have been in [GEOGRAPHIC_DATA]"
type textarea "x"
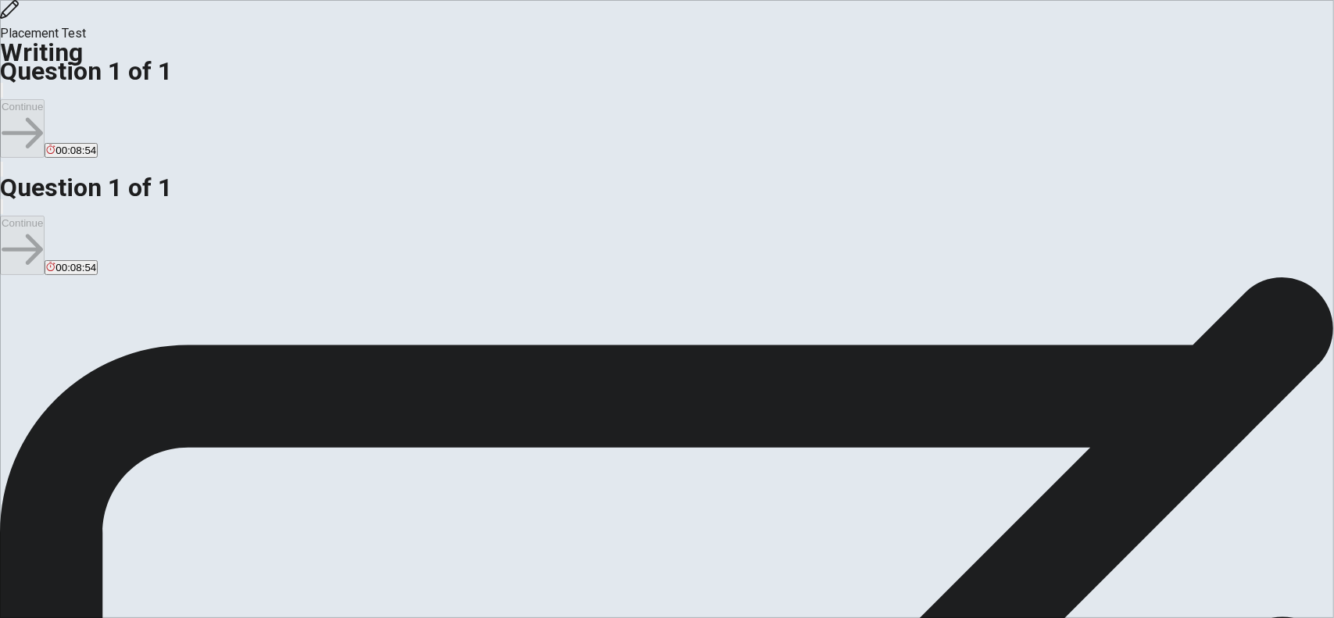
type textarea "I have been in [GEOGRAPHIC_DATA]"
type textarea "x"
type textarea "I have been in [GEOGRAPHIC_DATA]"
type textarea "x"
type textarea "I have been in Malay"
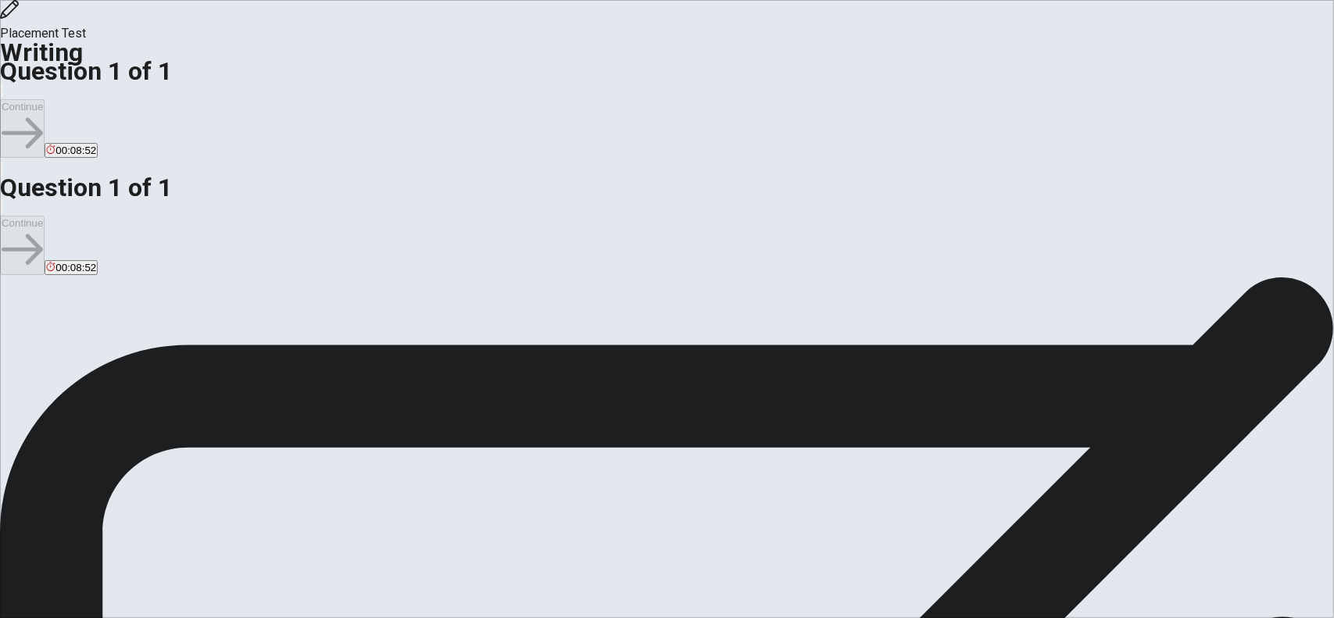
type textarea "x"
type textarea "I have been in Malays"
type textarea "x"
type textarea "I have been in [GEOGRAPHIC_DATA]"
type textarea "x"
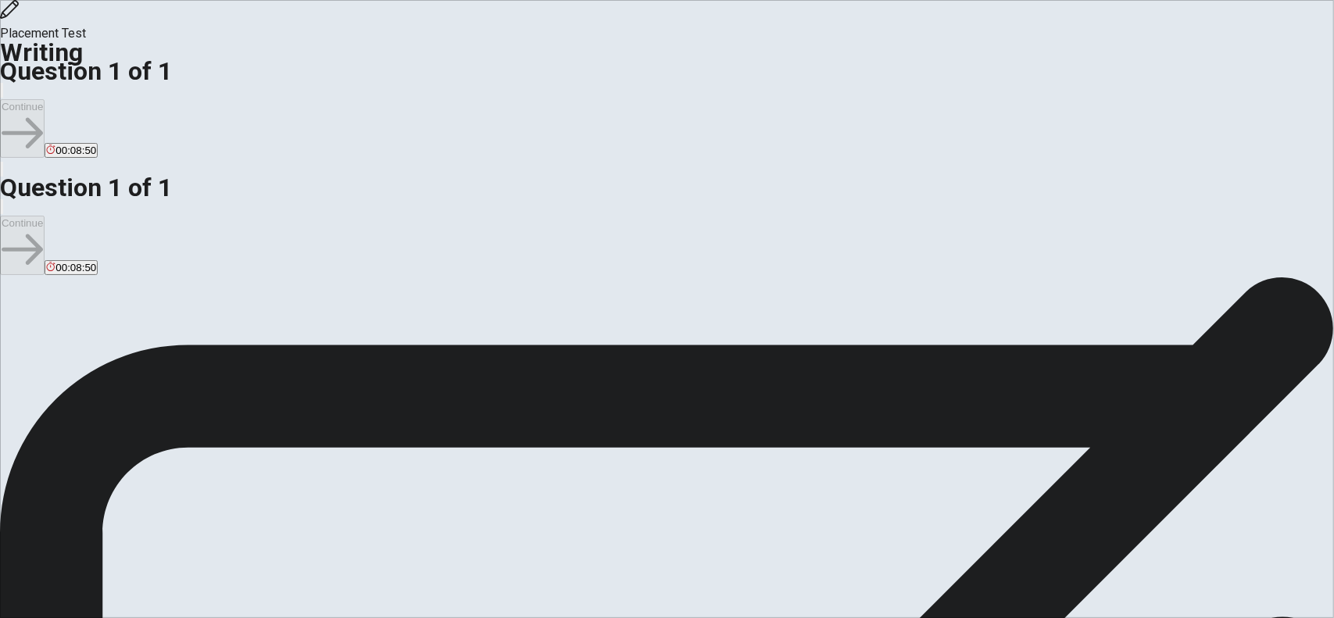
type textarea "I have been in [GEOGRAPHIC_DATA]"
type textarea "x"
type textarea "I have been i [GEOGRAPHIC_DATA]"
type textarea "x"
type textarea "I have been [GEOGRAPHIC_DATA]"
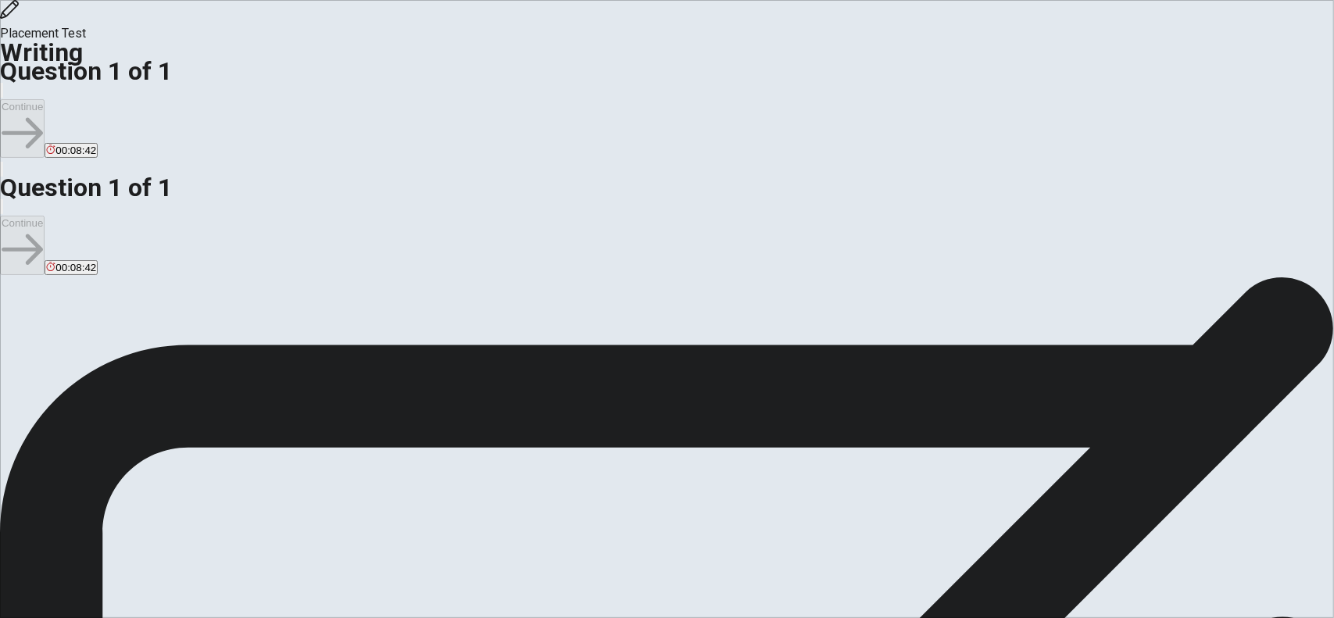
type textarea "x"
type textarea "I have been t [GEOGRAPHIC_DATA]"
type textarea "x"
type textarea "I have been to [GEOGRAPHIC_DATA]"
type textarea "x"
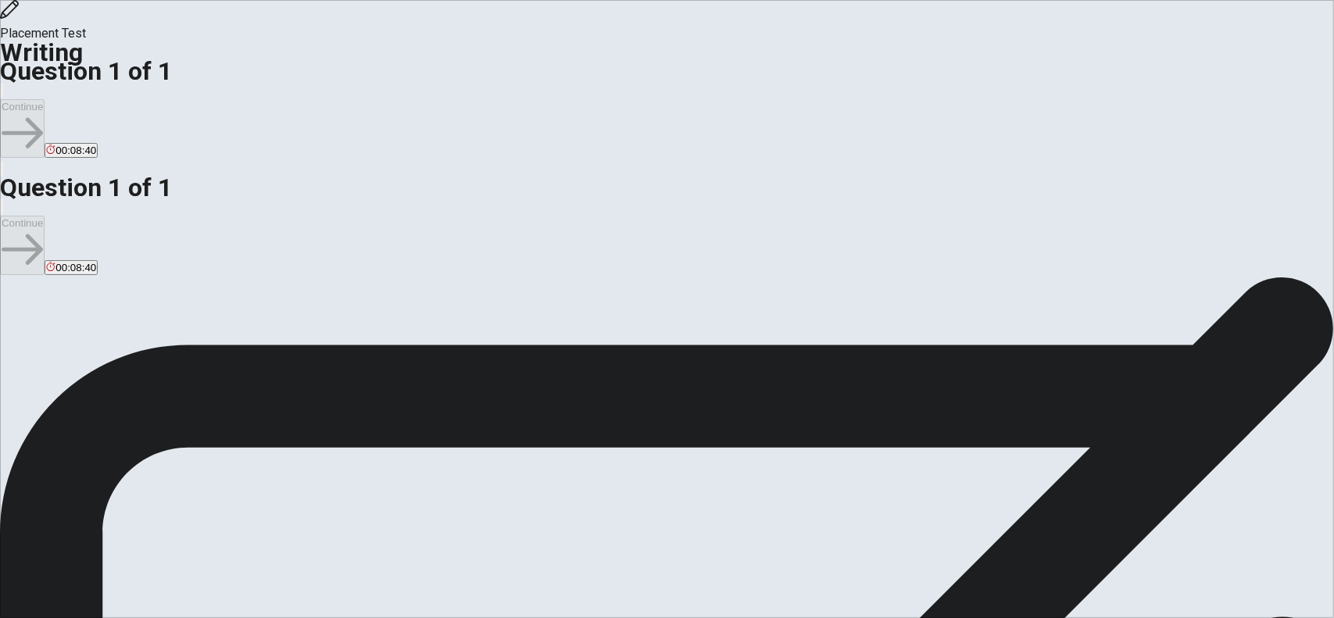
type textarea "I have been to [GEOGRAPHIC_DATA]"
type textarea "x"
type textarea "I have been to [GEOGRAPHIC_DATA] i"
type textarea "x"
type textarea "I have been to [GEOGRAPHIC_DATA] in"
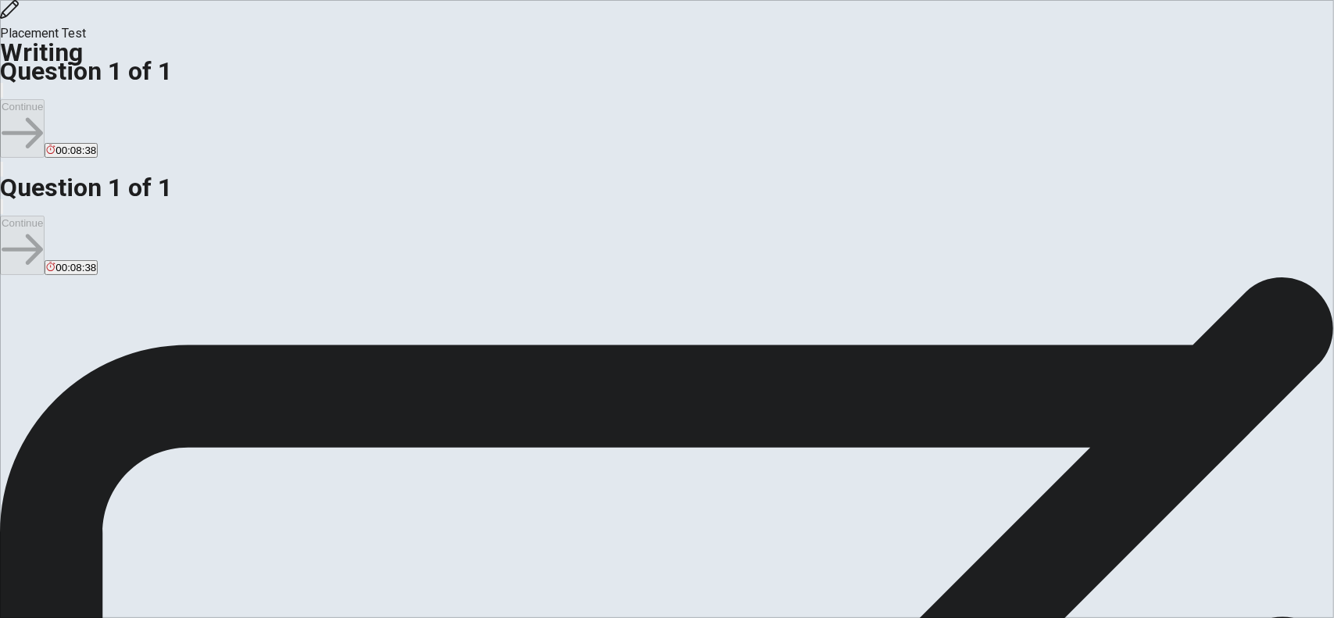
type textarea "x"
type textarea "I have been to [GEOGRAPHIC_DATA] i"
type textarea "x"
type textarea "I have been to [GEOGRAPHIC_DATA]"
type textarea "x"
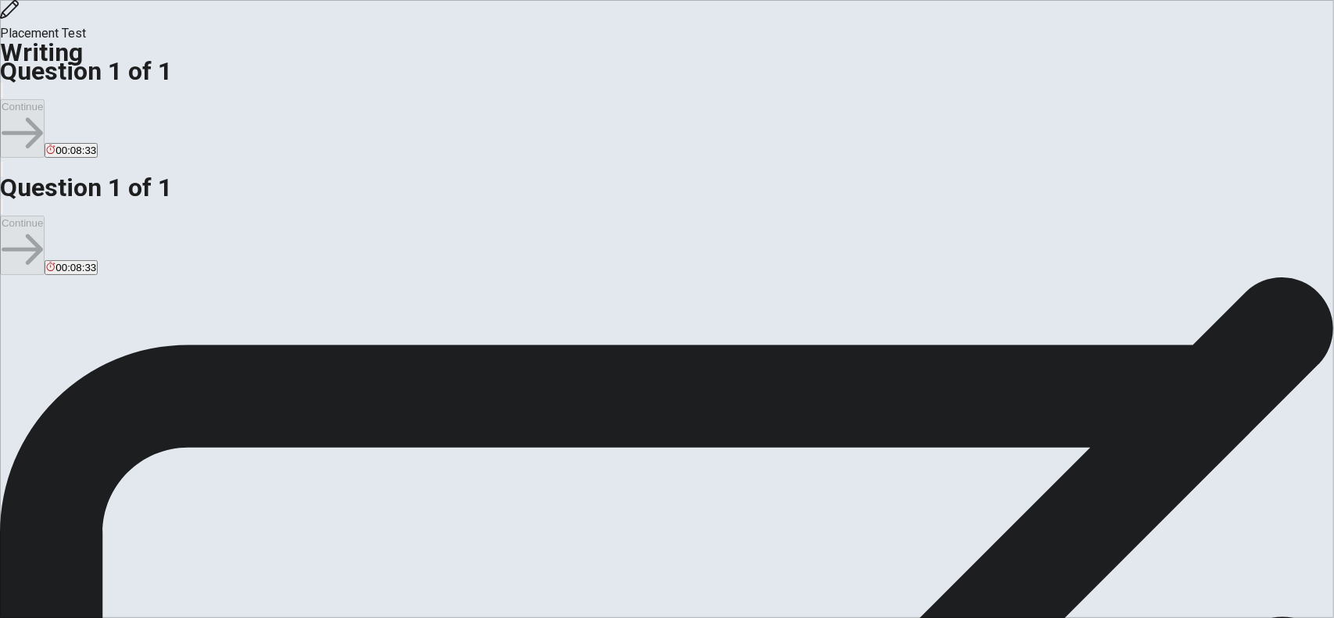
type textarea "I have been to [GEOGRAPHIC_DATA] f"
type textarea "x"
type textarea "I have been to [GEOGRAPHIC_DATA] fo"
type textarea "x"
type textarea "I have been to [GEOGRAPHIC_DATA] for"
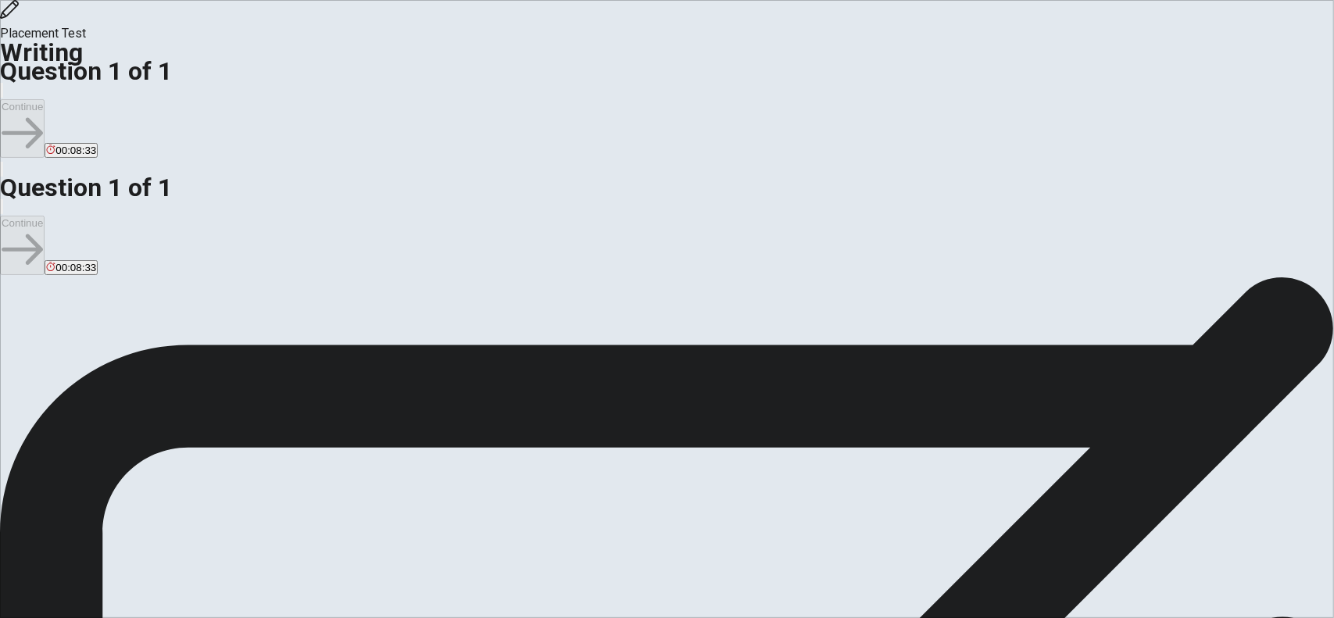
type textarea "x"
type textarea "I have been to [GEOGRAPHIC_DATA] for"
type textarea "x"
type textarea "I have been to [GEOGRAPHIC_DATA] for 3"
type textarea "x"
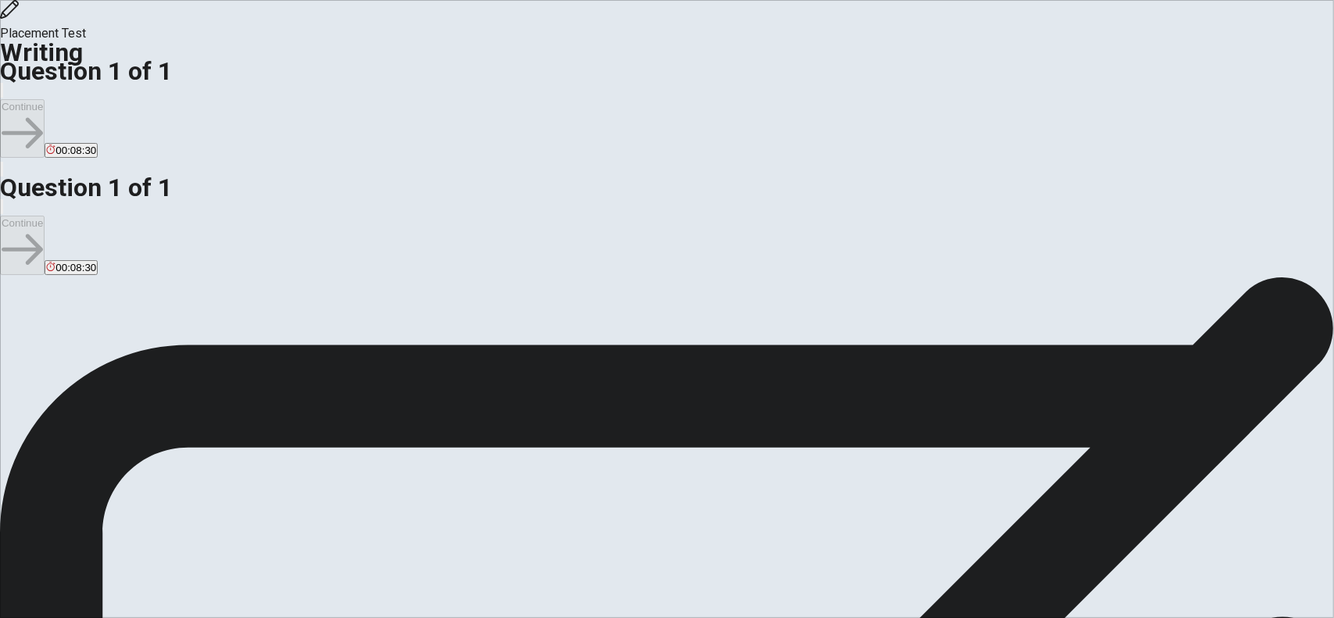
type textarea "I have been to [GEOGRAPHIC_DATA] for 3y"
type textarea "x"
type textarea "I have been to [GEOGRAPHIC_DATA] for [DEMOGRAPHIC_DATA]"
type textarea "x"
type textarea "I have been to [GEOGRAPHIC_DATA] for 3y"
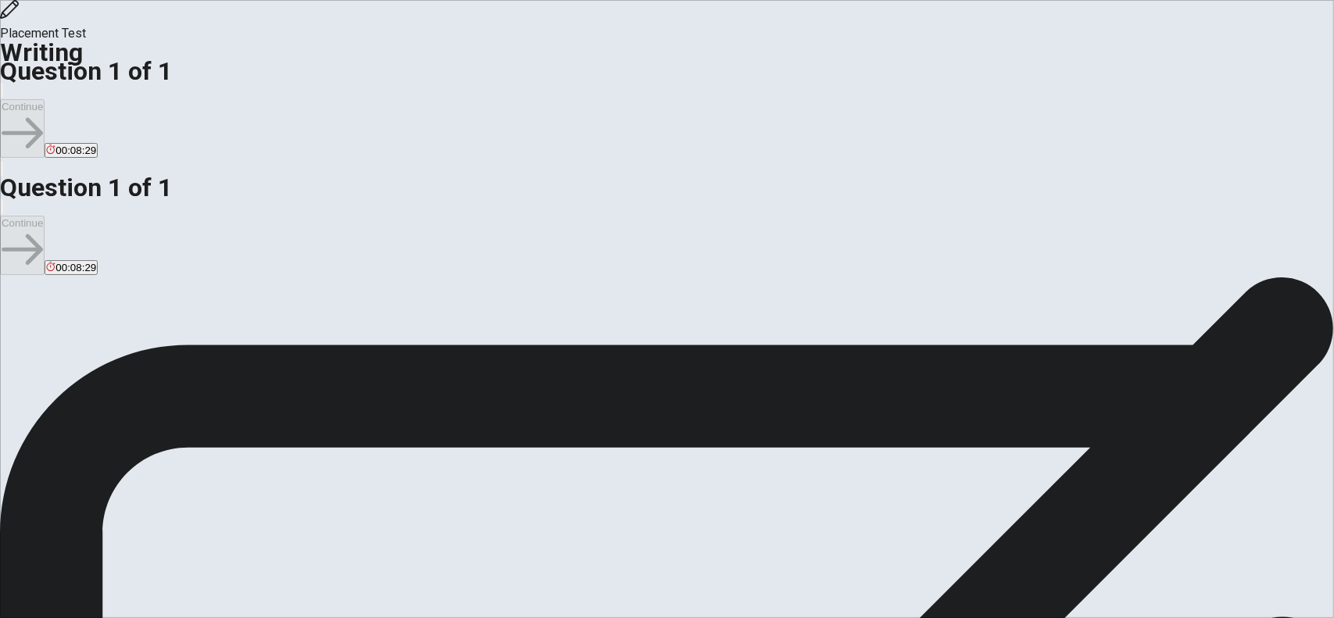
type textarea "x"
type textarea "I have been to [GEOGRAPHIC_DATA] for 3"
type textarea "x"
type textarea "I have been to [GEOGRAPHIC_DATA] for"
type textarea "x"
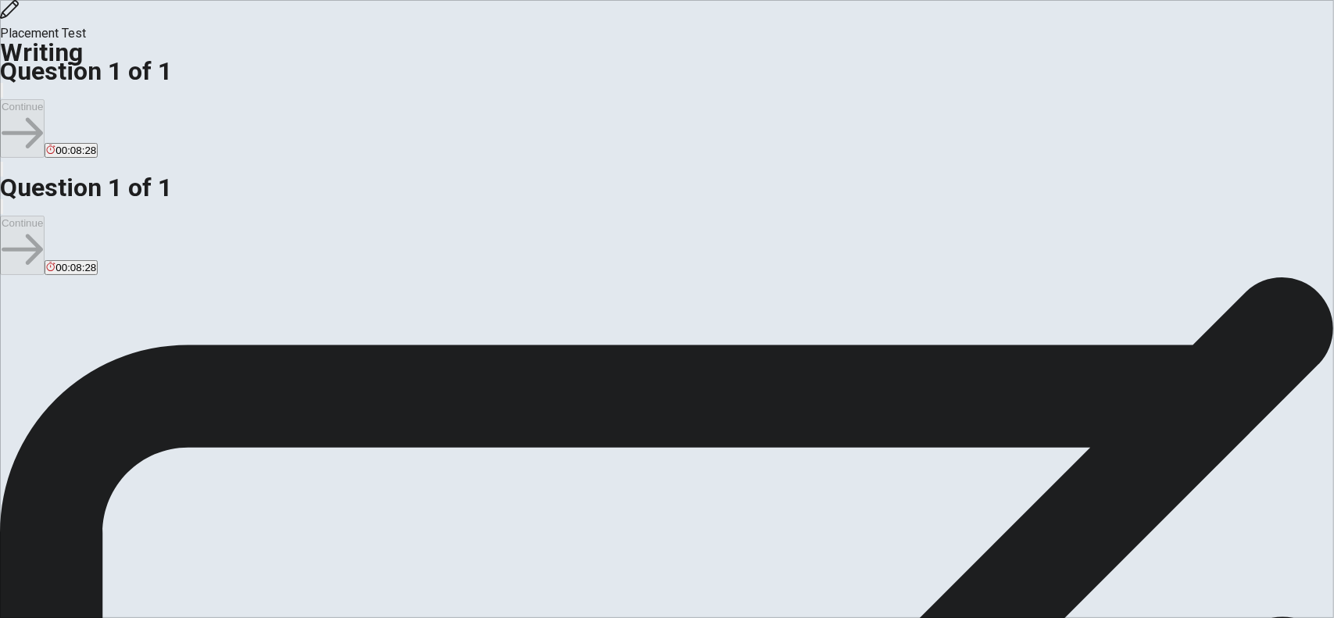
type textarea "I have been to [GEOGRAPHIC_DATA] for t"
type textarea "x"
type textarea "I have been to [GEOGRAPHIC_DATA] for th"
type textarea "x"
type textarea "I have been to [GEOGRAPHIC_DATA] for the"
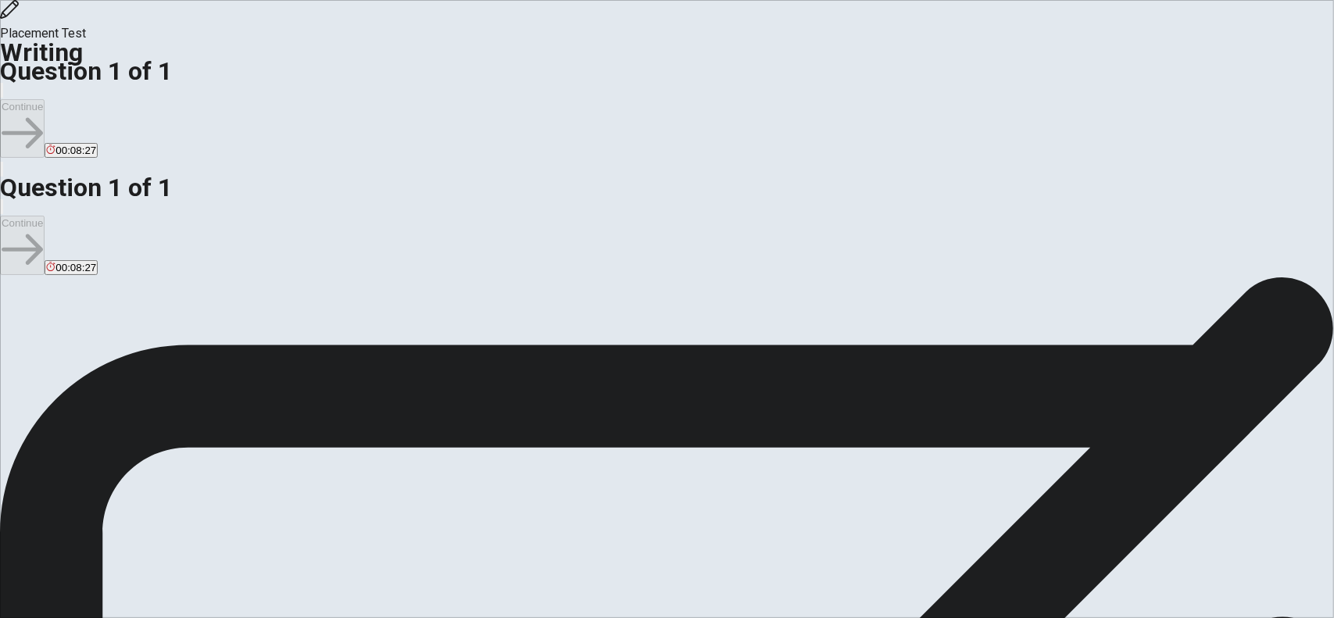
type textarea "x"
type textarea "I have been to [GEOGRAPHIC_DATA] for ther"
type textarea "x"
type textarea "I have been to [GEOGRAPHIC_DATA] for the"
type textarea "x"
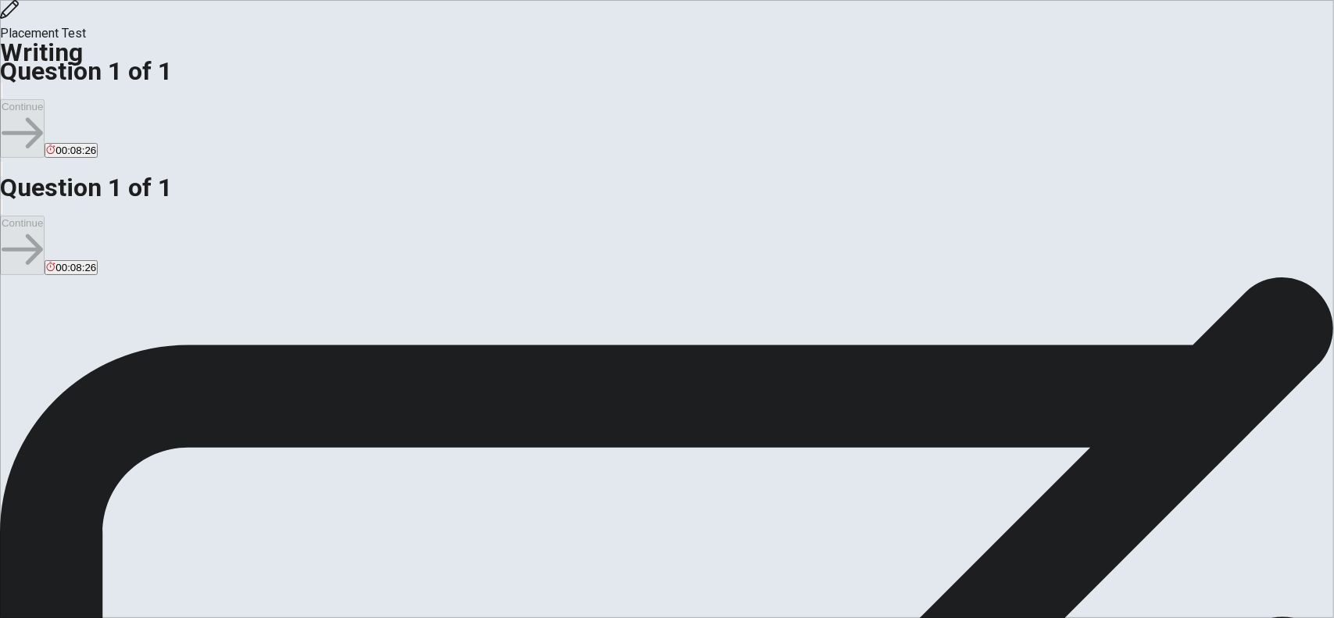
type textarea "I have been to [GEOGRAPHIC_DATA] for th"
type textarea "x"
type textarea "I have been to [GEOGRAPHIC_DATA] for thr"
type textarea "x"
type textarea "I have been to [GEOGRAPHIC_DATA] for thre"
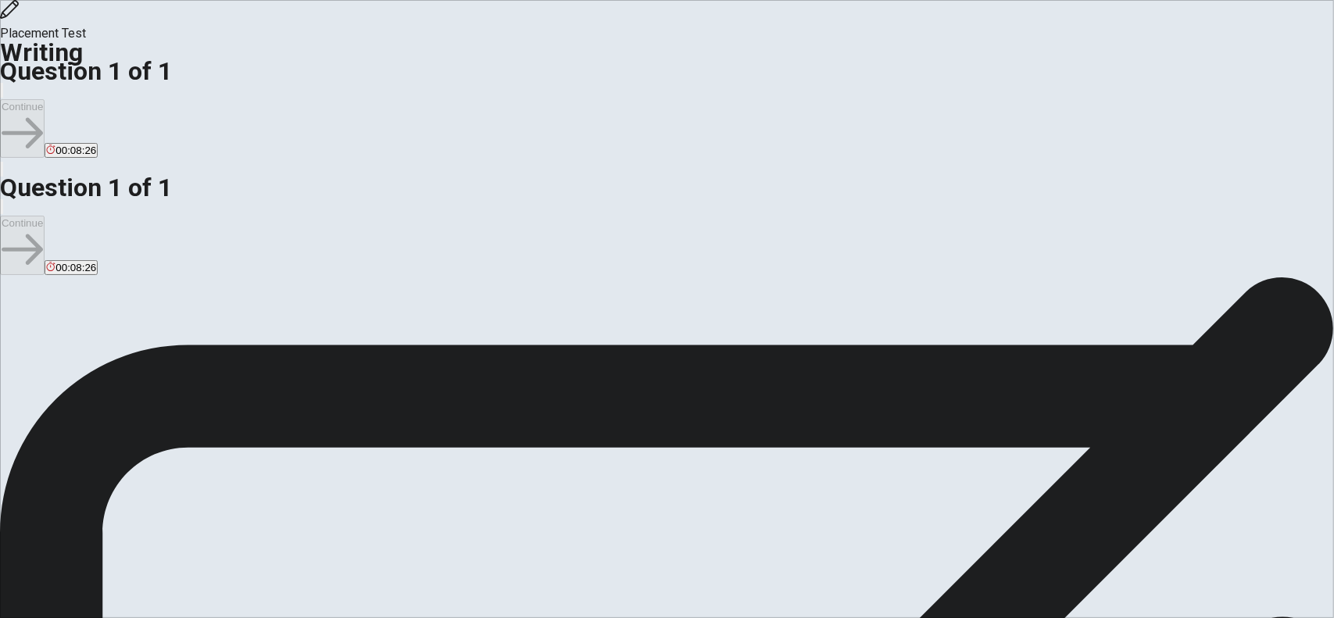
type textarea "x"
type textarea "I have been to [GEOGRAPHIC_DATA] for three"
type textarea "x"
type textarea "I have been to [GEOGRAPHIC_DATA] for three"
type textarea "x"
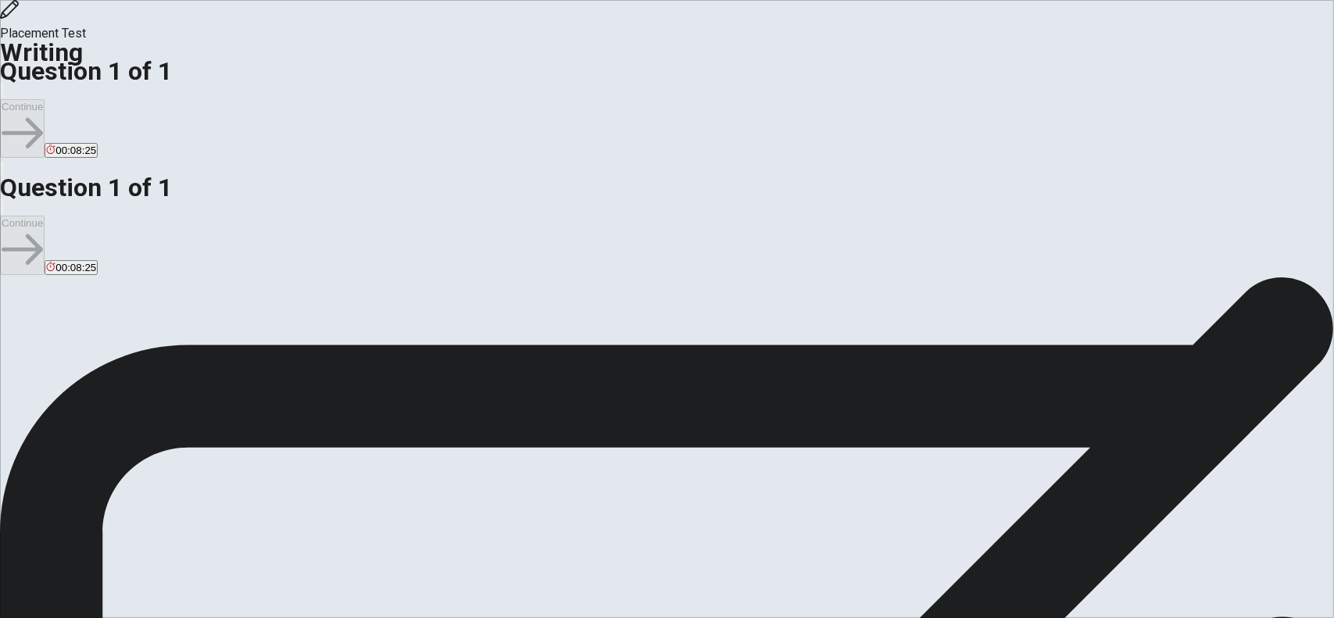
type textarea "I have been to [GEOGRAPHIC_DATA] for three y"
type textarea "x"
type textarea "I have been to [GEOGRAPHIC_DATA] for three ya"
type textarea "x"
type textarea "I have been to [GEOGRAPHIC_DATA] for three y"
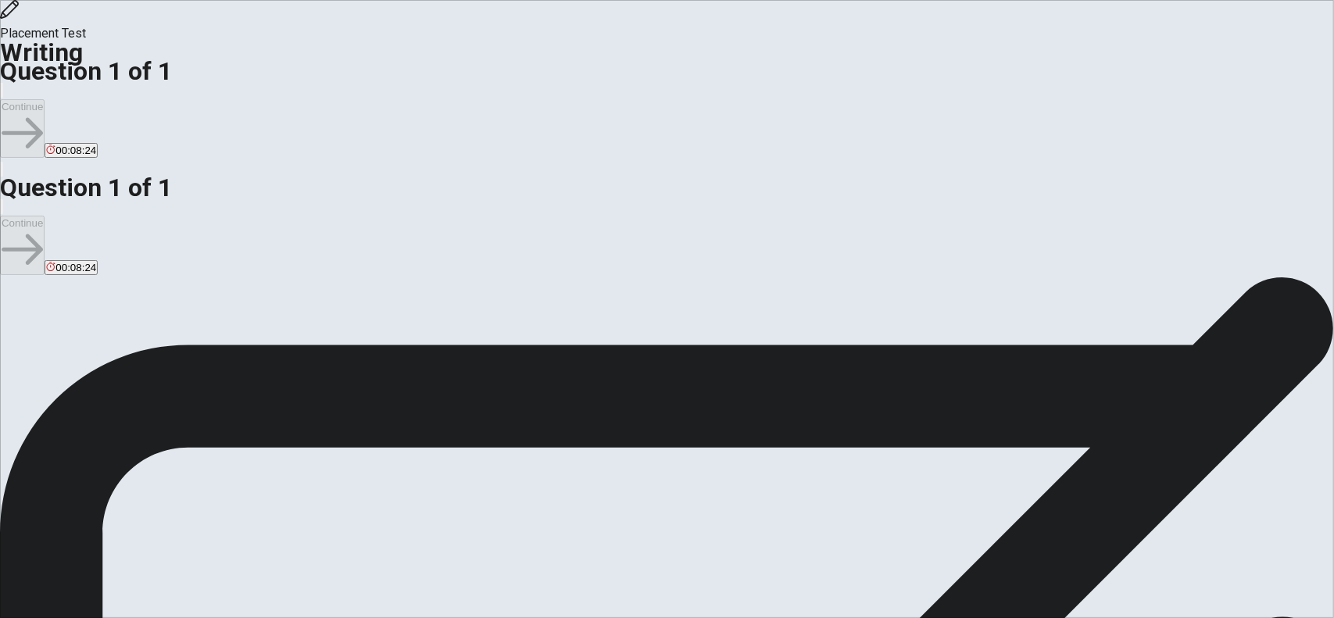
type textarea "x"
type textarea "I have been to [GEOGRAPHIC_DATA] for three ye"
type textarea "x"
type textarea "I have been to [GEOGRAPHIC_DATA] for three yea"
type textarea "x"
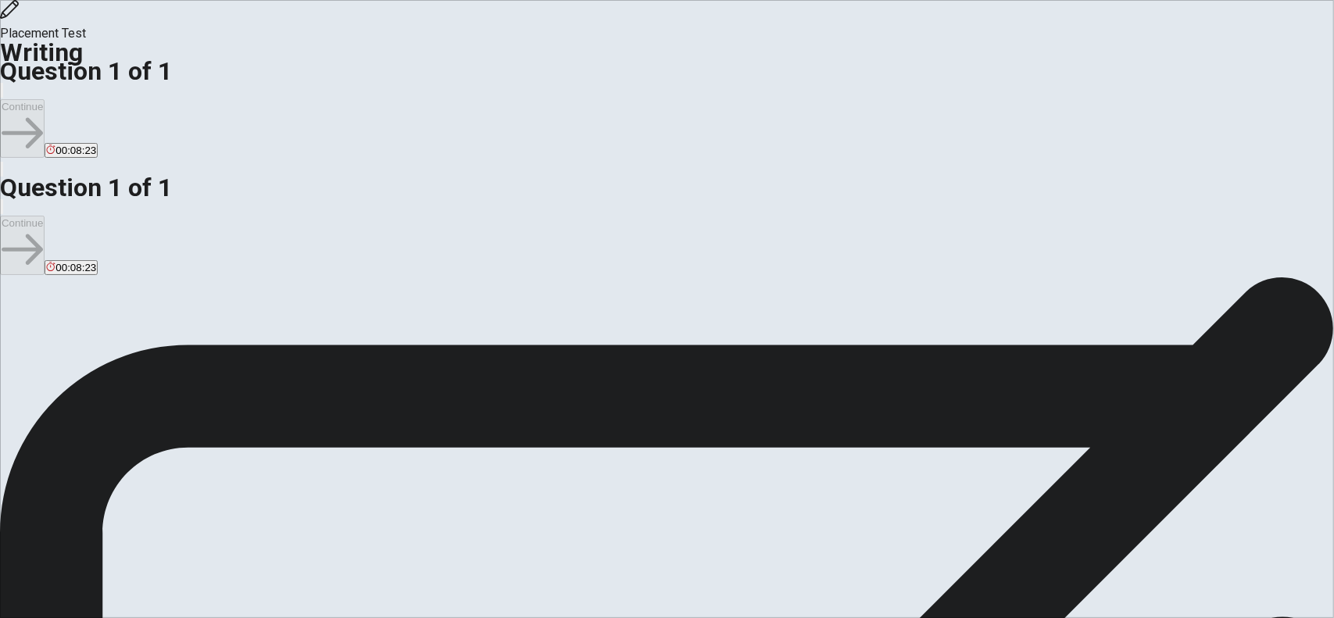
type textarea "I have been to [GEOGRAPHIC_DATA] for three year"
type textarea "x"
type textarea "I have been to [GEOGRAPHIC_DATA] for three years"
type textarea "x"
type textarea "I have been to [GEOGRAPHIC_DATA] for three years,"
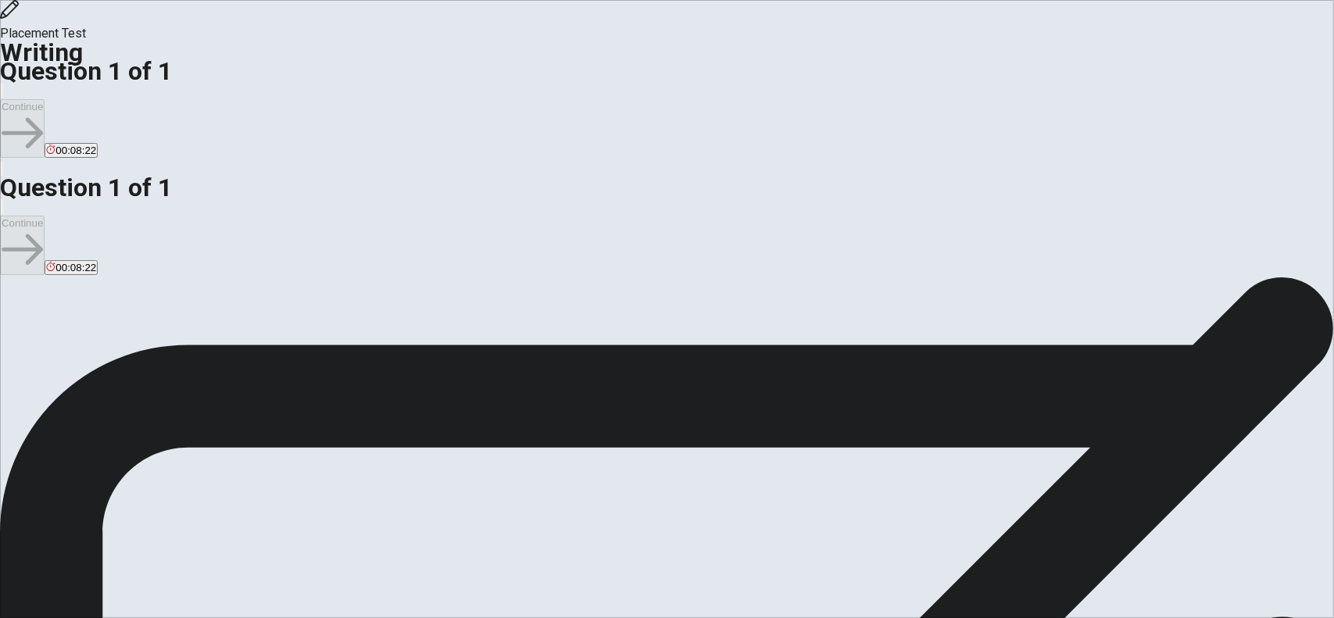
type textarea "x"
type textarea "I have been to [GEOGRAPHIC_DATA] for three years"
type textarea "x"
type textarea "I have been to [GEOGRAPHIC_DATA] for three years."
type textarea "x"
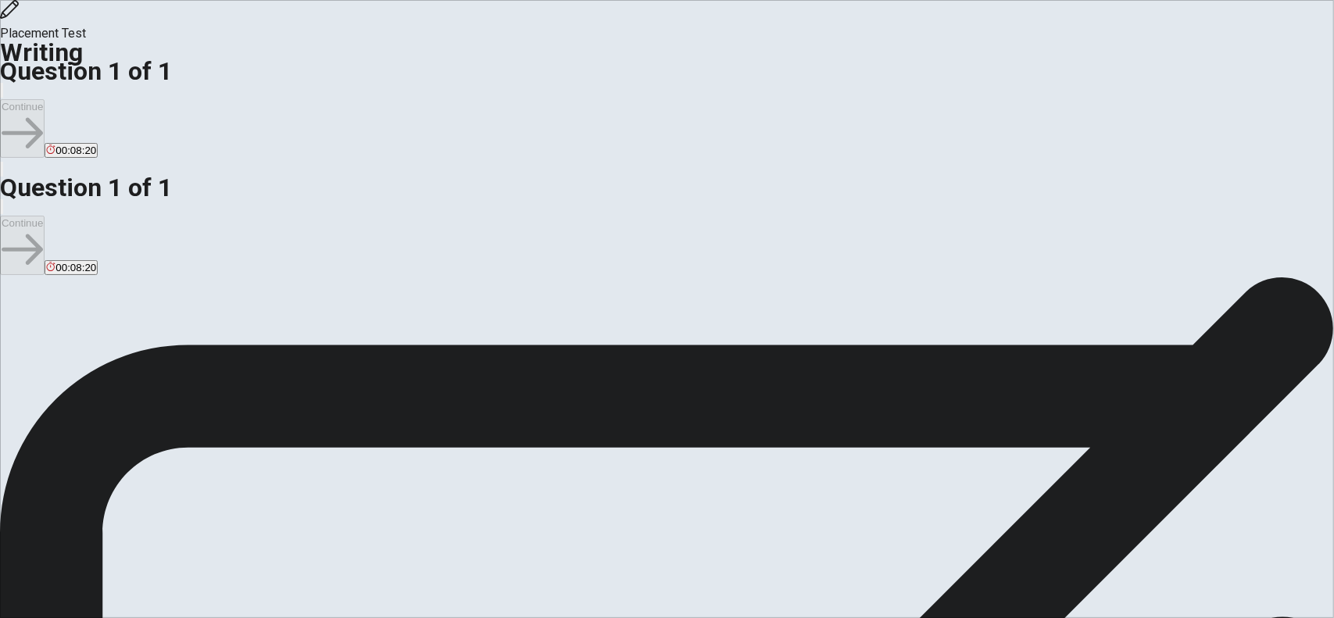
type textarea "I have been to [GEOGRAPHIC_DATA] for three years."
type textarea "x"
type textarea "I have been to [GEOGRAPHIC_DATA] for three years. F"
type textarea "x"
type textarea "I have been to [GEOGRAPHIC_DATA] for three years. Fi"
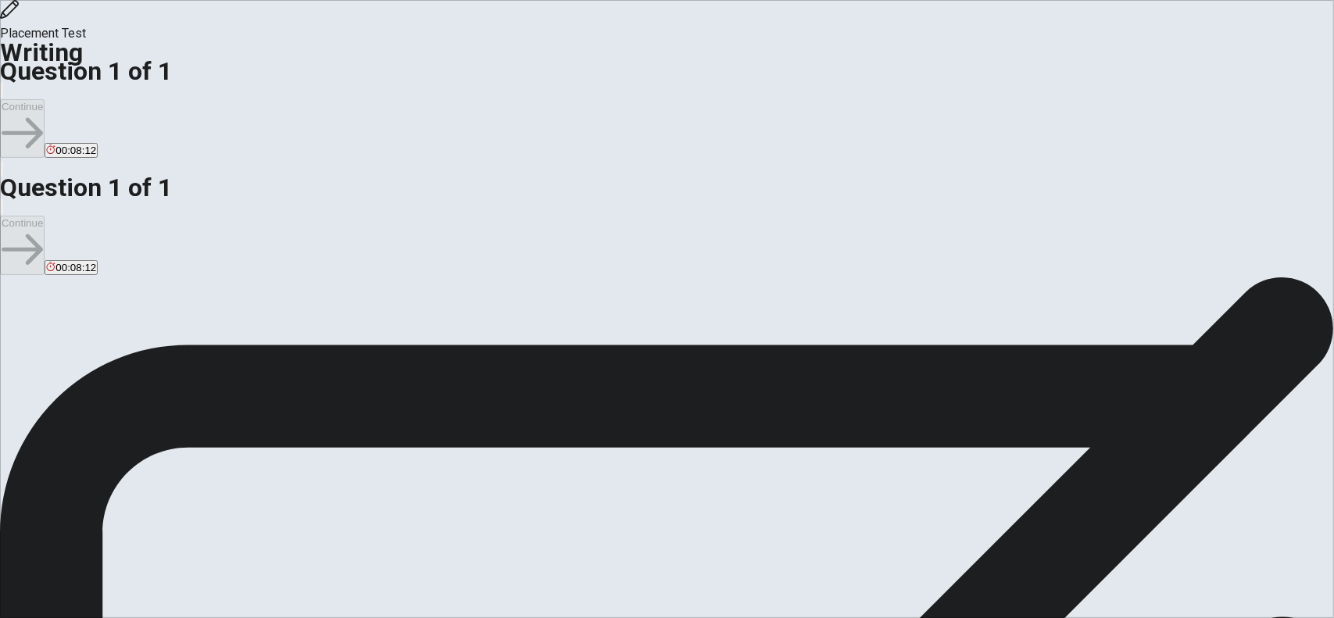
type textarea "x"
type textarea "I have been to [GEOGRAPHIC_DATA] for three years. Fir"
type textarea "x"
type textarea "I have been to [GEOGRAPHIC_DATA] for three years. Firs"
type textarea "x"
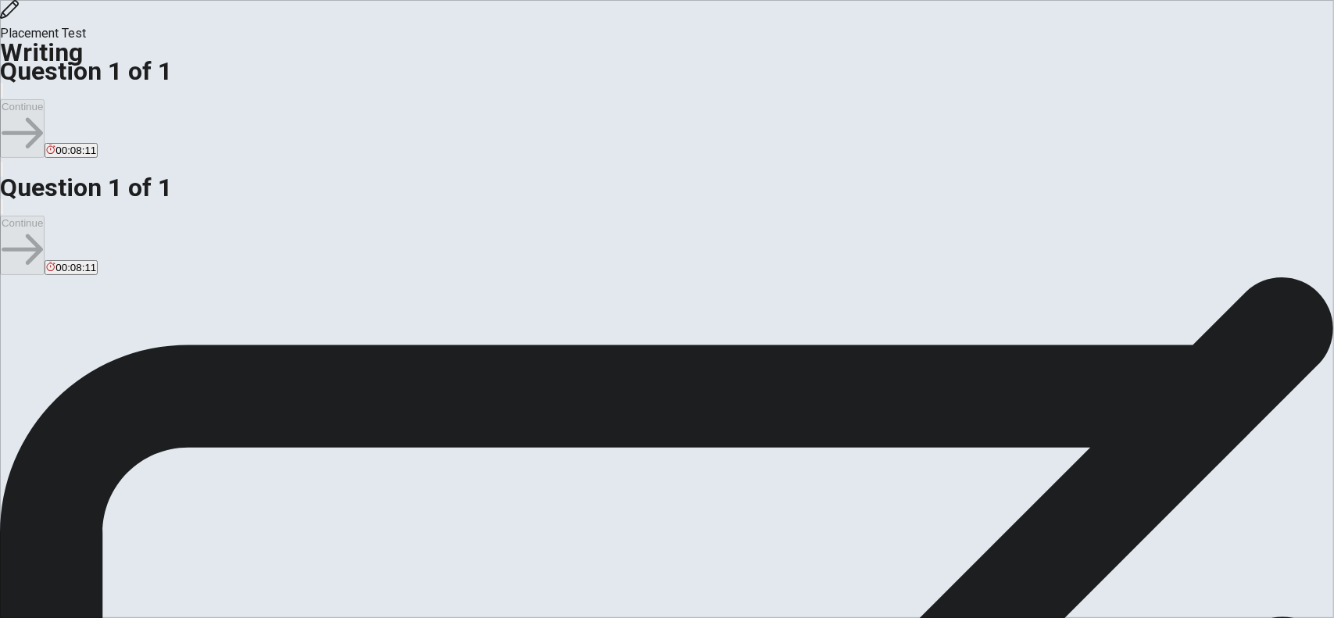
type textarea "I have been to [GEOGRAPHIC_DATA] for three years. Firs"
type textarea "x"
type textarea "I have been to [GEOGRAPHIC_DATA] for three years. Firs"
type textarea "x"
type textarea "I have been to [GEOGRAPHIC_DATA] for three years. Fir"
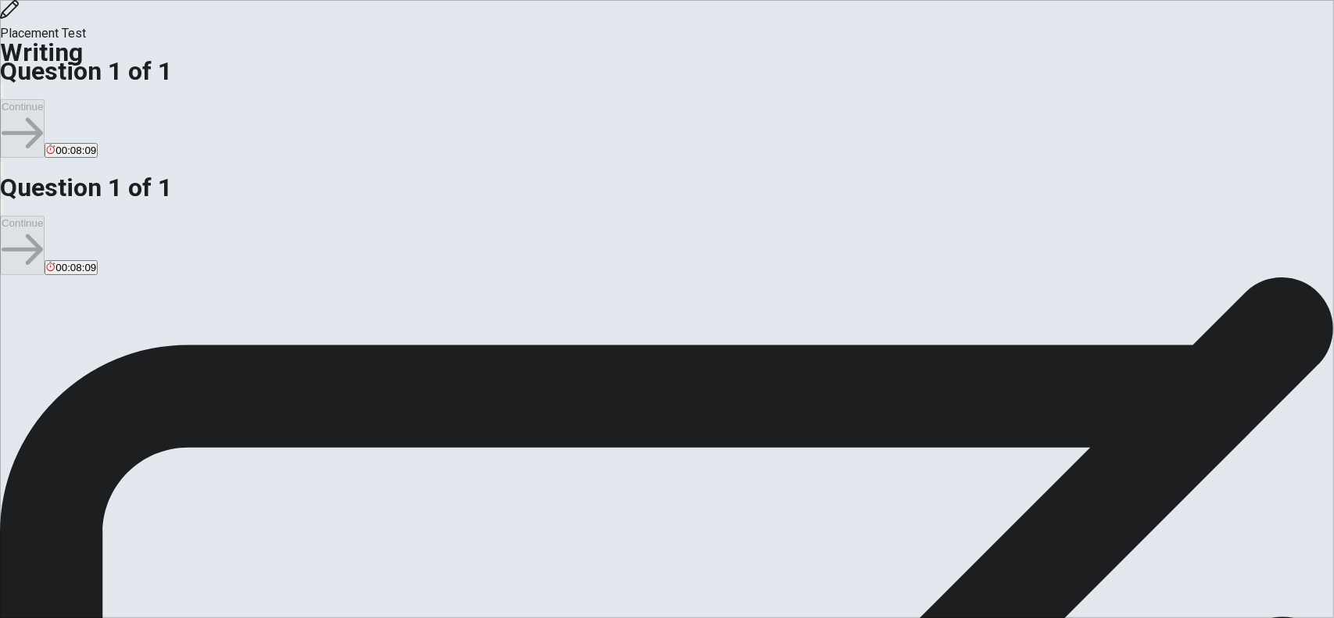
type textarea "x"
type textarea "I have been to [GEOGRAPHIC_DATA] for three years. Firs"
type textarea "x"
type textarea "I have been to [GEOGRAPHIC_DATA] for three years. First"
type textarea "x"
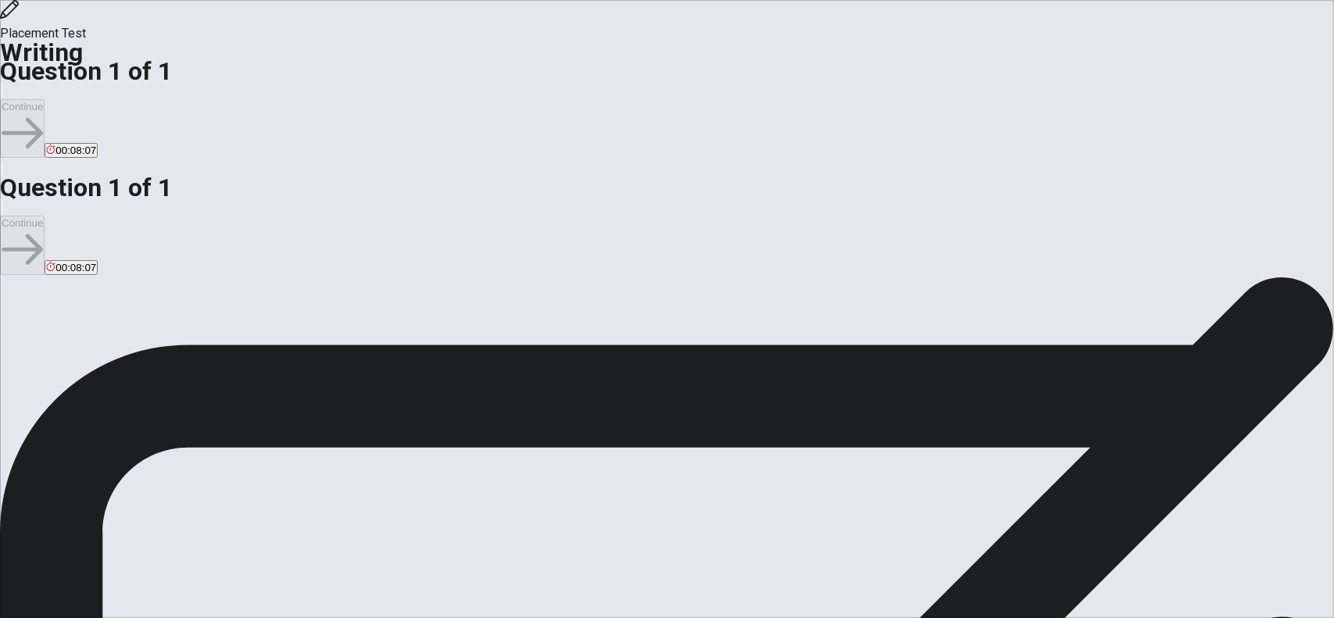
type textarea "I have been to [GEOGRAPHIC_DATA] for three years. First"
type textarea "x"
type textarea "I have been to [GEOGRAPHIC_DATA] for three years. First w"
type textarea "x"
type textarea "I have been to [GEOGRAPHIC_DATA] for three years. First wa"
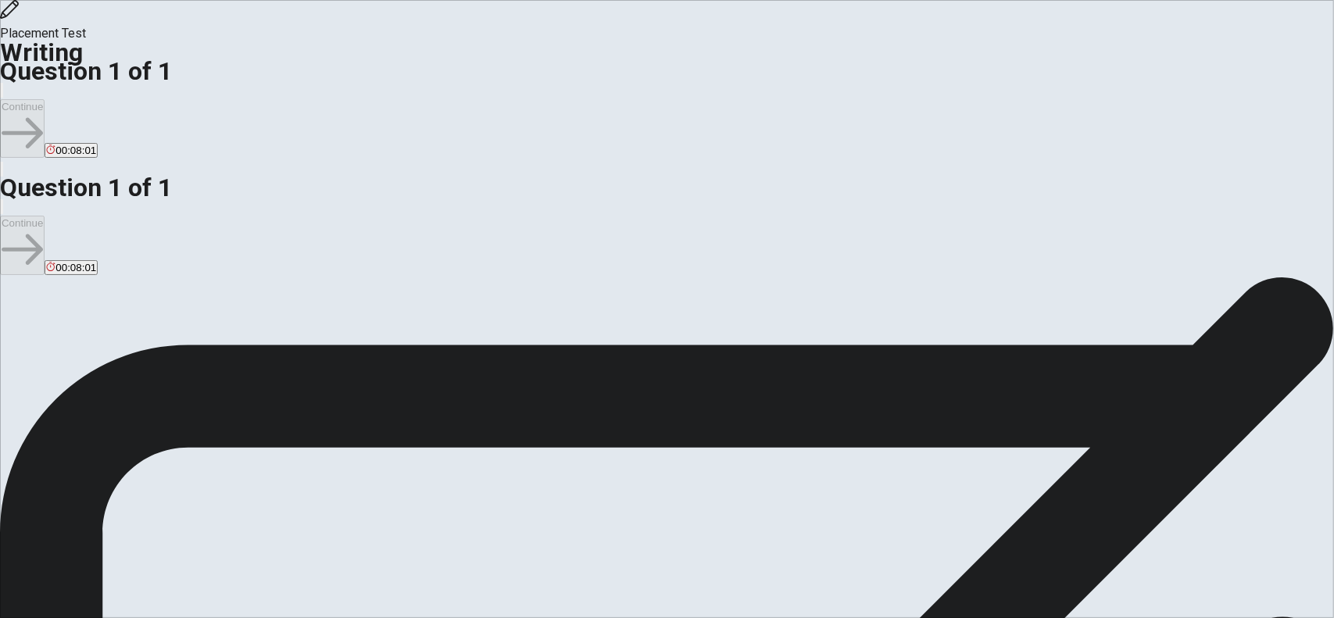
type textarea "x"
type textarea "I have been to [GEOGRAPHIC_DATA] for three years. First was"
type textarea "x"
type textarea "I have been to [GEOGRAPHIC_DATA] for three years. First was"
type textarea "x"
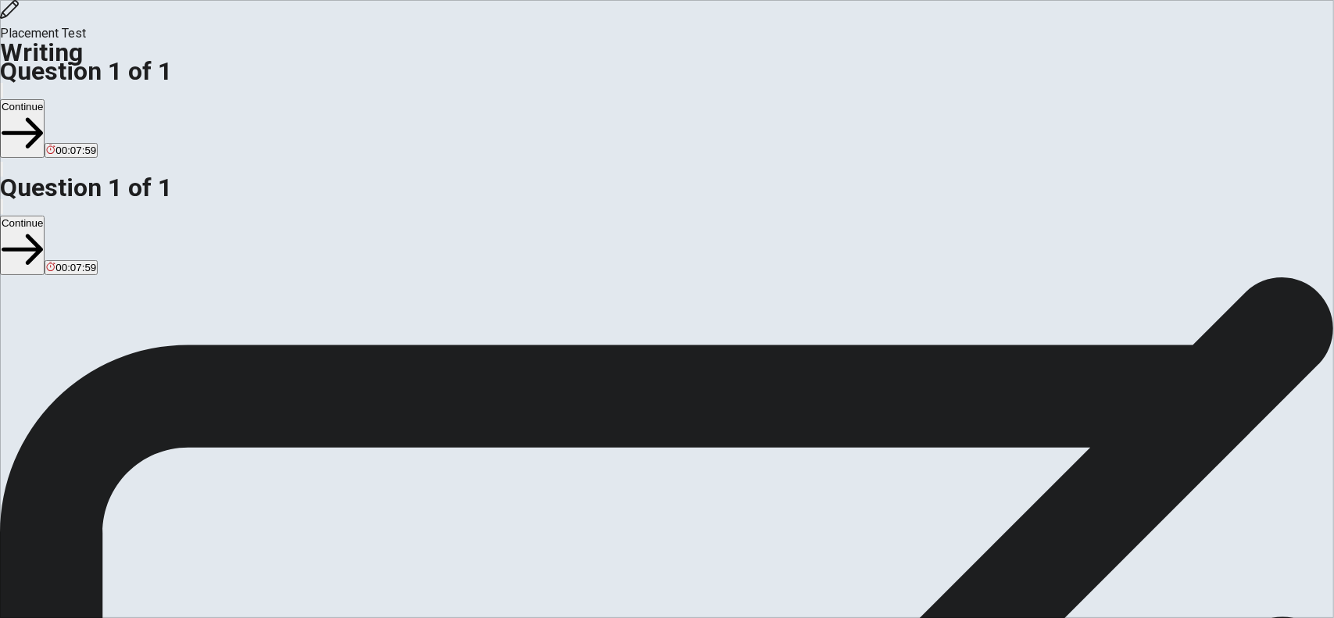
type textarea "I have been to [GEOGRAPHIC_DATA] for three years. First was v"
type textarea "x"
type textarea "I have been to [GEOGRAPHIC_DATA] for three years. First was ve"
type textarea "x"
type textarea "I have been to [GEOGRAPHIC_DATA] for three years. First was ver"
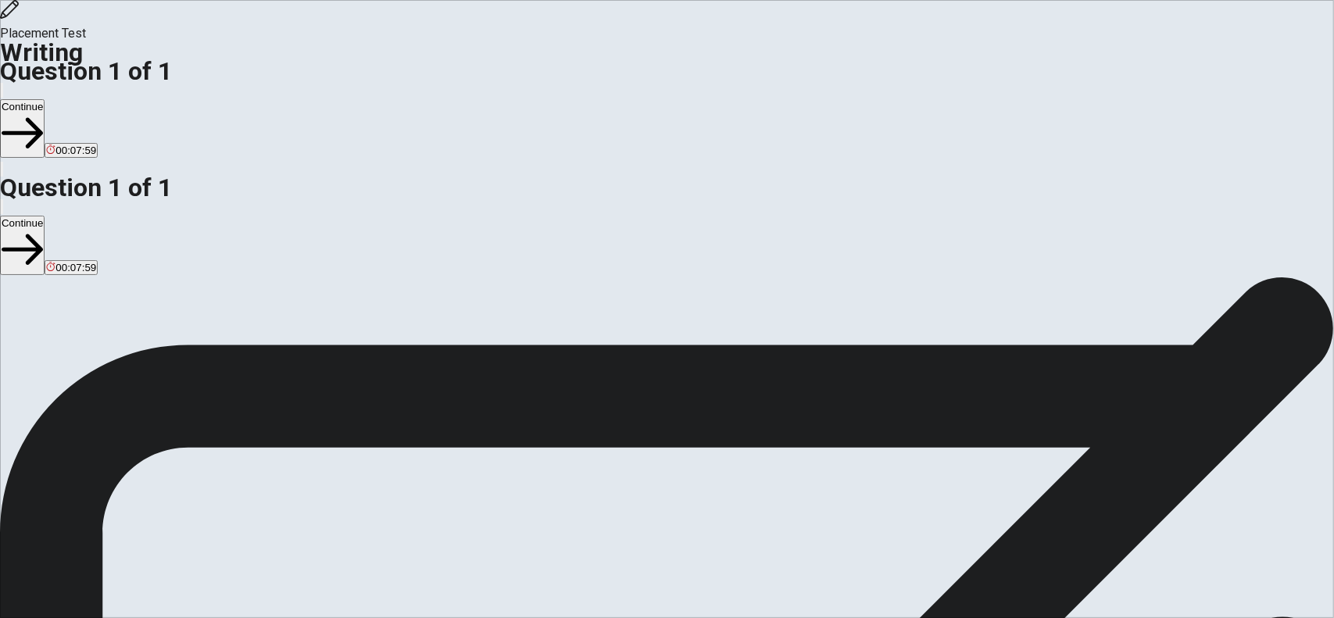
type textarea "x"
type textarea "I have been to [GEOGRAPHIC_DATA] for three years. First was very"
type textarea "x"
type textarea "I have been to [GEOGRAPHIC_DATA] for three years. First was very"
type textarea "x"
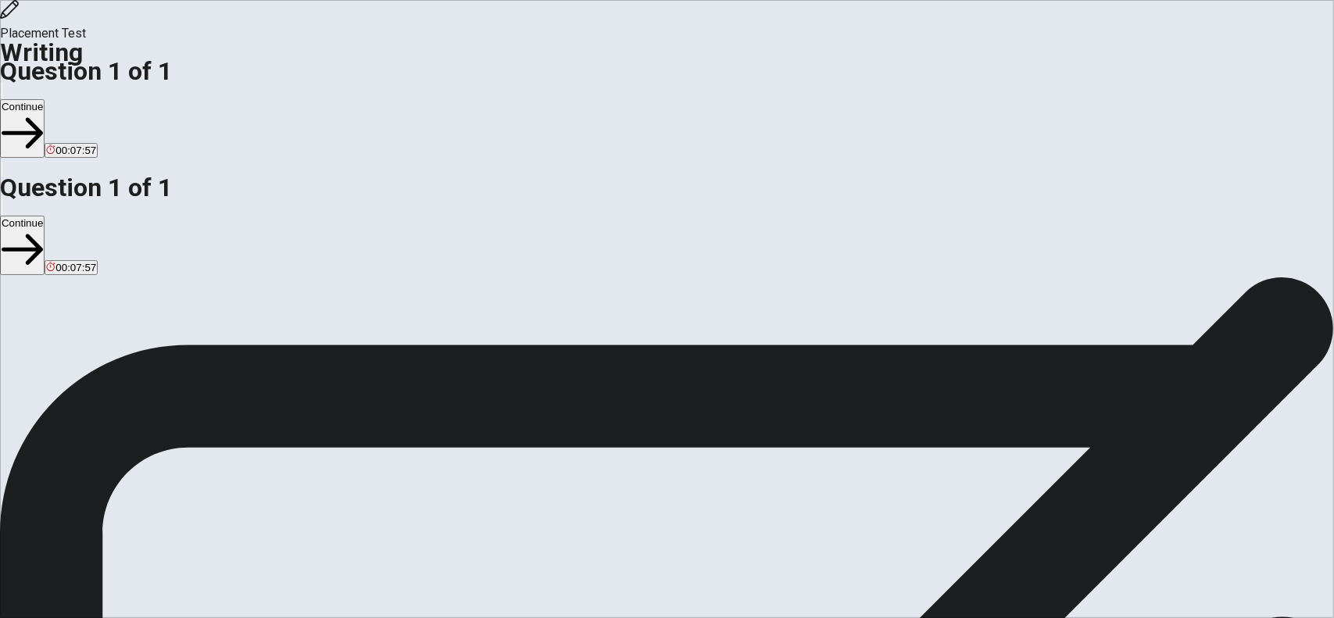
type textarea "I have been to [GEOGRAPHIC_DATA] for three years. First was very t"
type textarea "x"
type textarea "I have been to [GEOGRAPHIC_DATA] for three years. First was very to"
type textarea "x"
type textarea "I have been to [GEOGRAPHIC_DATA] for three years. First was very tou"
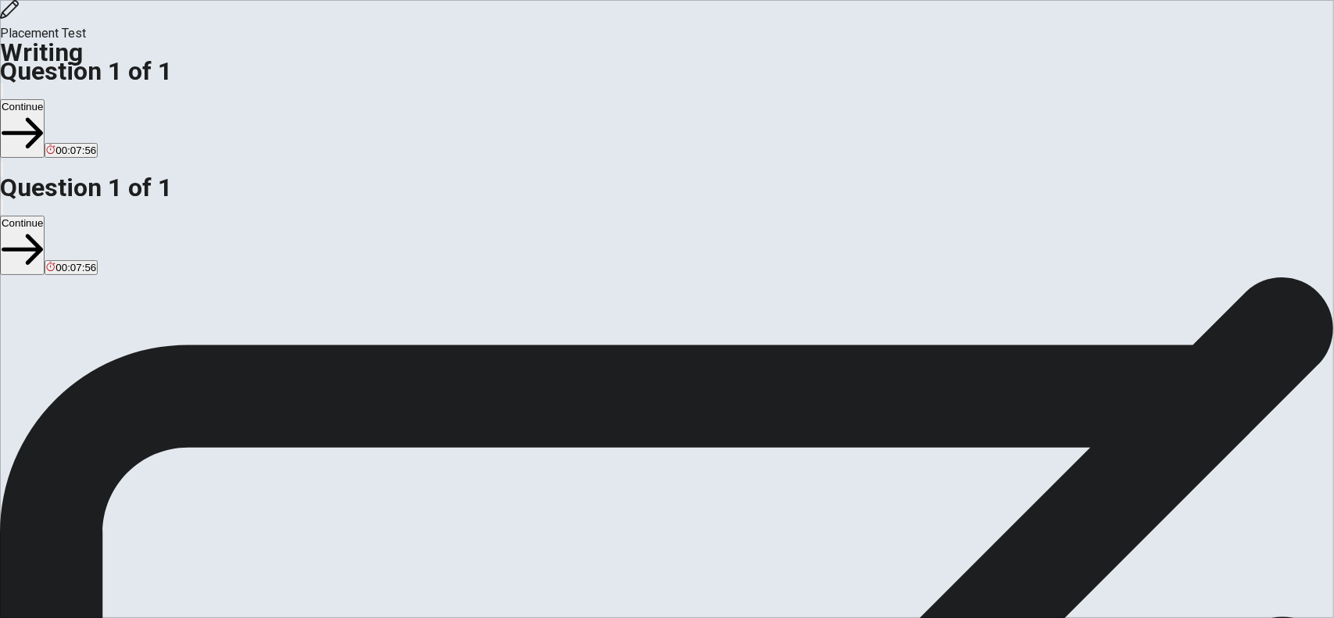
type textarea "x"
type textarea "I have been to [GEOGRAPHIC_DATA] for three years. First was very touh"
type textarea "x"
type textarea "I have been to [GEOGRAPHIC_DATA] for three years. First was very tou"
type textarea "x"
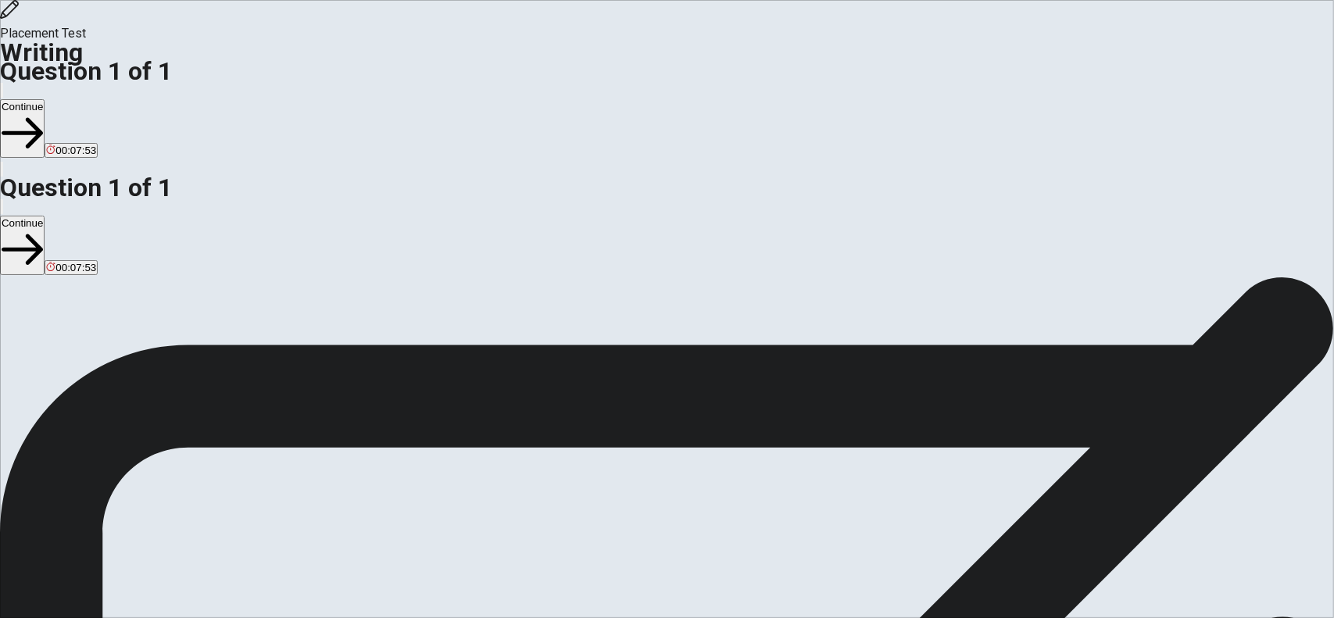
type textarea "I have been to [GEOGRAPHIC_DATA] for three years. First was very toug"
type textarea "x"
type textarea "I have been to [GEOGRAPHIC_DATA] for three years. First was very tough"
type textarea "x"
type textarea "I have been to [GEOGRAPHIC_DATA] for three years. First was very tough"
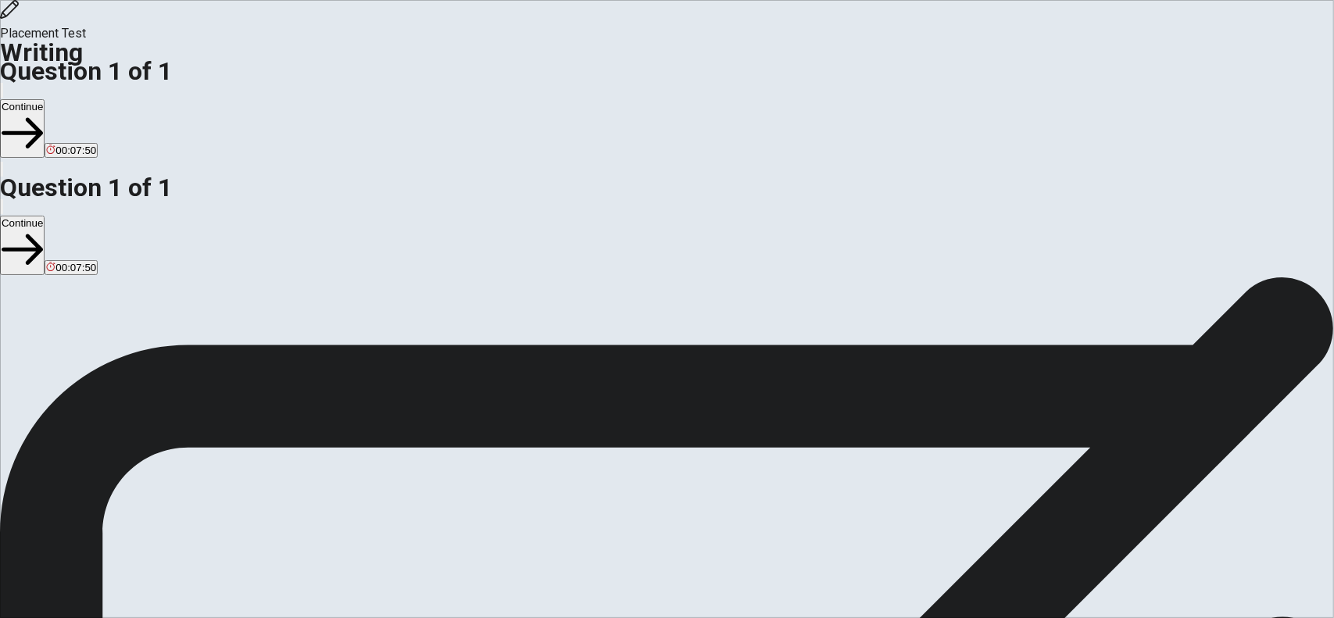
type textarea "x"
type textarea "I have been to [GEOGRAPHIC_DATA] for three years. First was very tough"
type textarea "x"
type textarea "I have been to [GEOGRAPHIC_DATA] for three years. First was very tough"
type textarea "x"
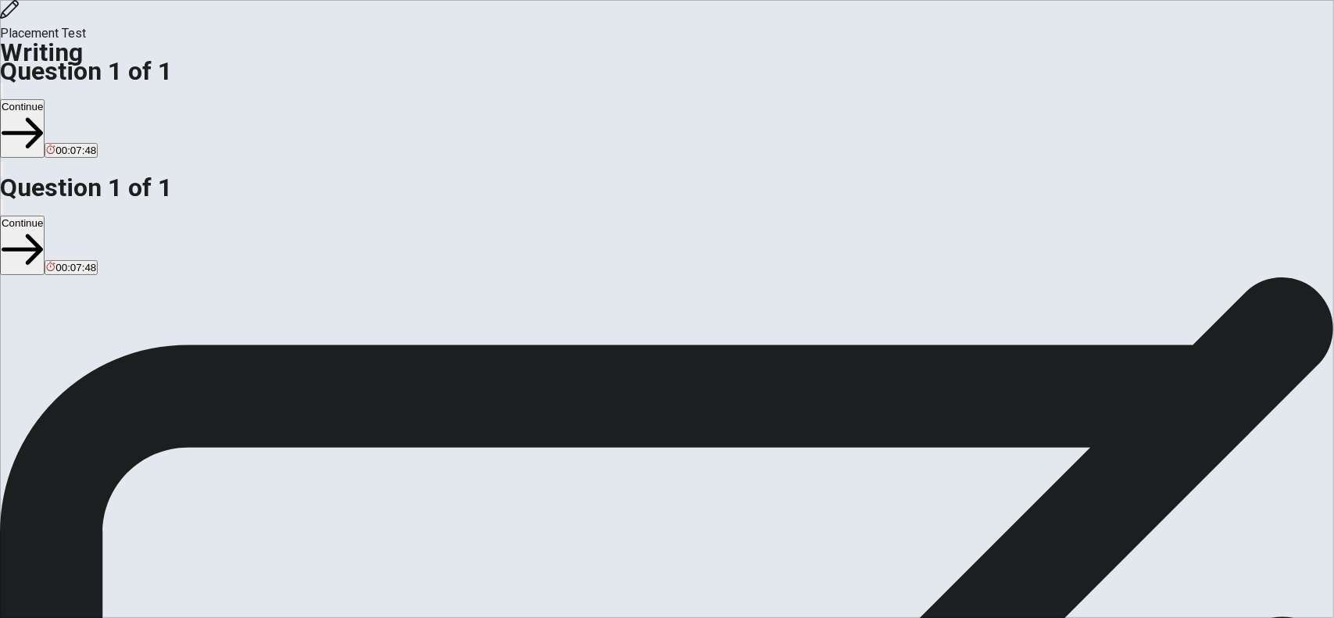
type textarea "I have been to [GEOGRAPHIC_DATA] for three years. First was very tough b"
type textarea "x"
type textarea "I have been to [GEOGRAPHIC_DATA] for three years. First was very tough br"
type textarea "x"
type textarea "I have been to [GEOGRAPHIC_DATA] for three years. First was very tough bra"
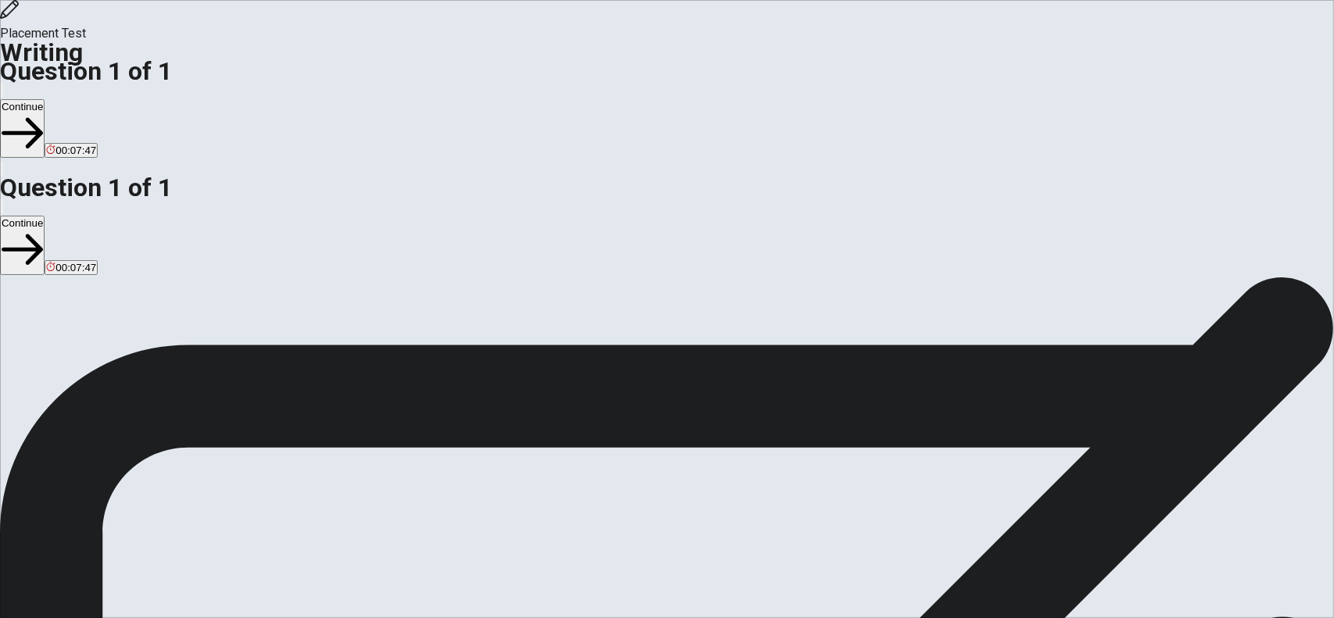
type textarea "x"
type textarea "I have been to [GEOGRAPHIC_DATA] for three years. First was very tough br"
type textarea "x"
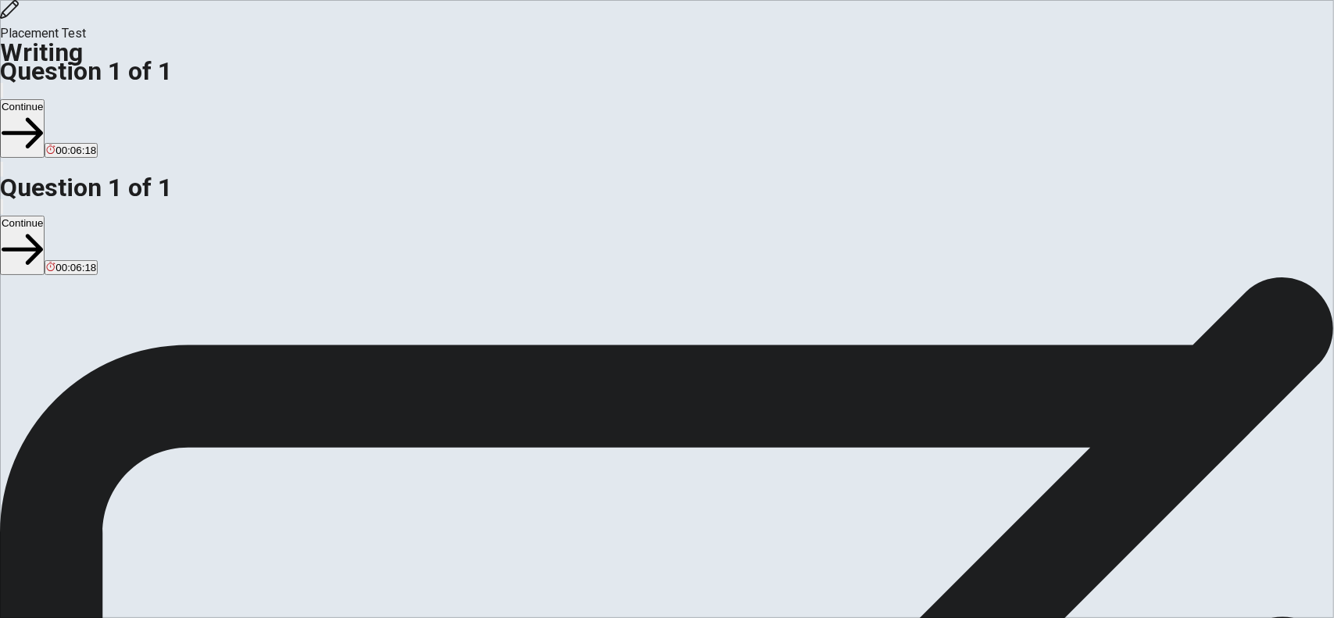
drag, startPoint x: 1015, startPoint y: 79, endPoint x: 1027, endPoint y: 79, distance: 11.7
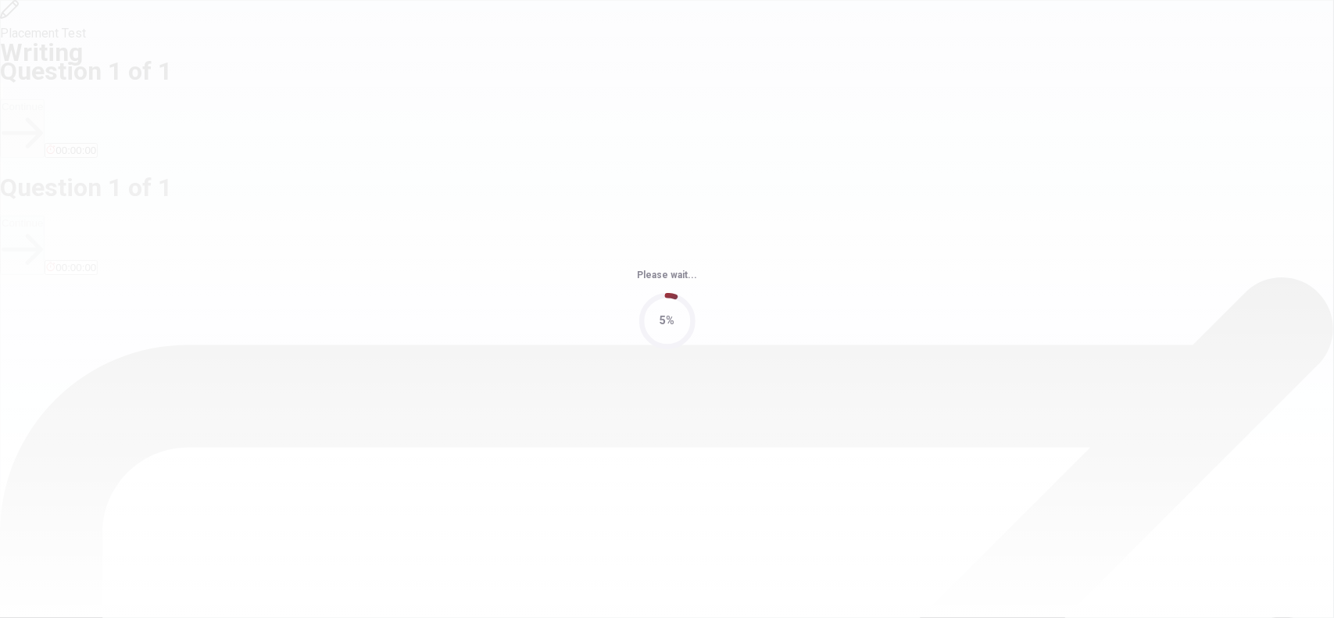
scroll to position [0, 0]
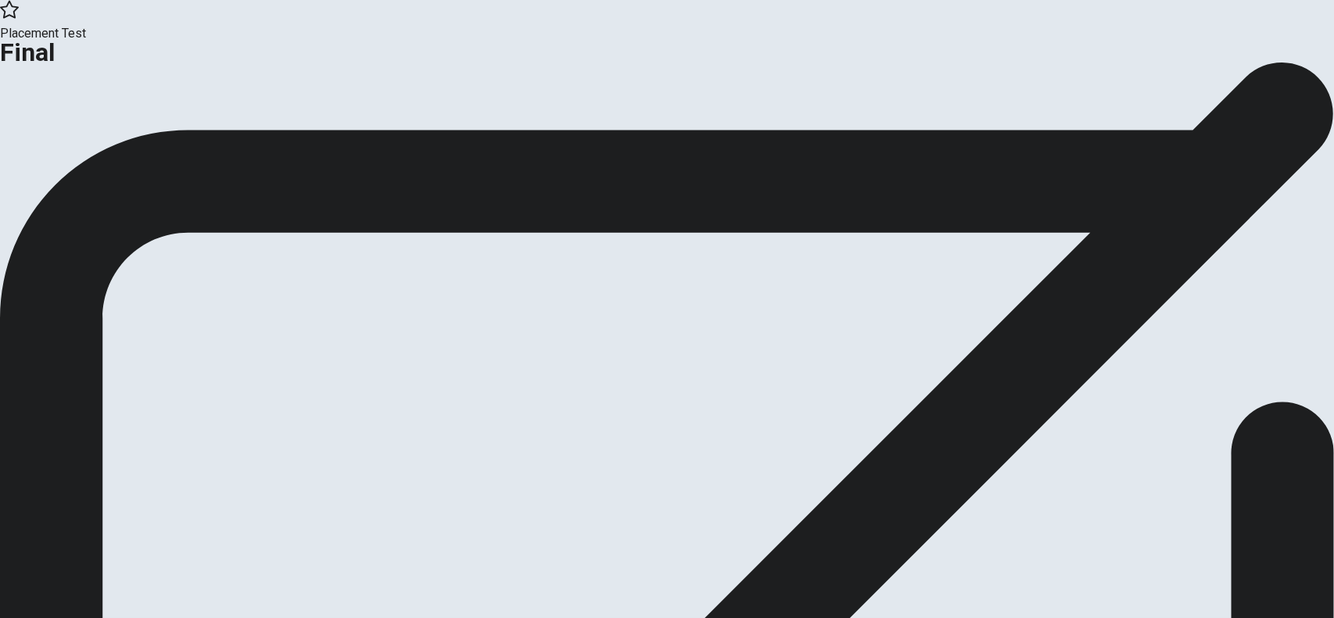
click at [63, 139] on button "Continue" at bounding box center [31, 128] width 63 height 21
